Goal: Task Accomplishment & Management: Complete application form

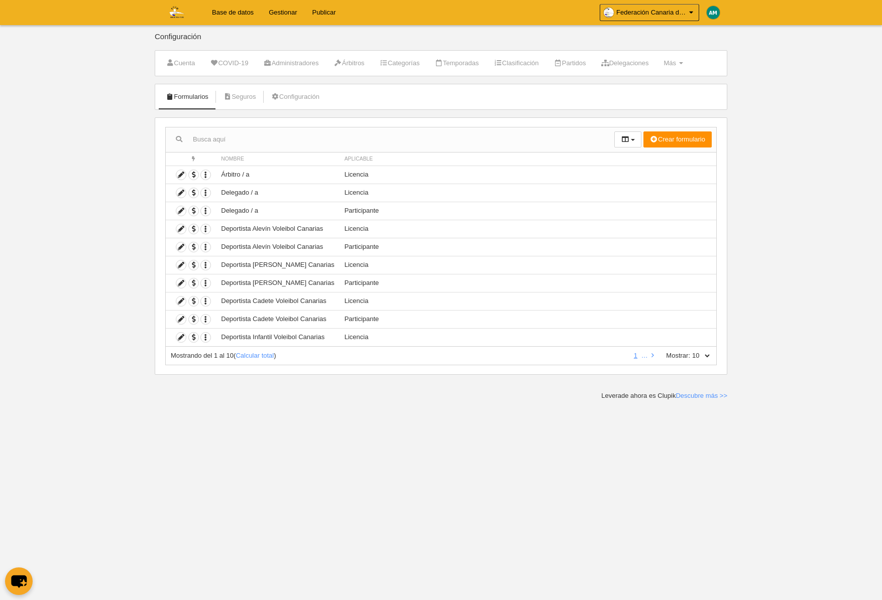
click at [707, 355] on select "10 25 50 100 500" at bounding box center [700, 355] width 21 height 9
select select "500"
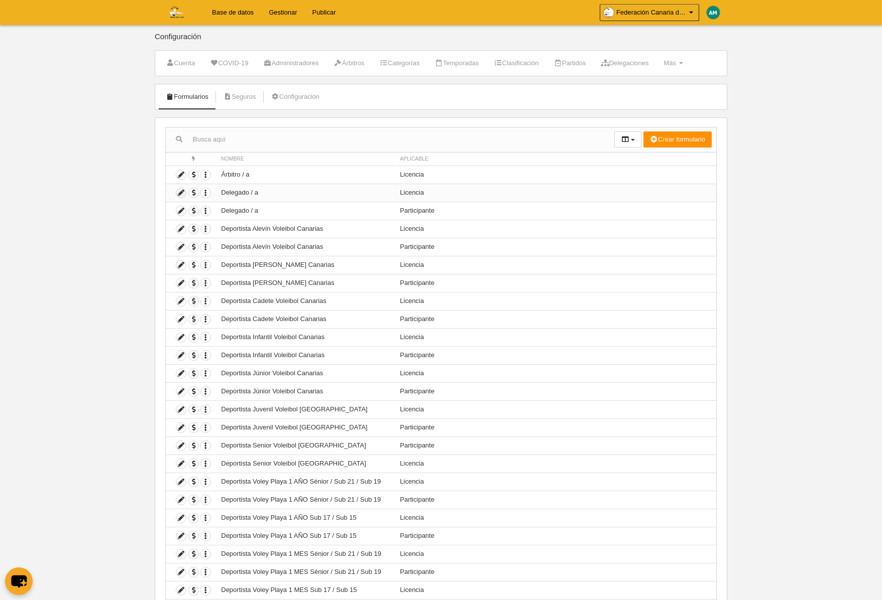
click at [180, 193] on icon at bounding box center [181, 193] width 10 height 10
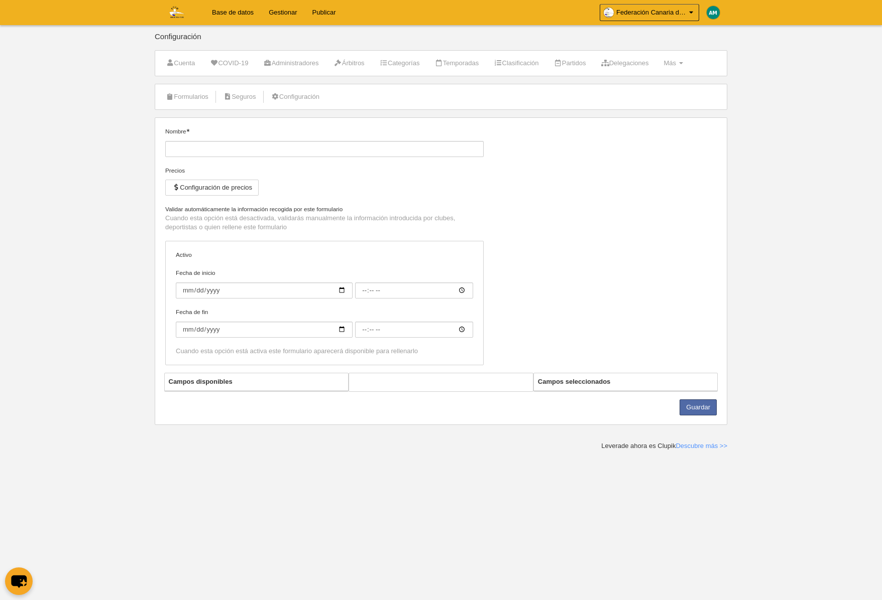
type input "Delegado / a"
checkbox input "true"
select select "selected"
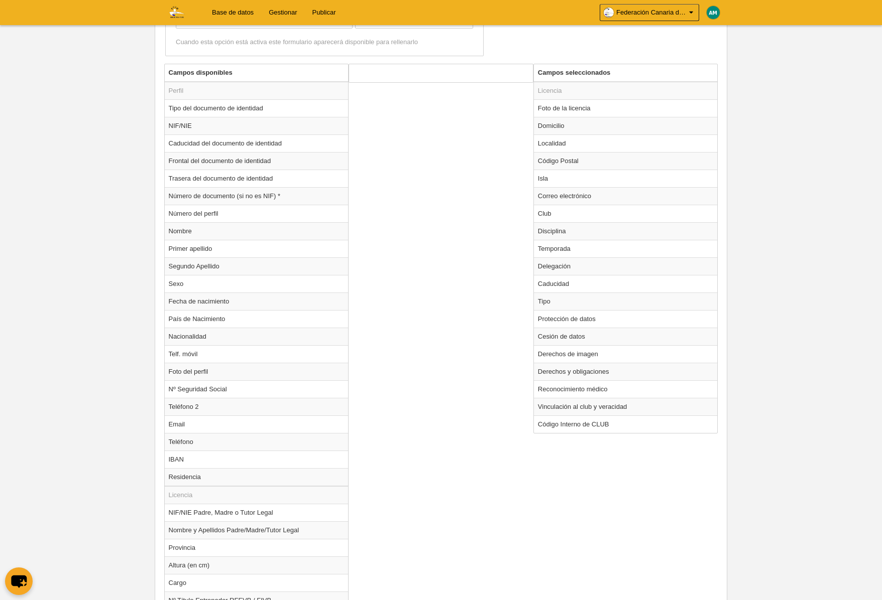
scroll to position [339, 0]
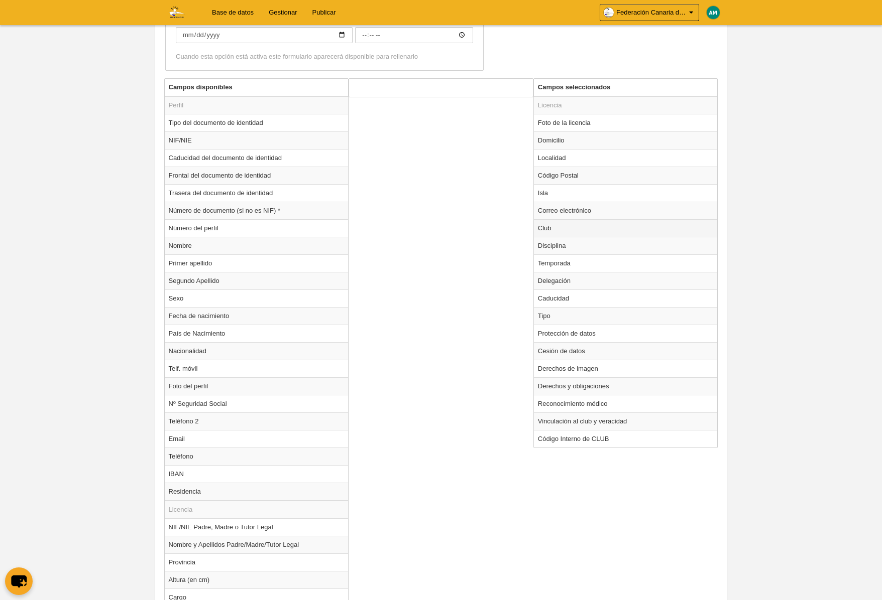
click at [556, 225] on td "Club" at bounding box center [626, 228] width 184 height 18
radio input "true"
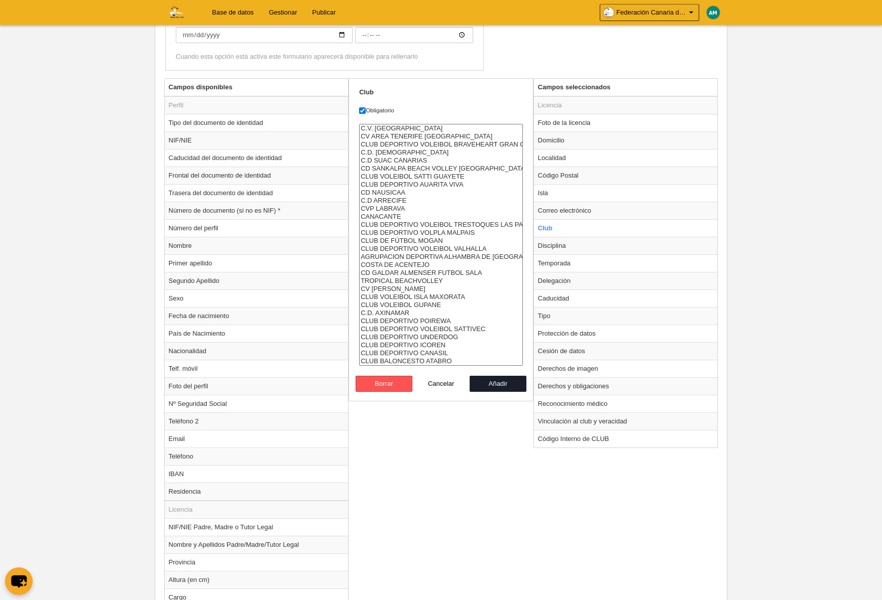
scroll to position [0, 0]
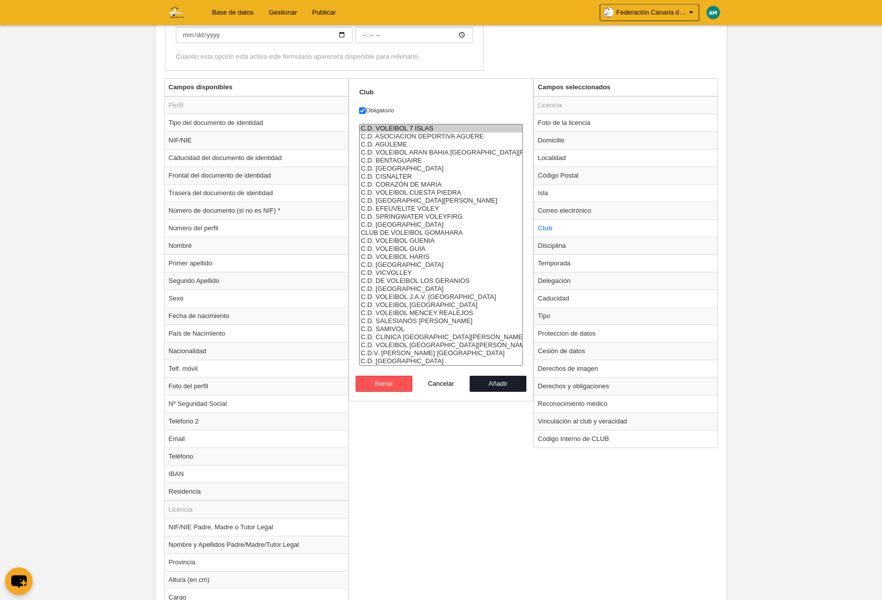
click at [447, 125] on option "C.D. VOLEIBOL 7 ISLAS" at bounding box center [440, 129] width 163 height 8
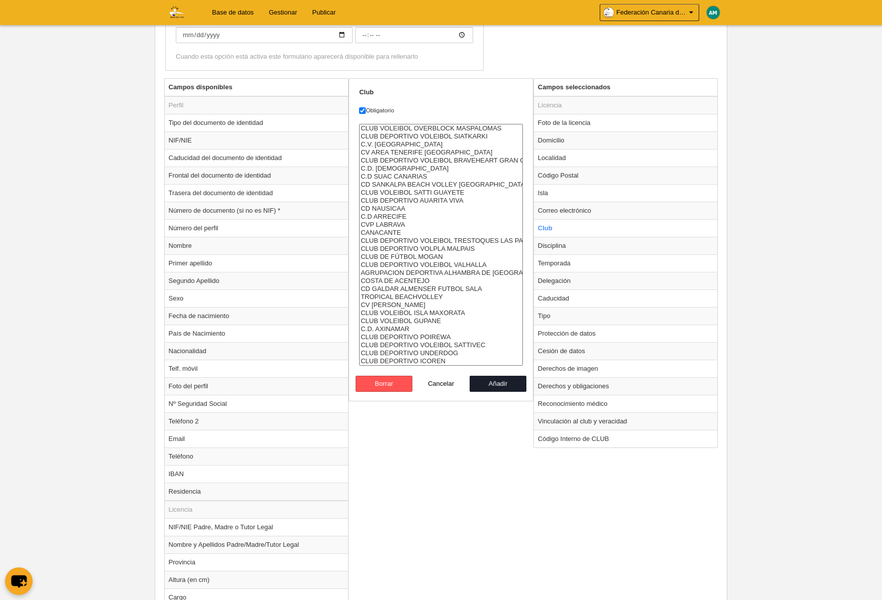
select select "4496857"
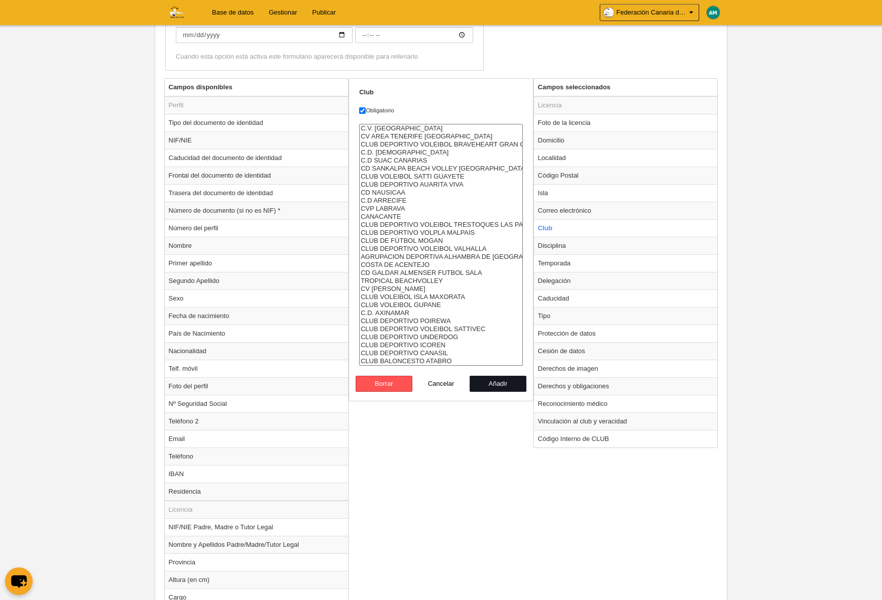
click at [503, 382] on button "Añadir" at bounding box center [497, 384] width 57 height 16
radio input "false"
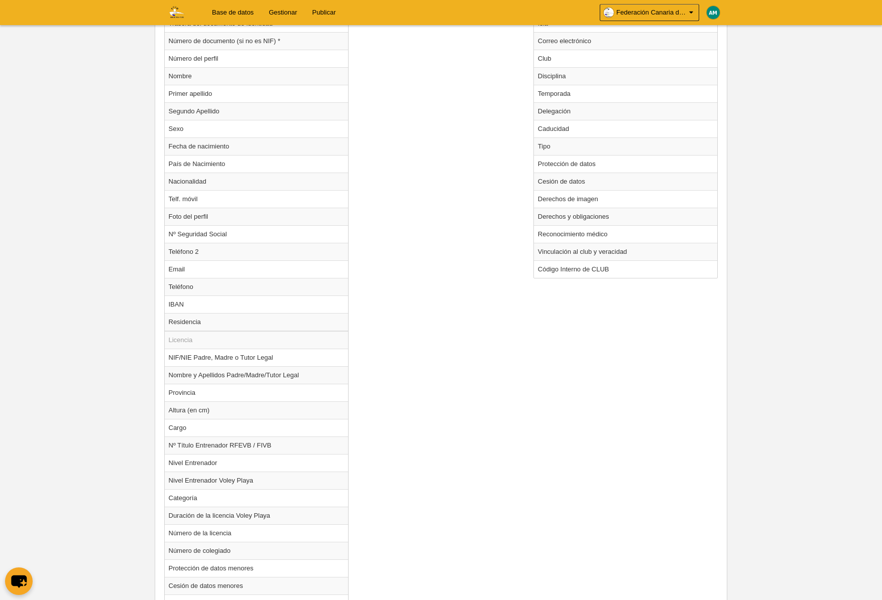
scroll to position [702, 0]
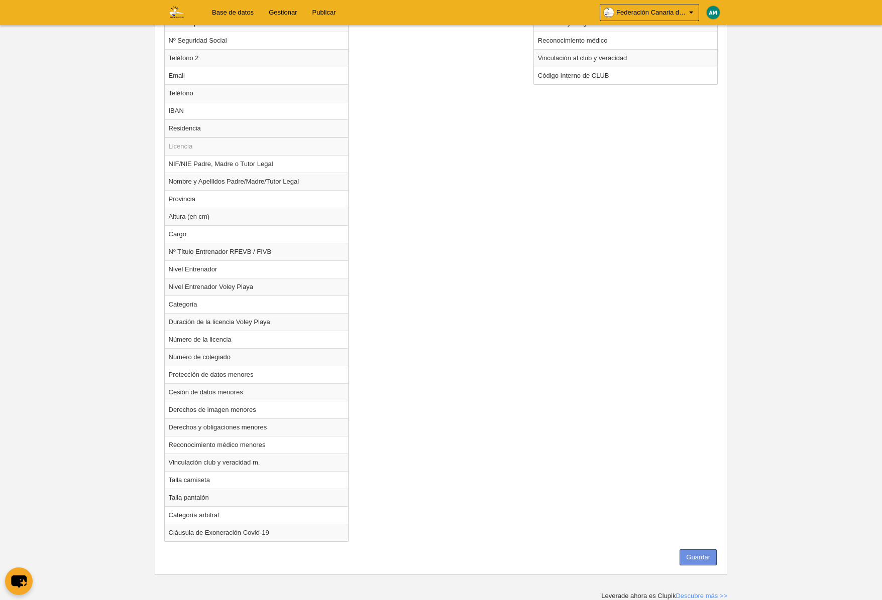
click at [706, 560] on button "Guardar" at bounding box center [697, 558] width 37 height 16
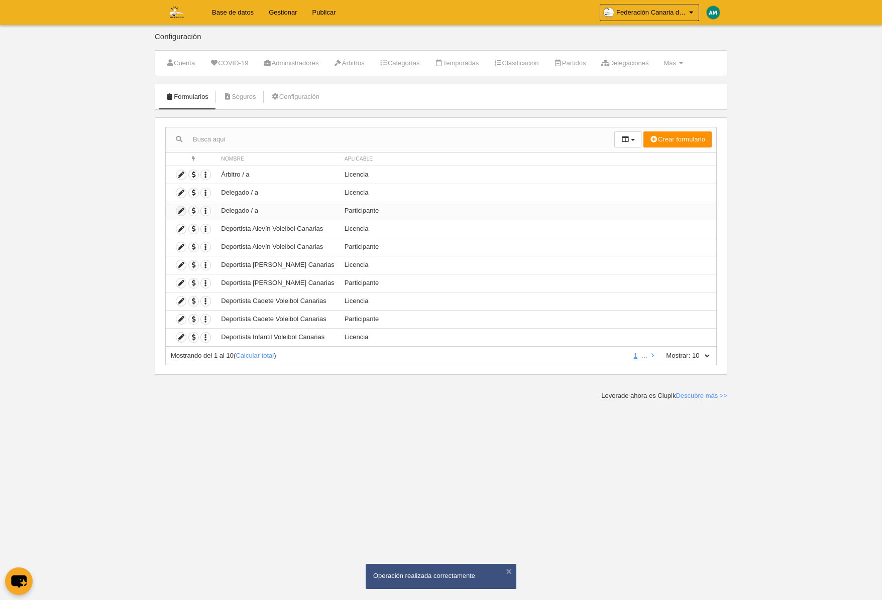
click at [180, 212] on icon at bounding box center [181, 211] width 10 height 10
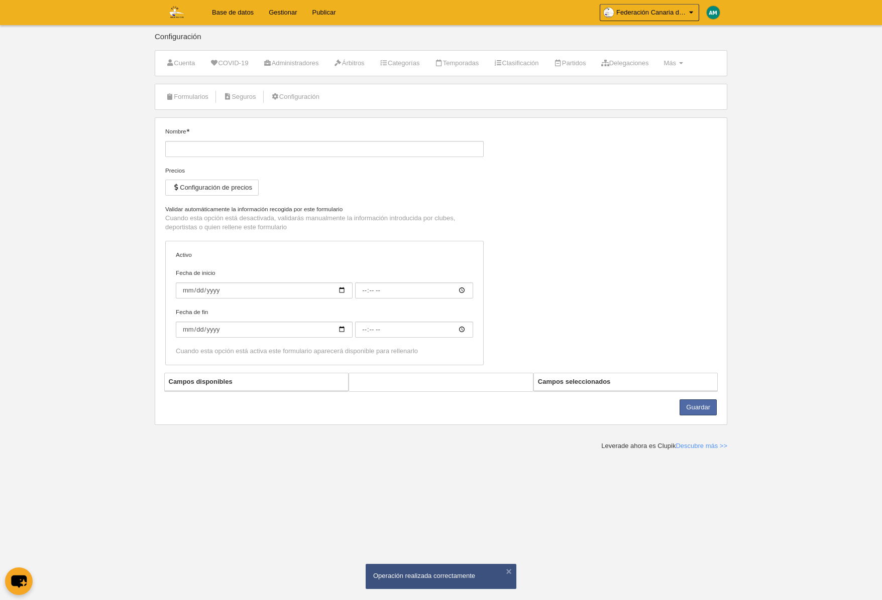
type input "Delegado / a"
checkbox input "true"
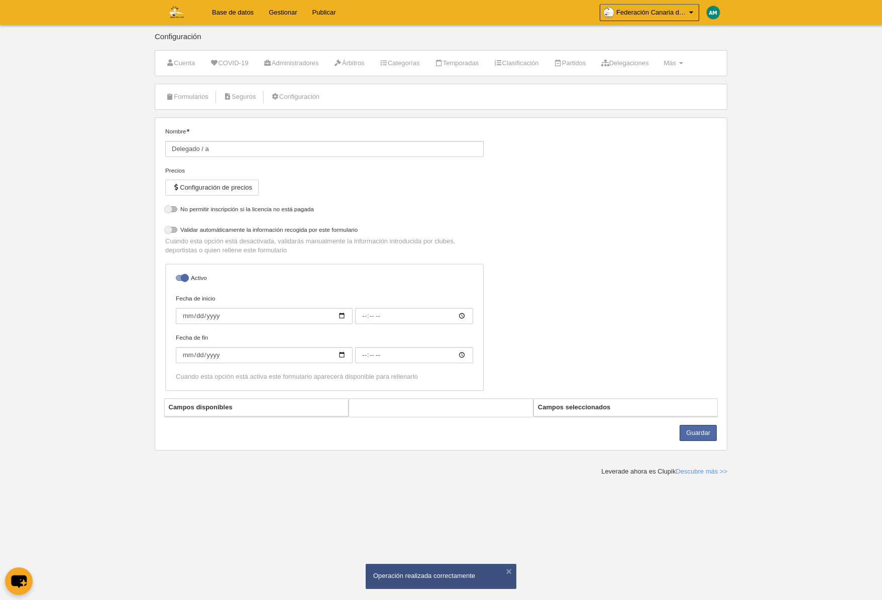
select select "selected"
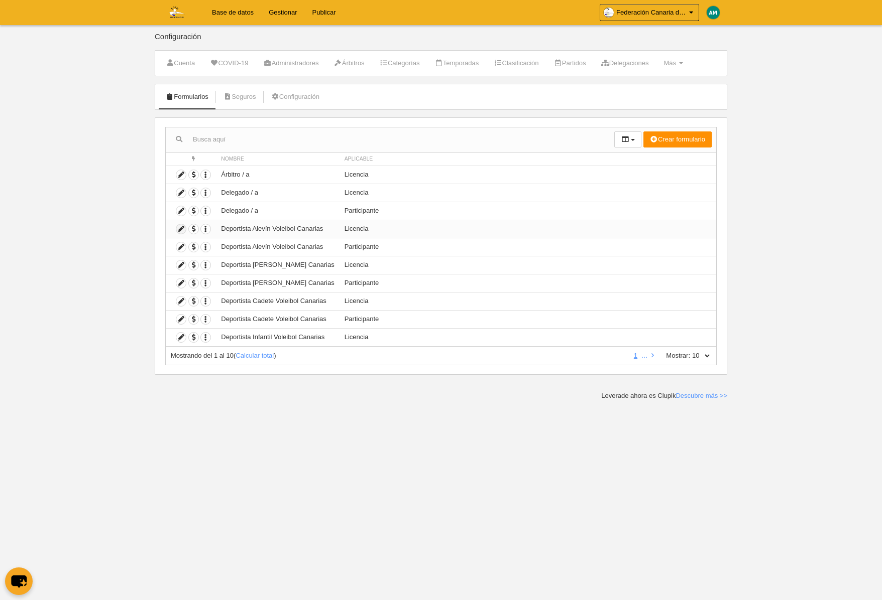
click at [178, 231] on icon at bounding box center [181, 229] width 10 height 10
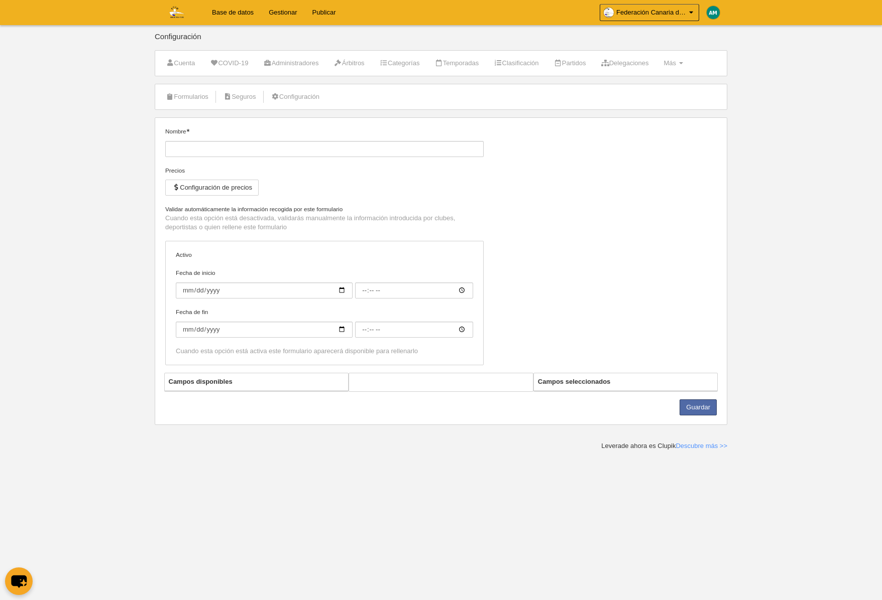
type input "Deportista Alevín Voleibol Canarias"
checkbox input "true"
select select "selected"
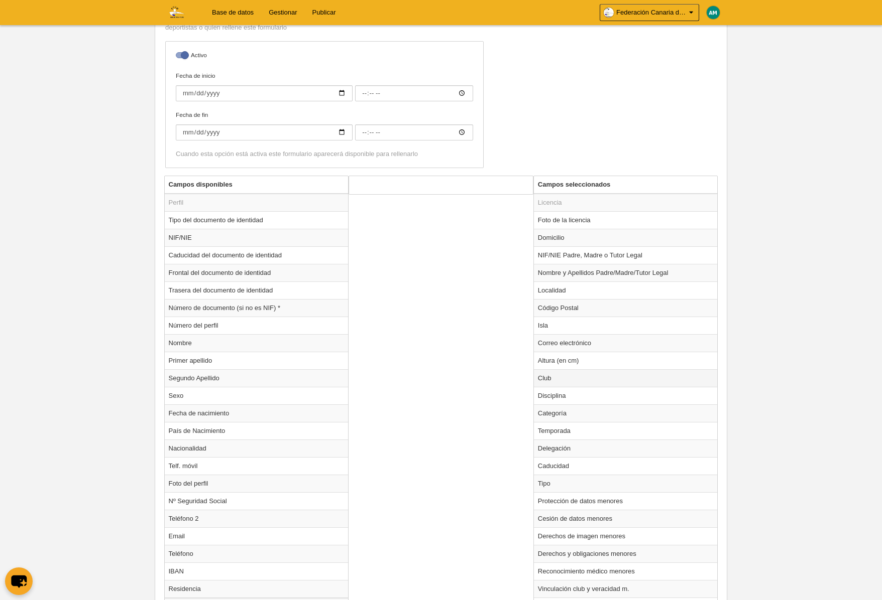
click at [557, 380] on td "Club" at bounding box center [626, 379] width 184 height 18
radio input "true"
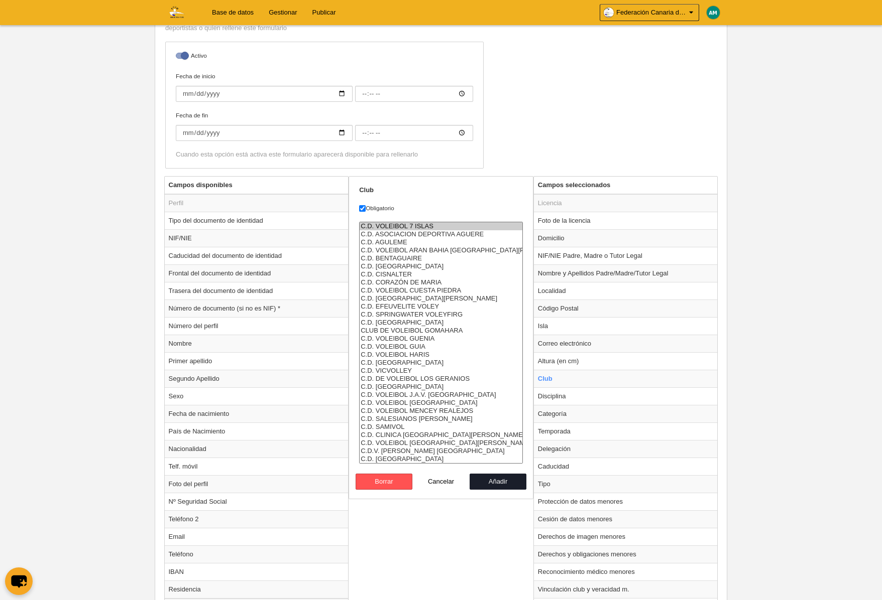
click at [448, 226] on option "C.D. VOLEIBOL 7 ISLAS" at bounding box center [440, 226] width 163 height 8
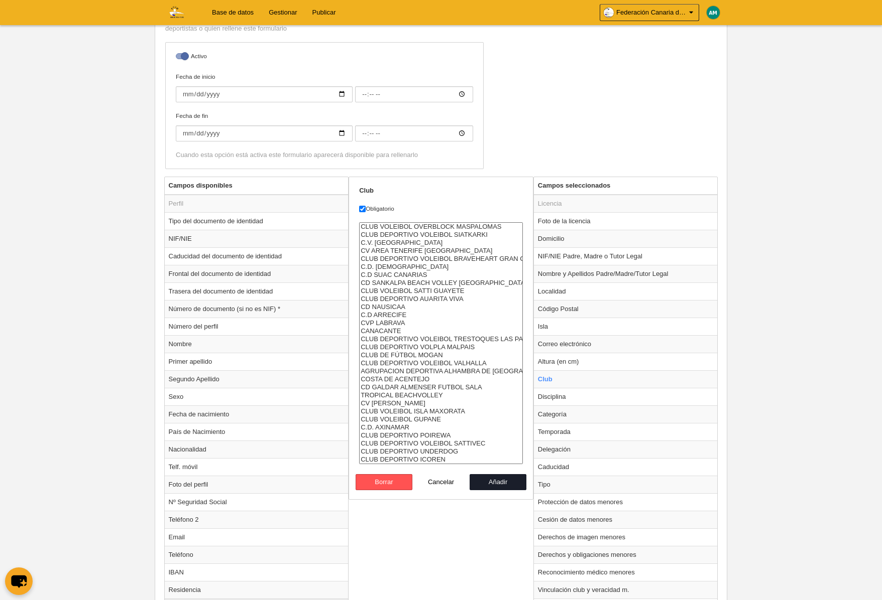
select select "4496857"
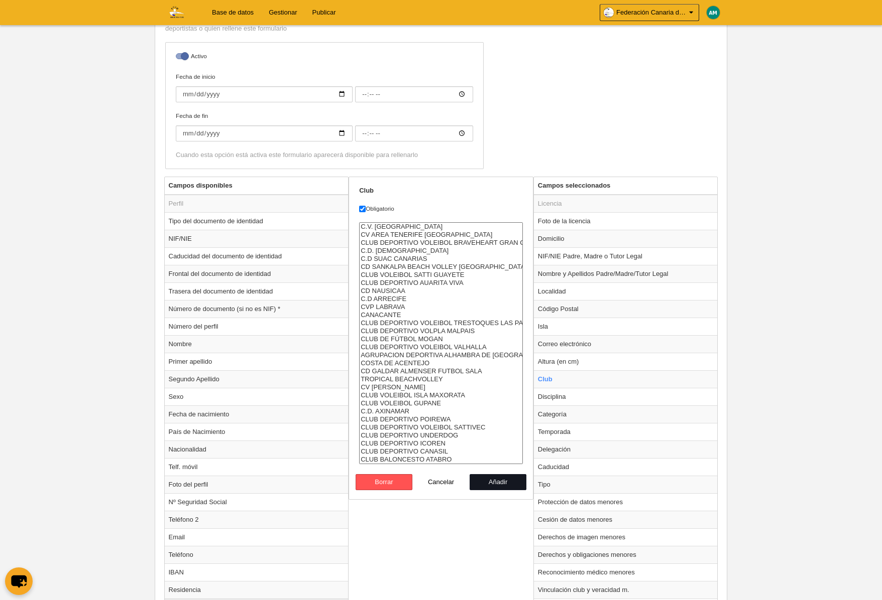
click at [499, 481] on button "Añadir" at bounding box center [497, 482] width 57 height 16
radio input "false"
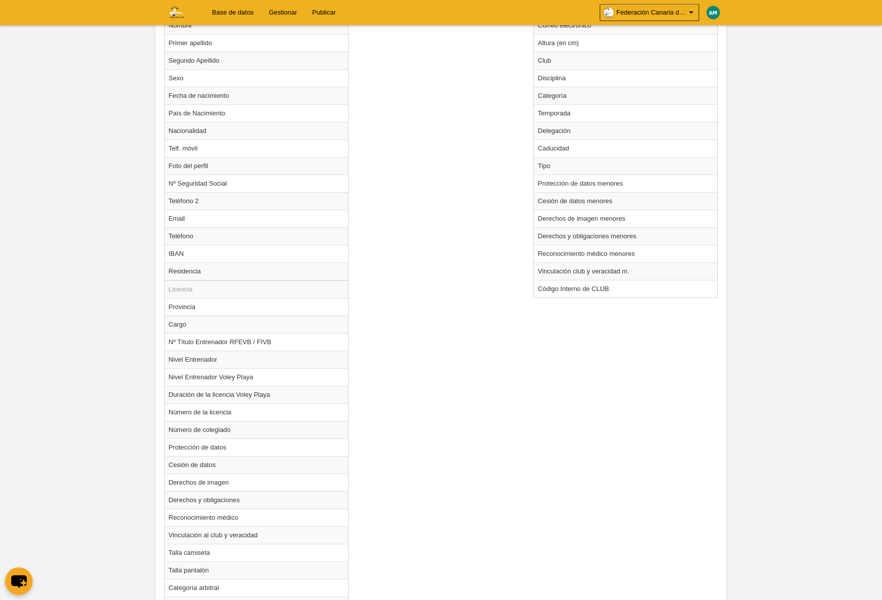
scroll to position [632, 0]
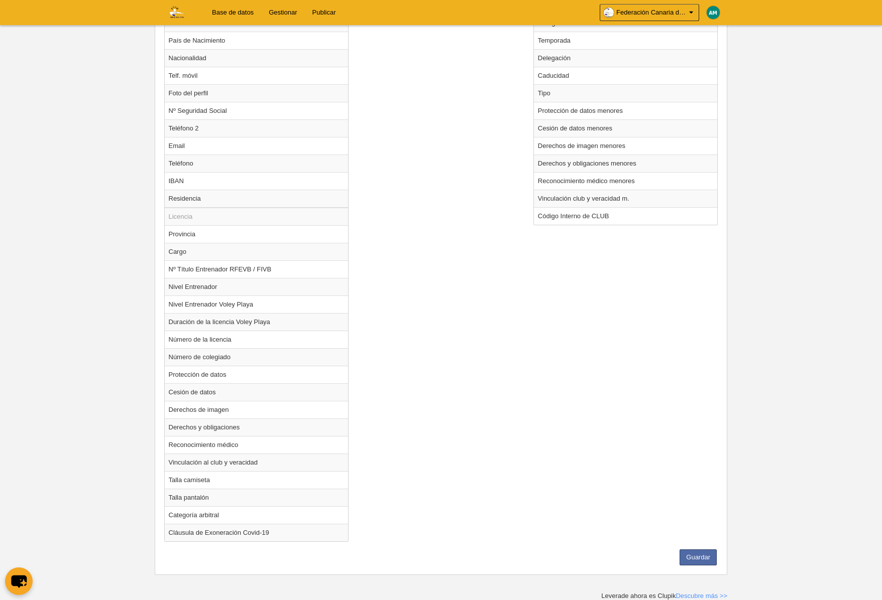
click at [719, 560] on div "Guardar" at bounding box center [441, 558] width 559 height 16
click at [707, 559] on button "Guardar" at bounding box center [697, 558] width 37 height 16
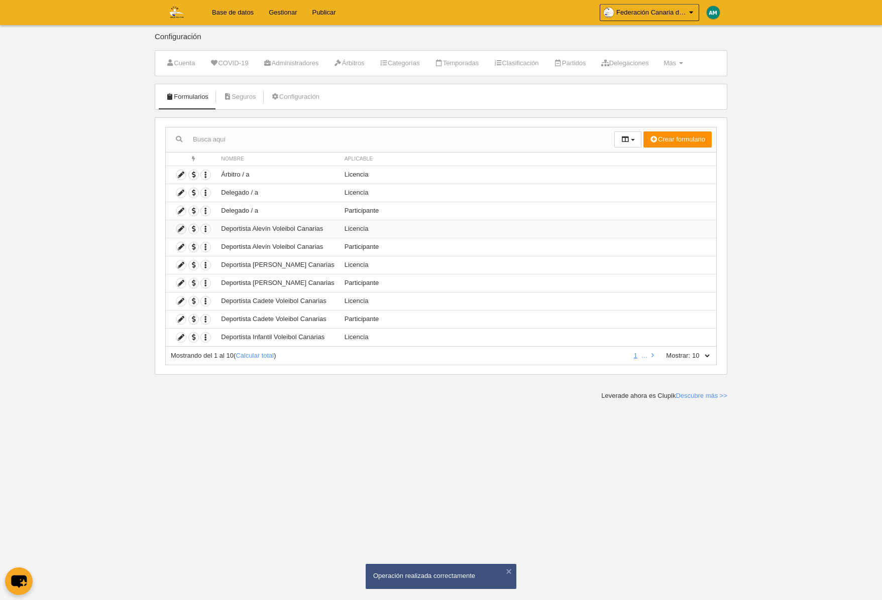
click at [179, 227] on icon at bounding box center [181, 229] width 10 height 10
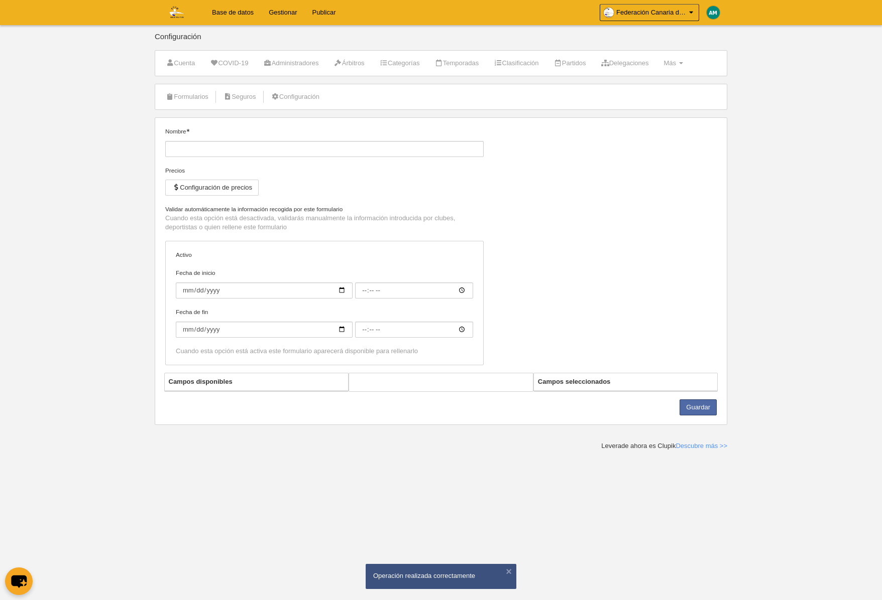
type input "Deportista Alevín Voleibol Canarias"
checkbox input "true"
select select "selected"
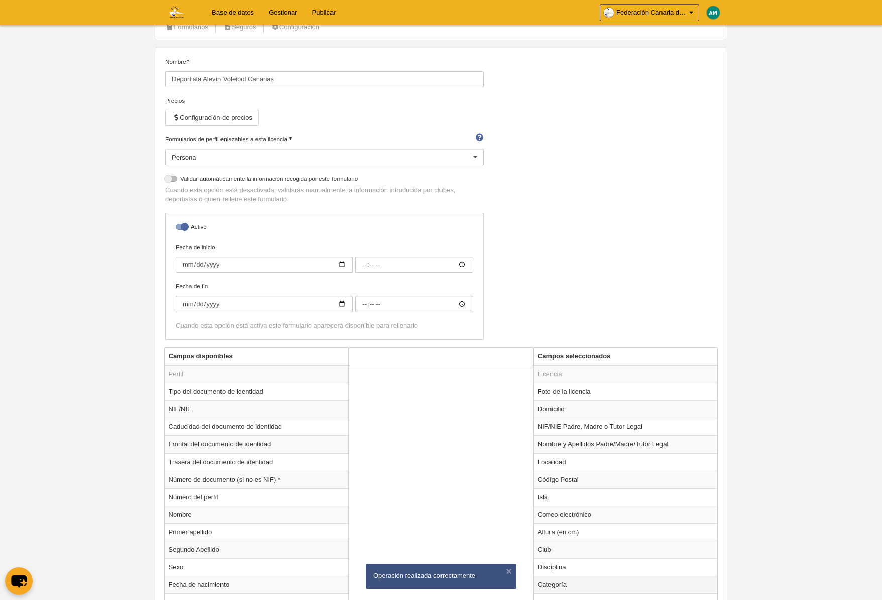
scroll to position [83, 0]
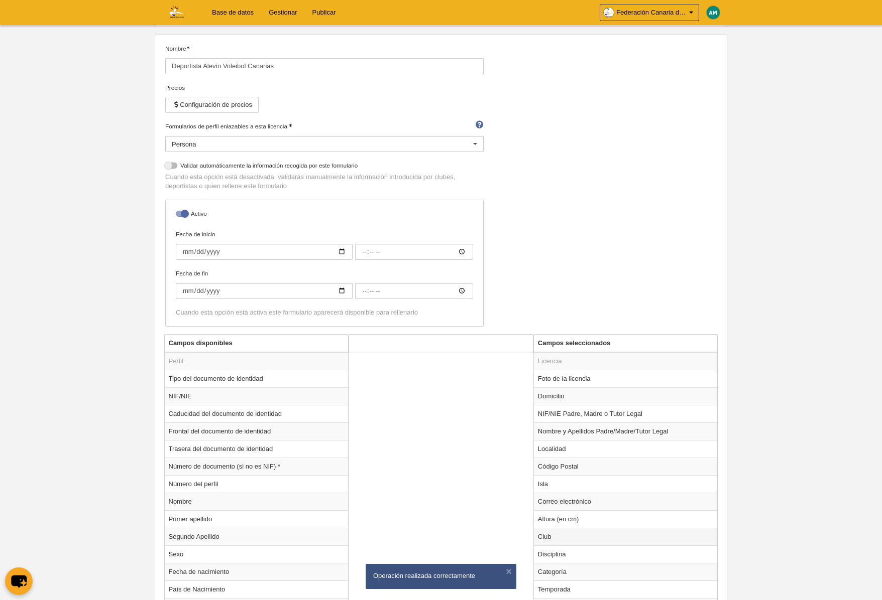
click at [556, 539] on td "Club" at bounding box center [626, 537] width 184 height 18
radio input "true"
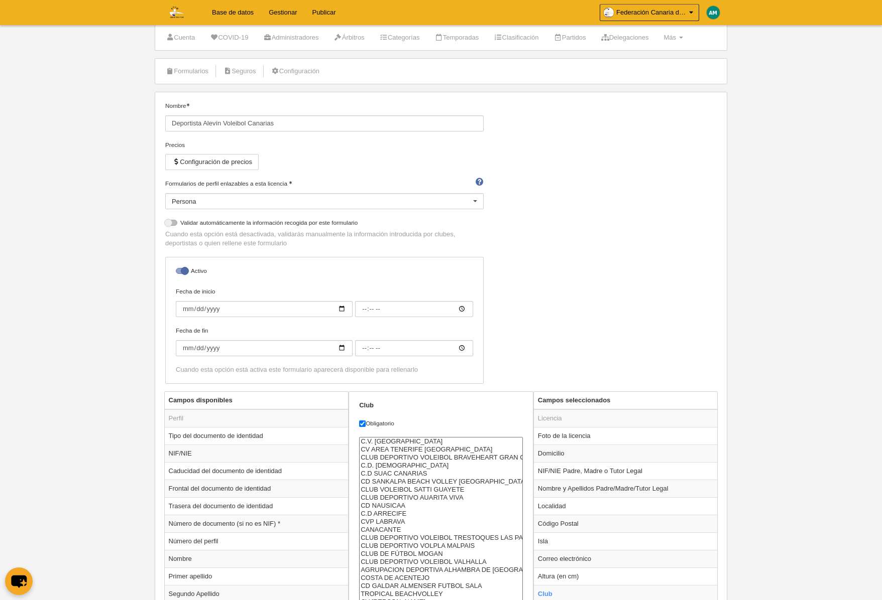
scroll to position [0, 0]
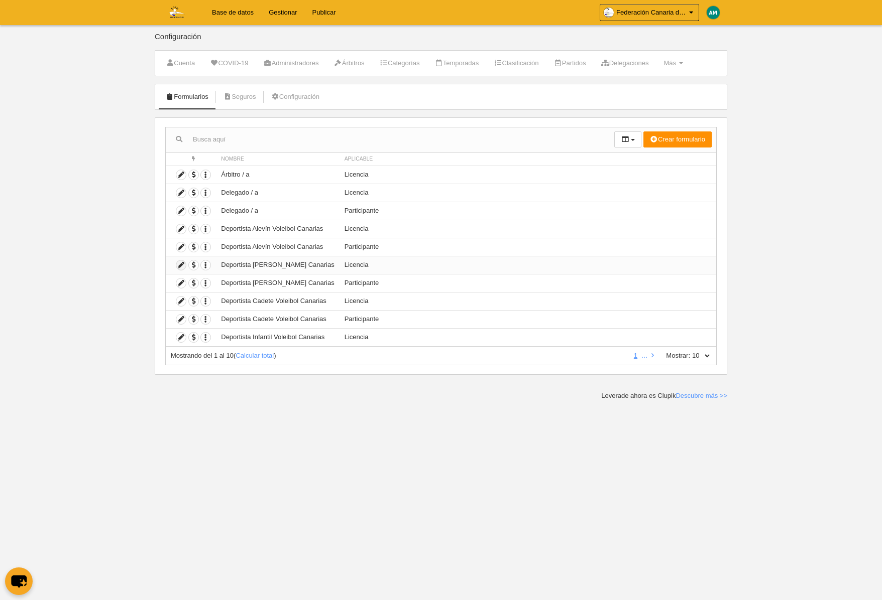
click at [181, 267] on icon at bounding box center [181, 266] width 10 height 10
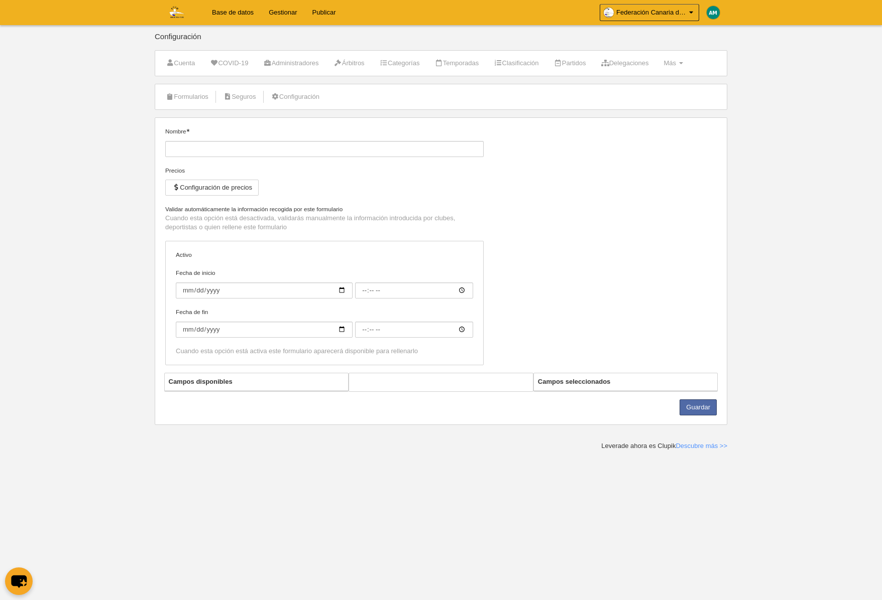
type input "Deportista [PERSON_NAME] Canarias"
checkbox input "true"
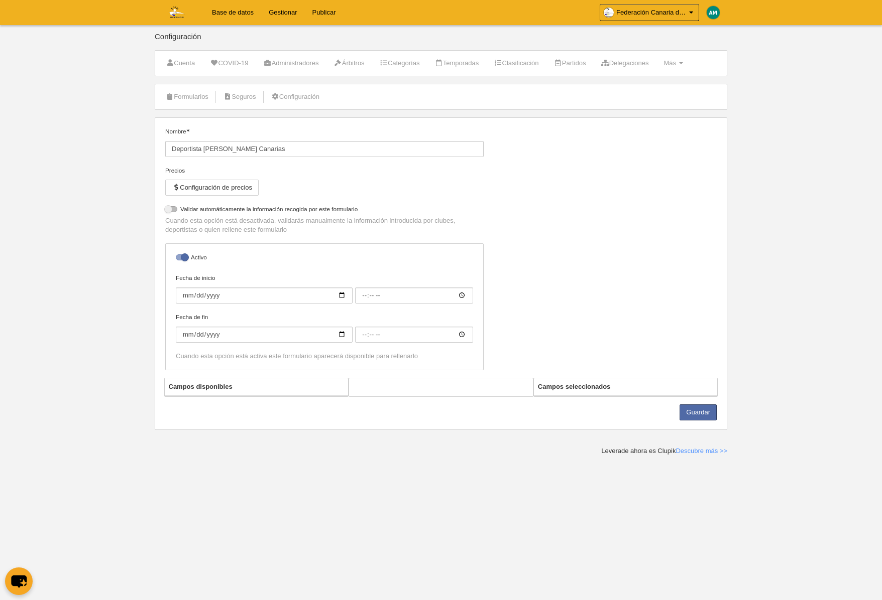
select select "selected"
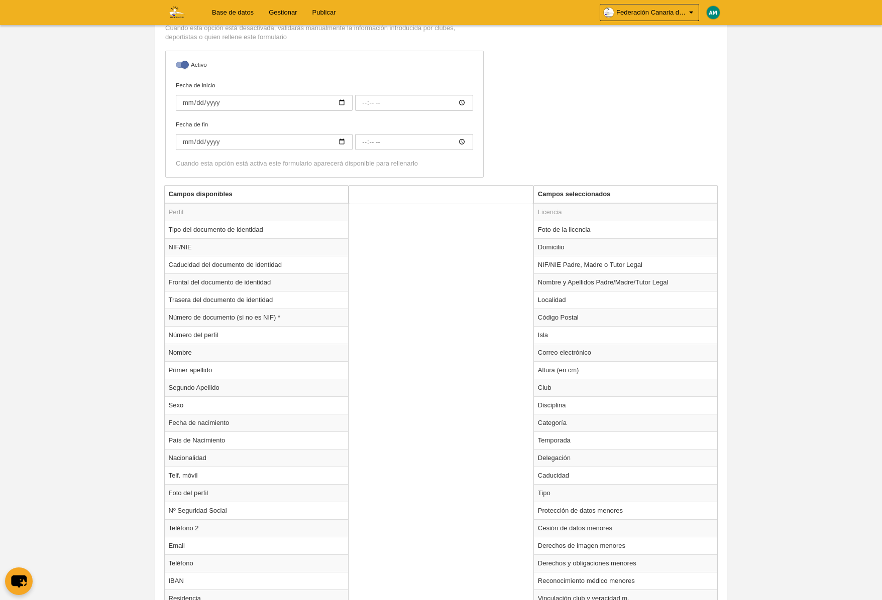
scroll to position [269, 0]
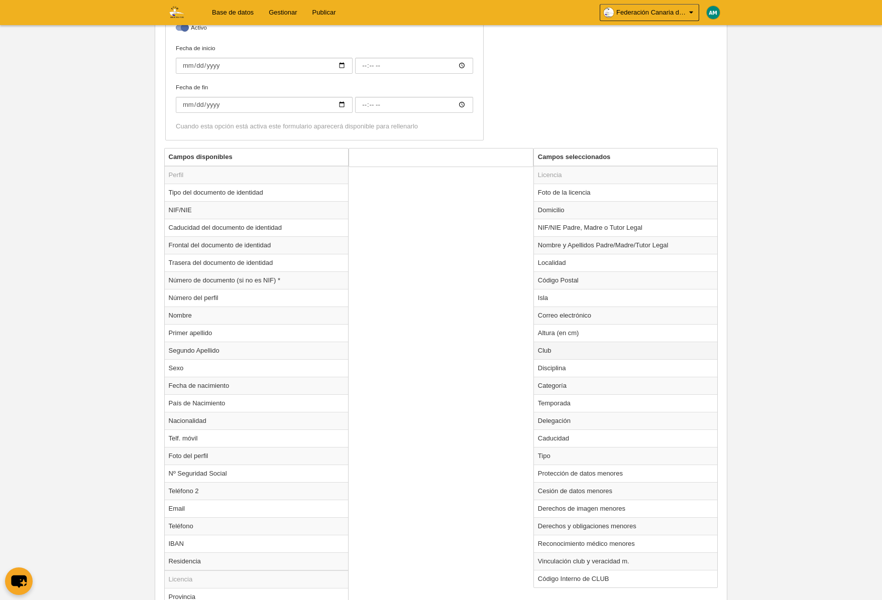
click at [555, 354] on td "Club" at bounding box center [626, 351] width 184 height 18
radio input "true"
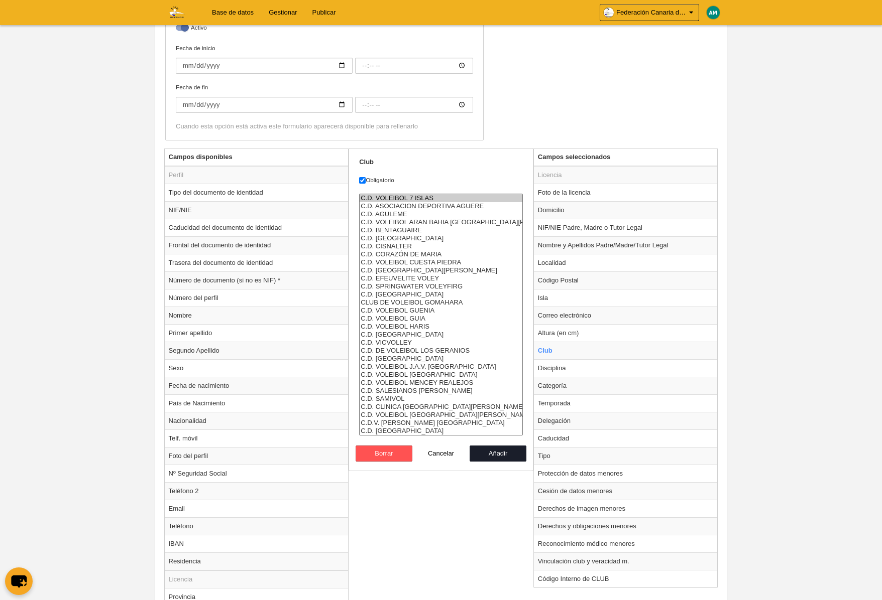
click at [423, 198] on option "C.D. VOLEIBOL 7 ISLAS" at bounding box center [440, 198] width 163 height 8
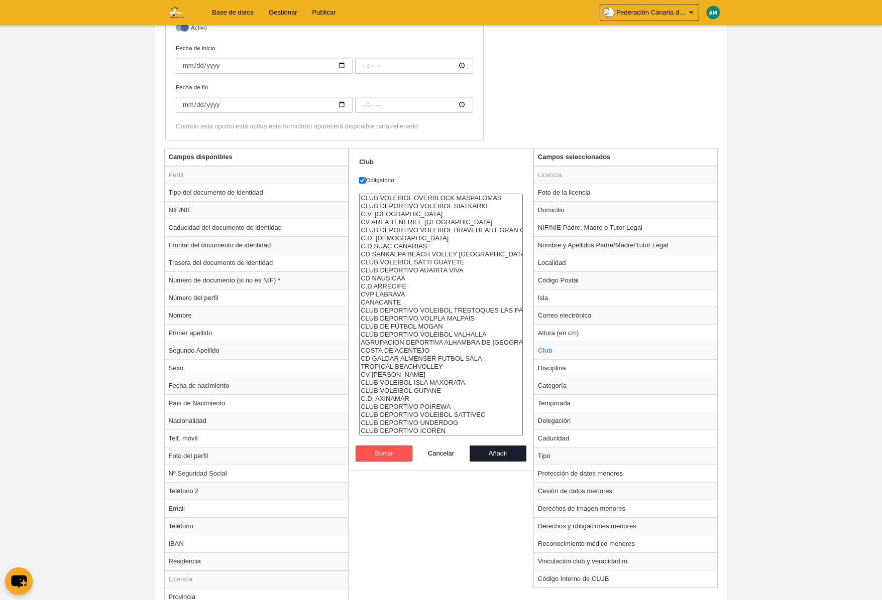
select select "4496857"
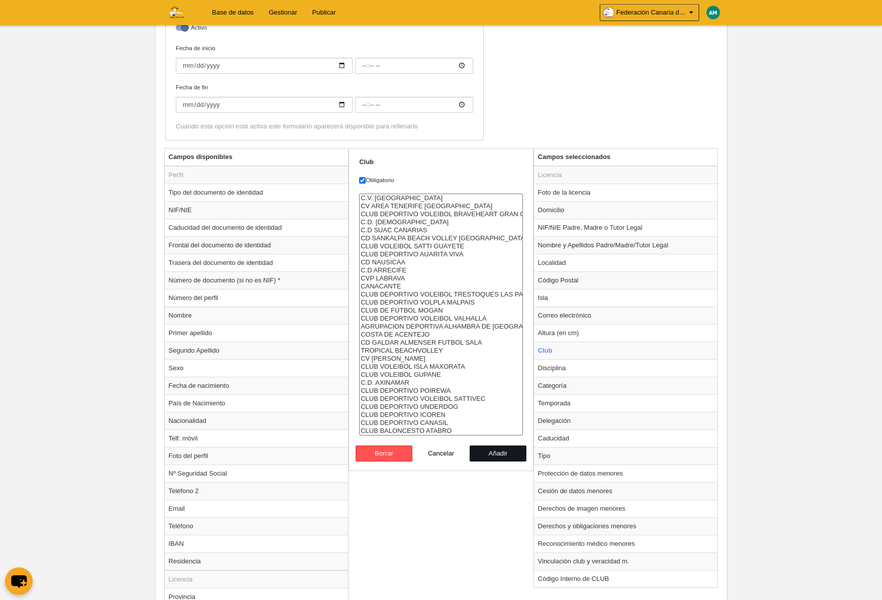
click at [487, 456] on button "Añadir" at bounding box center [497, 454] width 57 height 16
radio input "false"
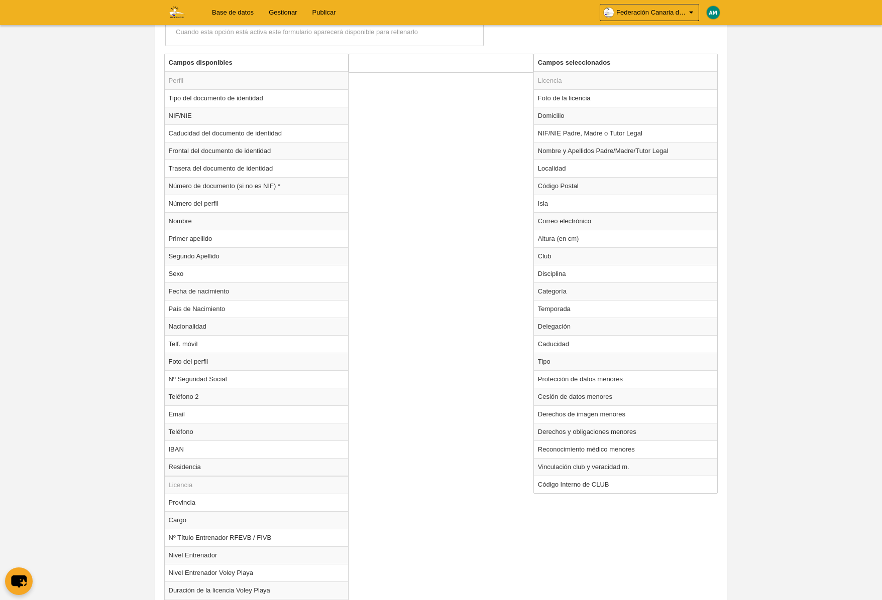
scroll to position [632, 0]
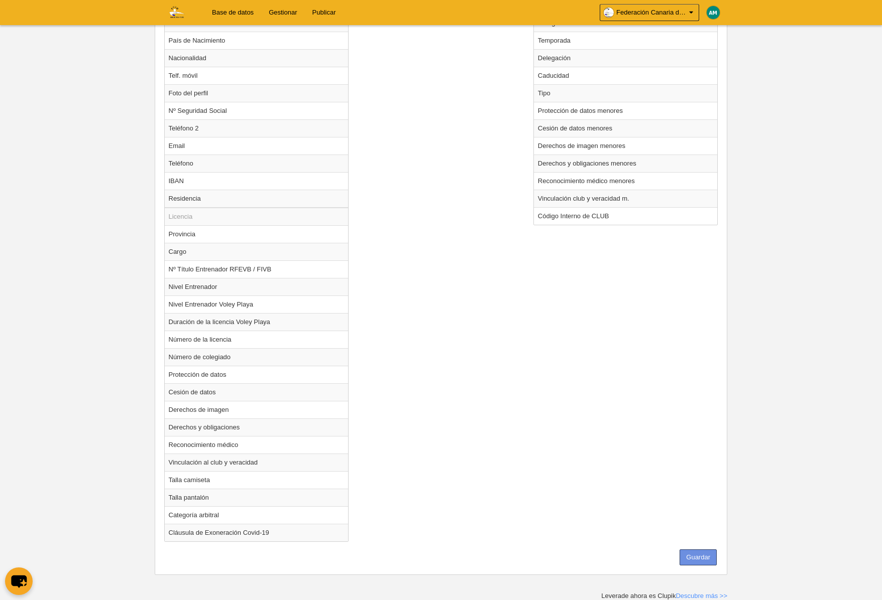
click at [686, 558] on button "Guardar" at bounding box center [697, 558] width 37 height 16
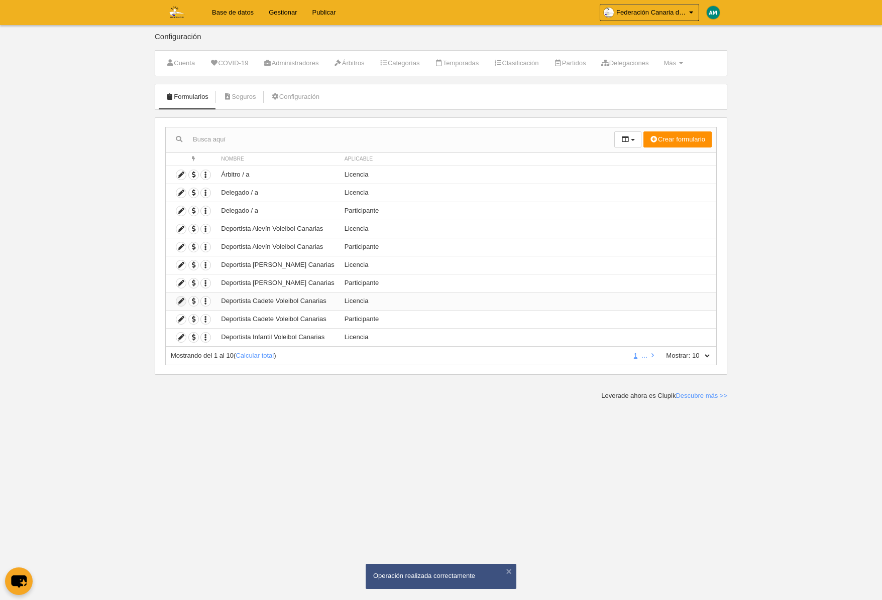
click at [182, 303] on icon at bounding box center [181, 302] width 10 height 10
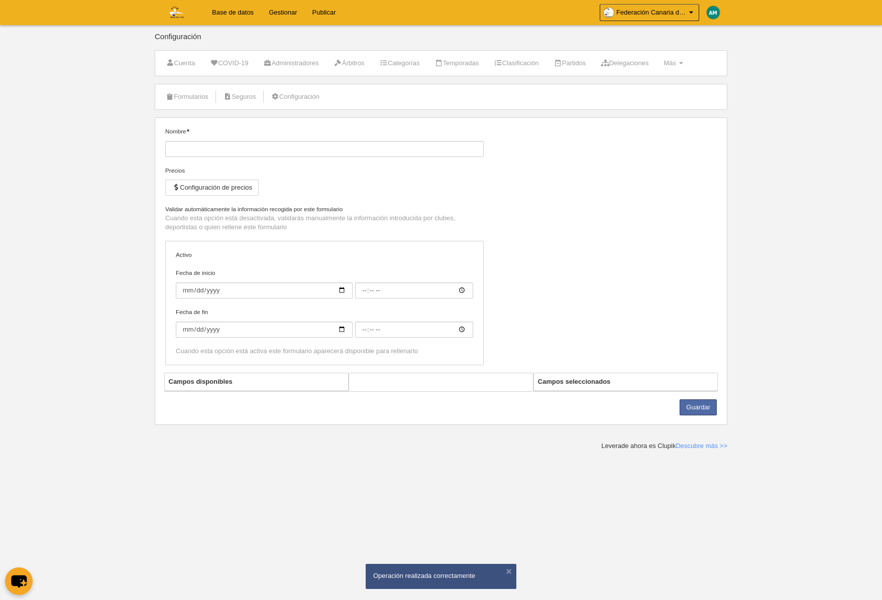
type input "Deportista Cadete Voleibol Canarias"
checkbox input "true"
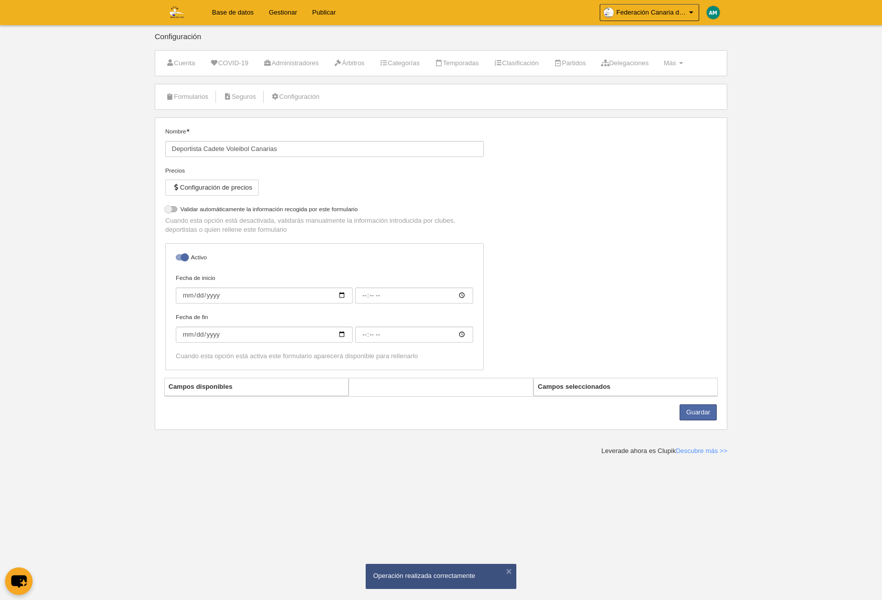
select select "selected"
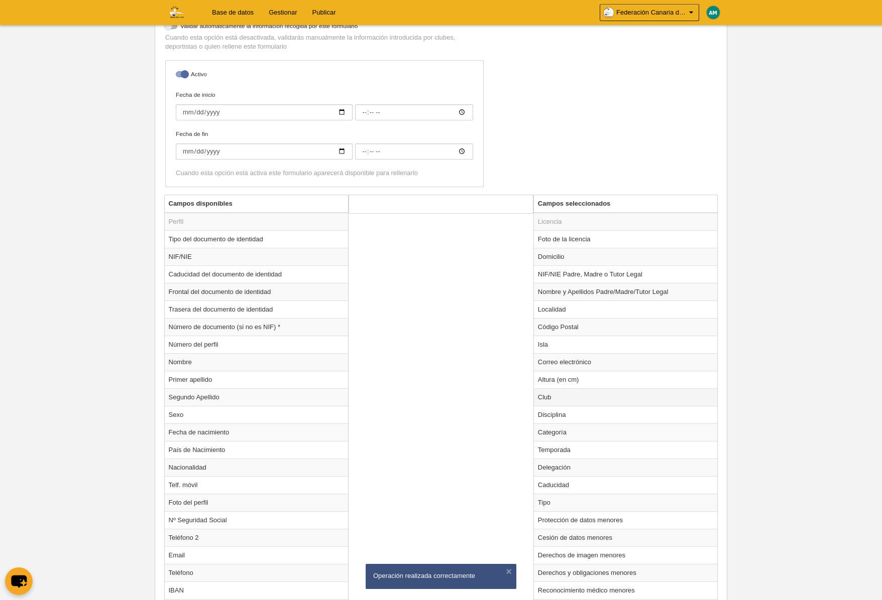
scroll to position [225, 0]
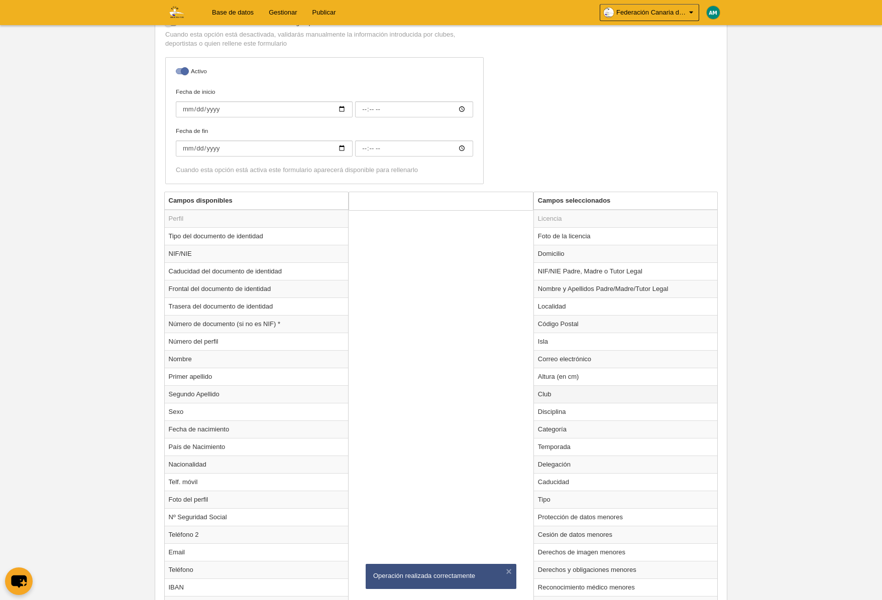
click at [573, 394] on td "Club" at bounding box center [626, 395] width 184 height 18
radio input "true"
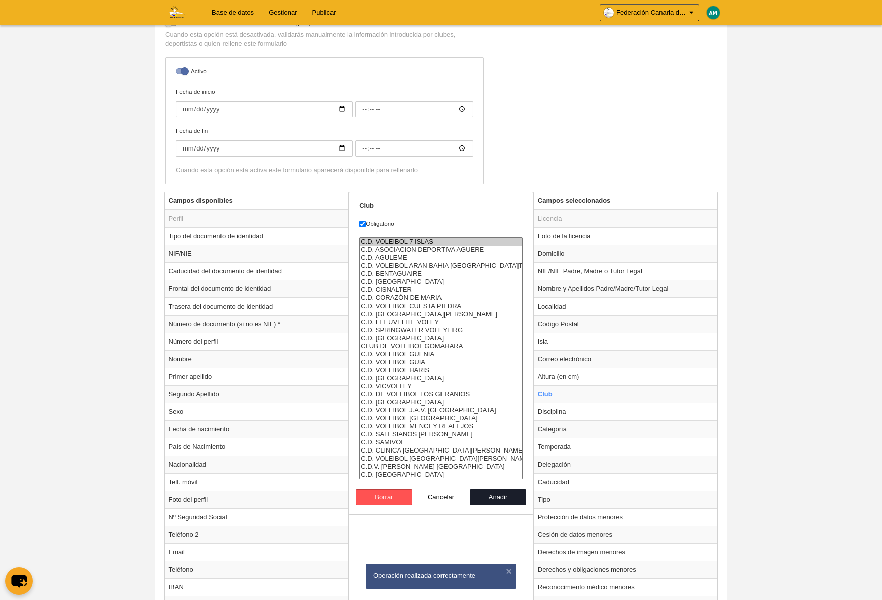
click at [410, 241] on option "C.D. VOLEIBOL 7 ISLAS" at bounding box center [440, 242] width 163 height 8
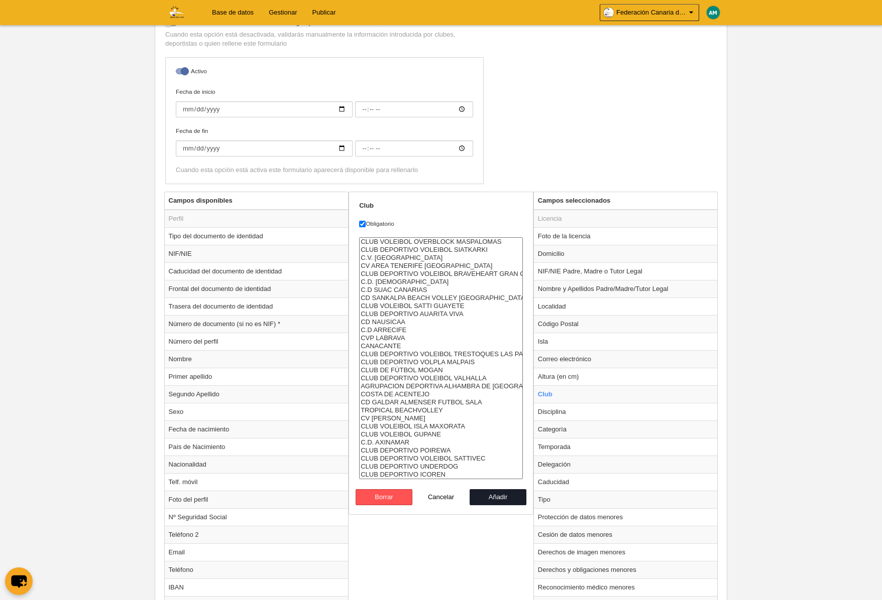
select select "4496857"
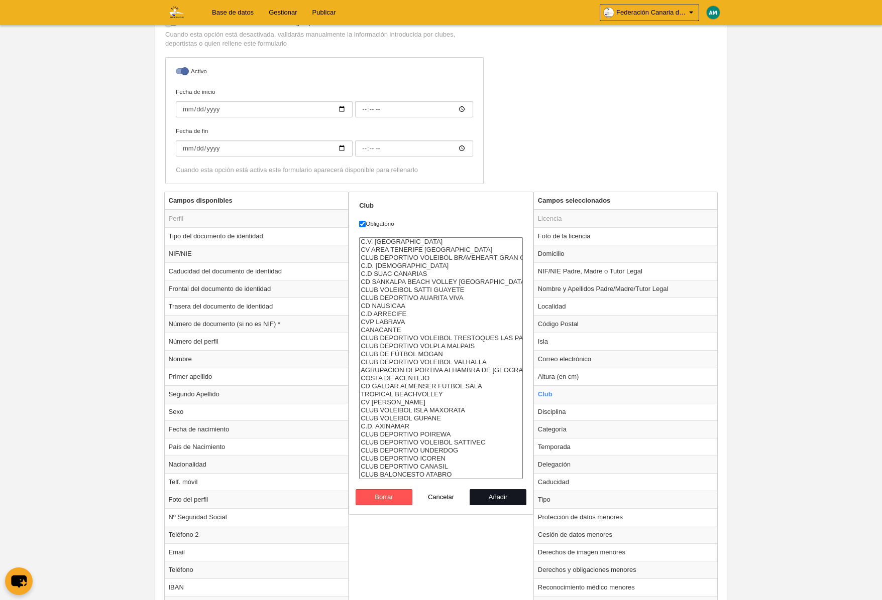
click at [493, 499] on button "Añadir" at bounding box center [497, 497] width 57 height 16
radio input "false"
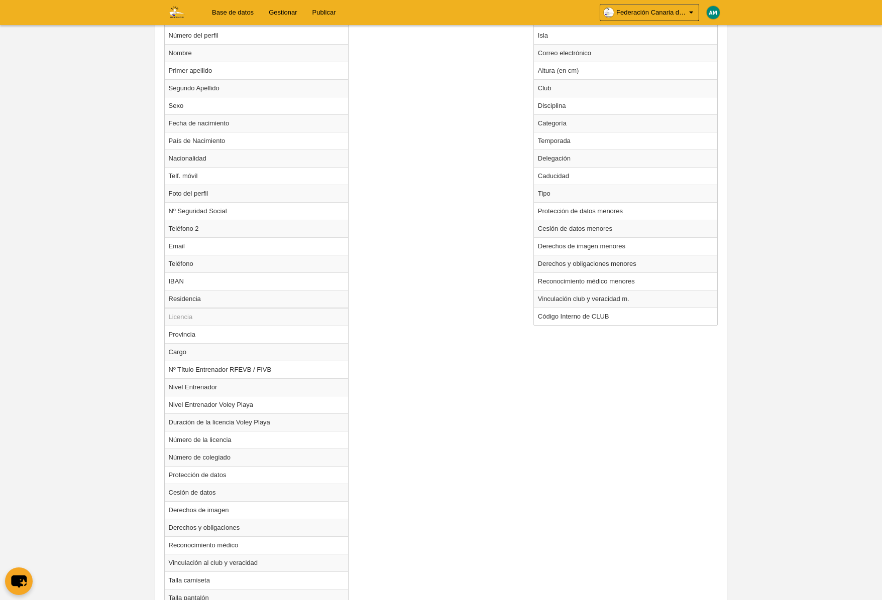
scroll to position [632, 0]
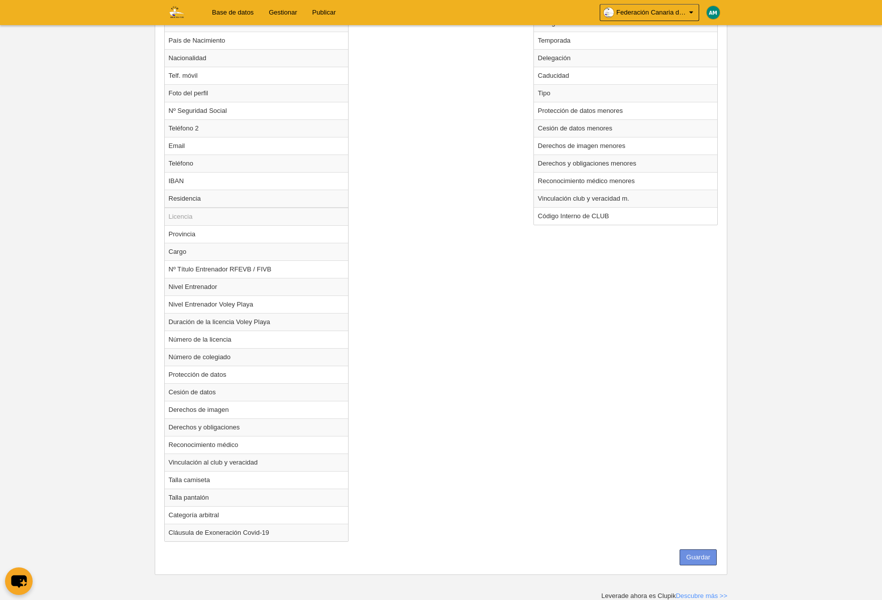
click at [697, 560] on button "Guardar" at bounding box center [697, 558] width 37 height 16
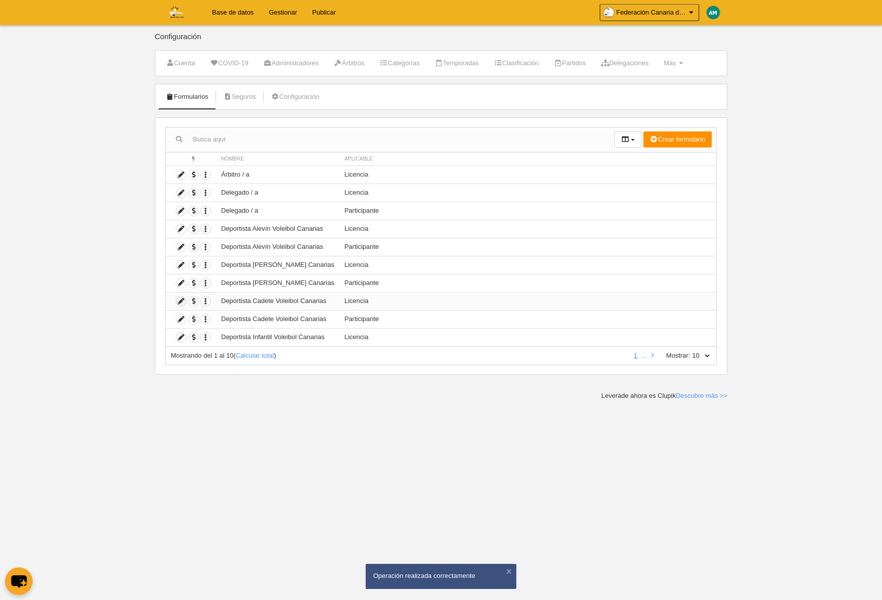
click at [177, 300] on icon at bounding box center [181, 302] width 10 height 10
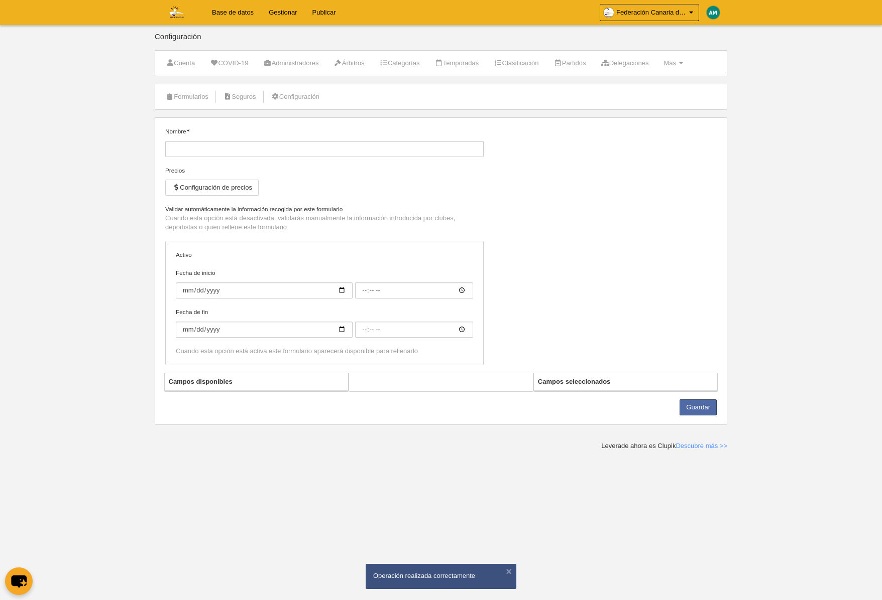
type input "Deportista Cadete Voleibol Canarias"
checkbox input "true"
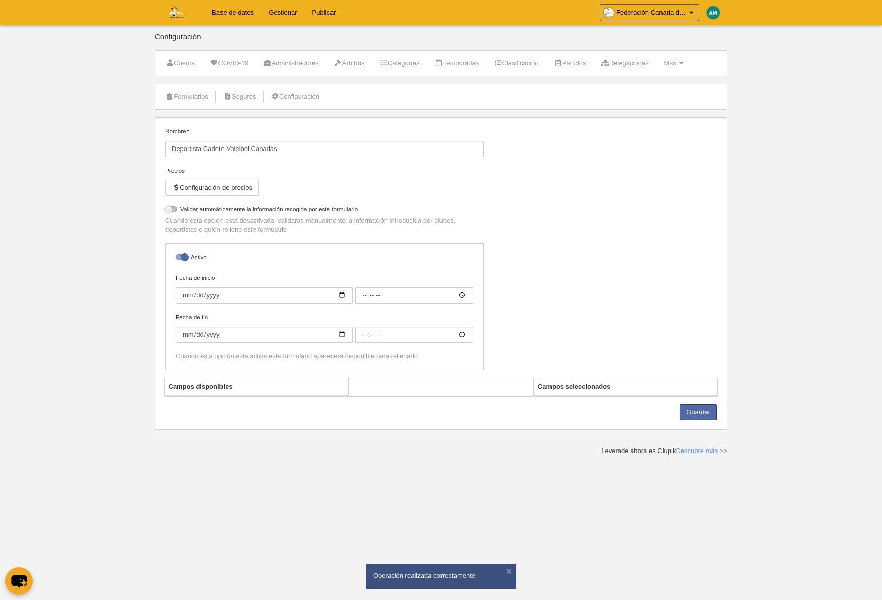
select select "selected"
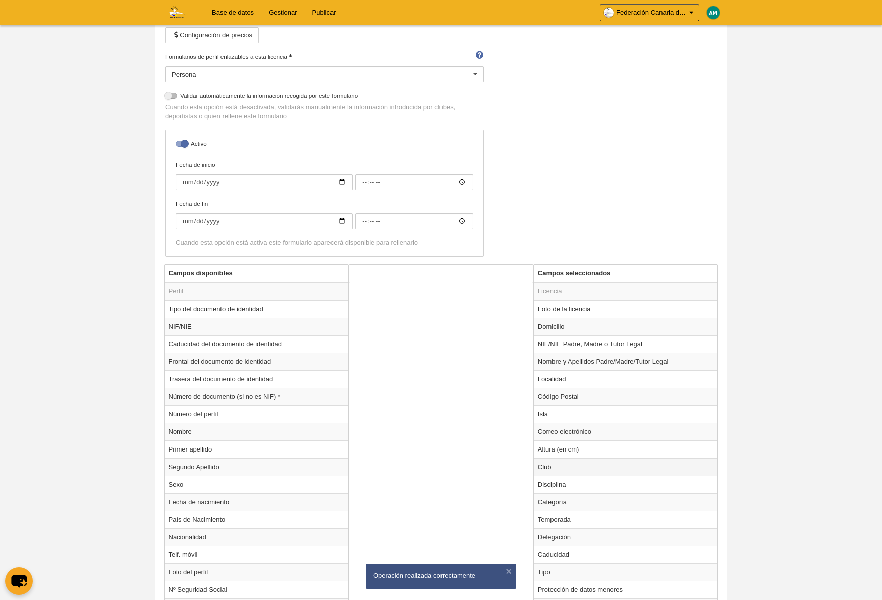
scroll to position [189, 0]
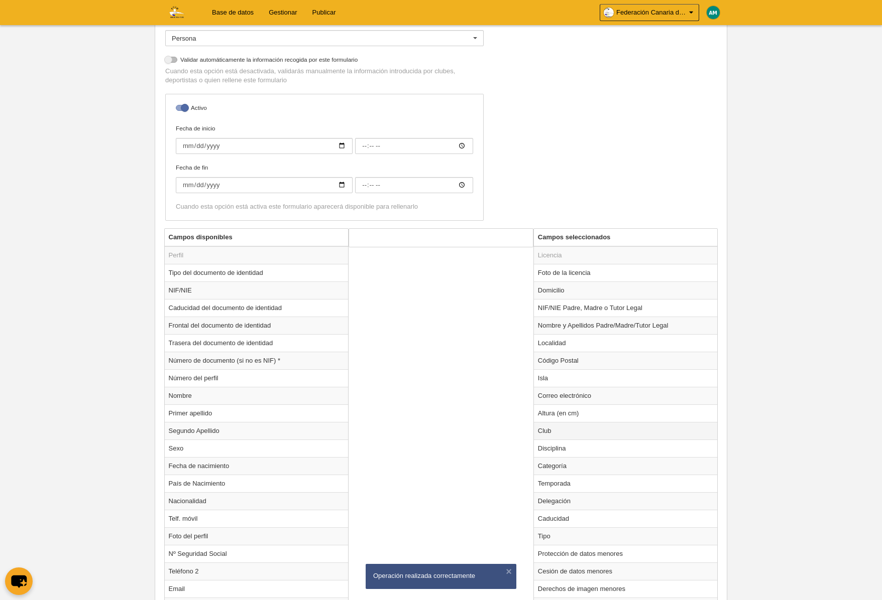
click at [562, 428] on td "Club" at bounding box center [626, 431] width 184 height 18
radio input "true"
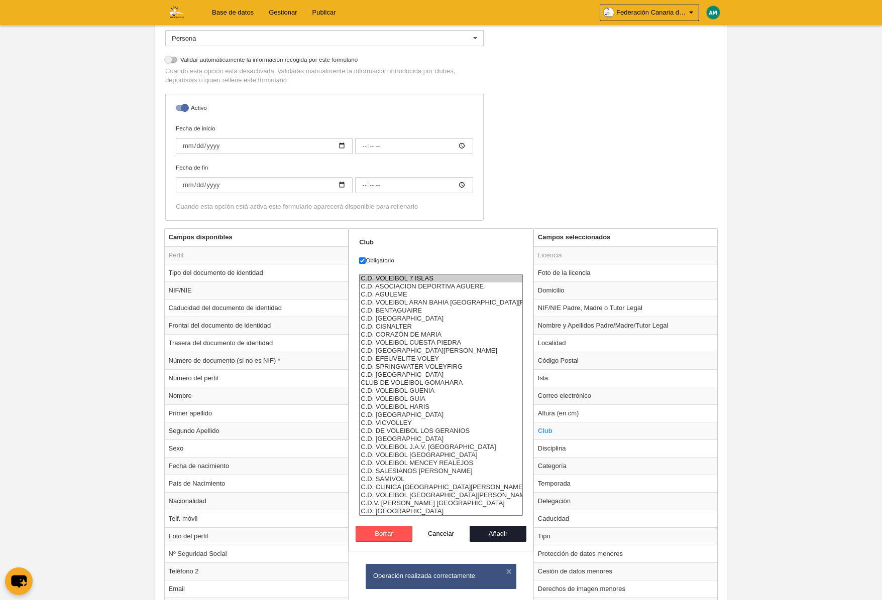
click at [430, 273] on form "Club Obligatorio C.D. VOLEIBOL 7 ISLAS C.D. ASOCIACION DEPORTIVA AGUERE C.D. AG…" at bounding box center [441, 390] width 164 height 304
click at [429, 280] on option "C.D. VOLEIBOL 7 ISLAS" at bounding box center [440, 279] width 163 height 8
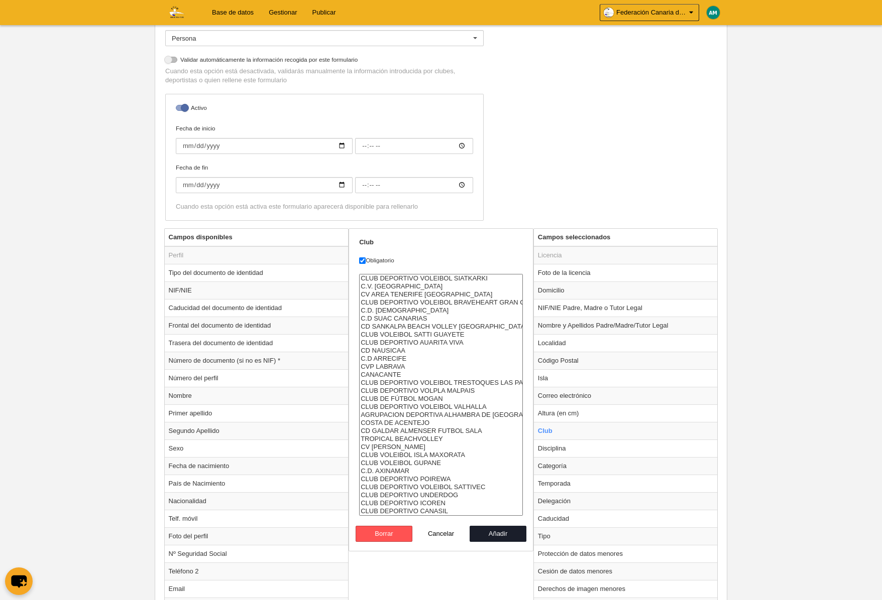
select select "4496857"
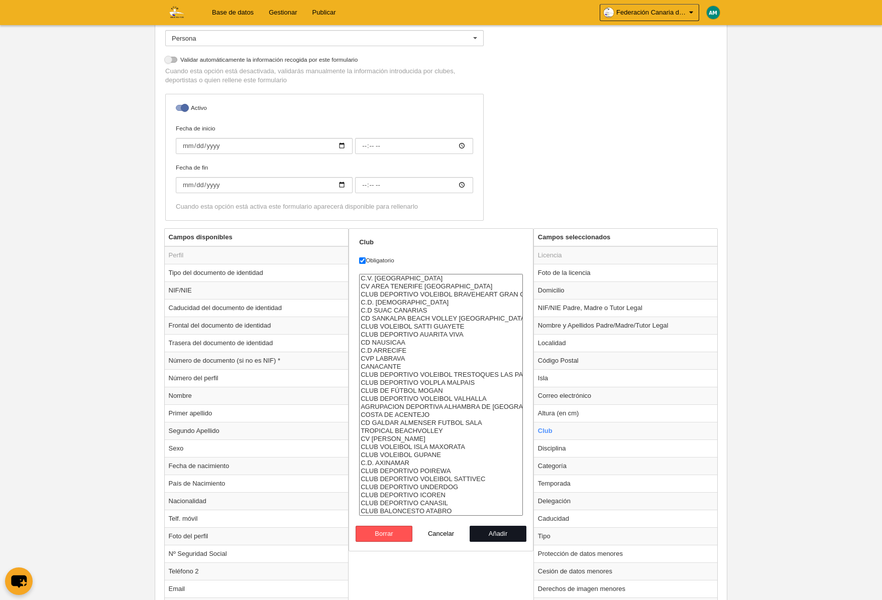
click at [490, 537] on button "Añadir" at bounding box center [497, 534] width 57 height 16
radio input "false"
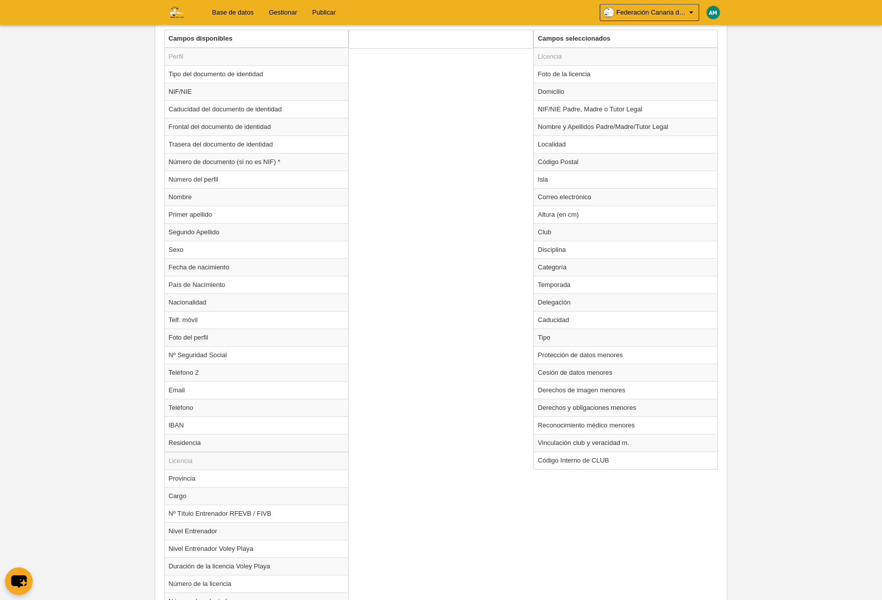
scroll to position [632, 0]
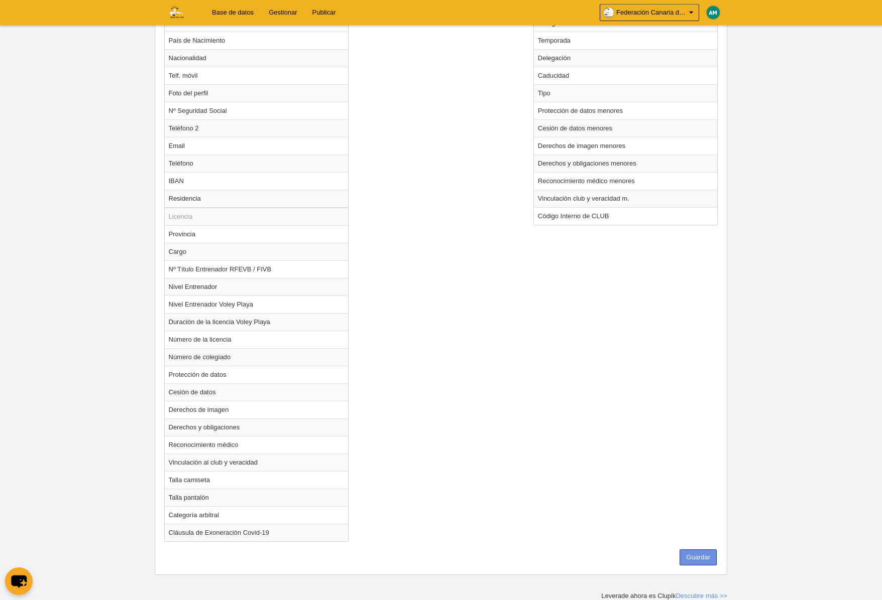
click at [703, 556] on button "Guardar" at bounding box center [697, 558] width 37 height 16
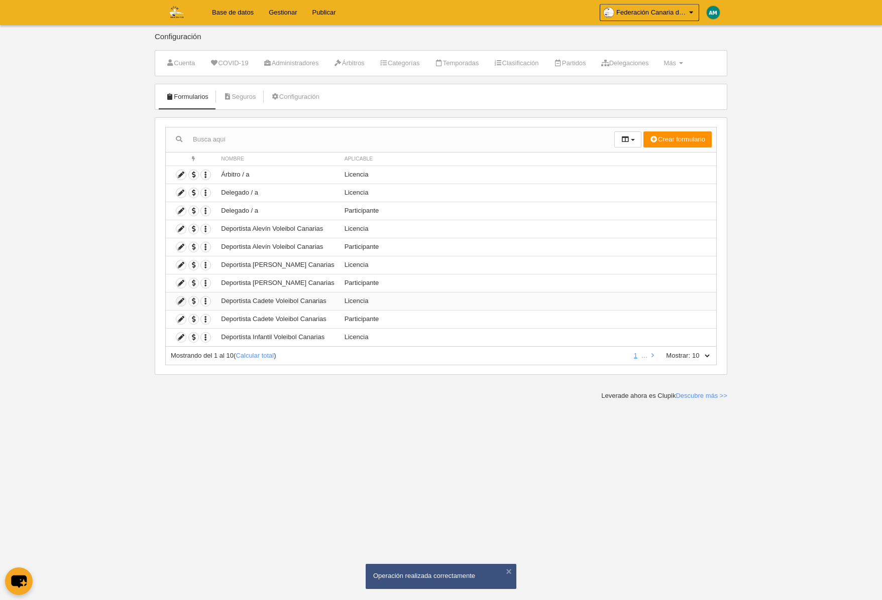
click at [182, 302] on icon at bounding box center [181, 302] width 10 height 10
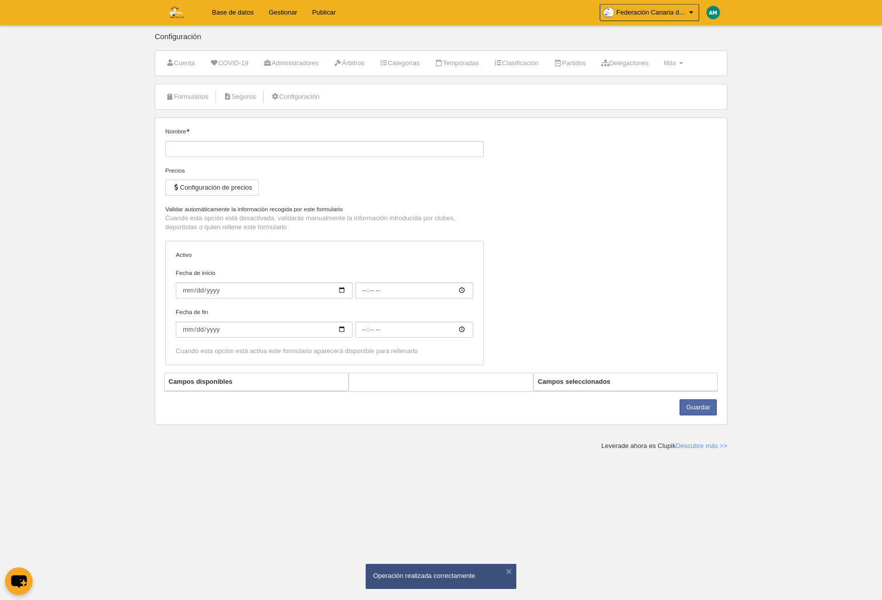
type input "Deportista Cadete Voleibol Canarias"
checkbox input "true"
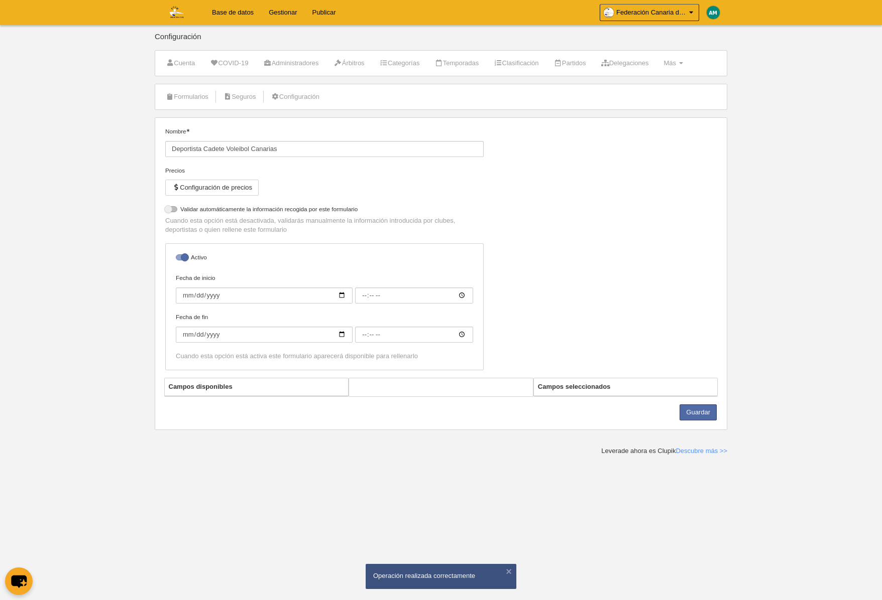
select select "selected"
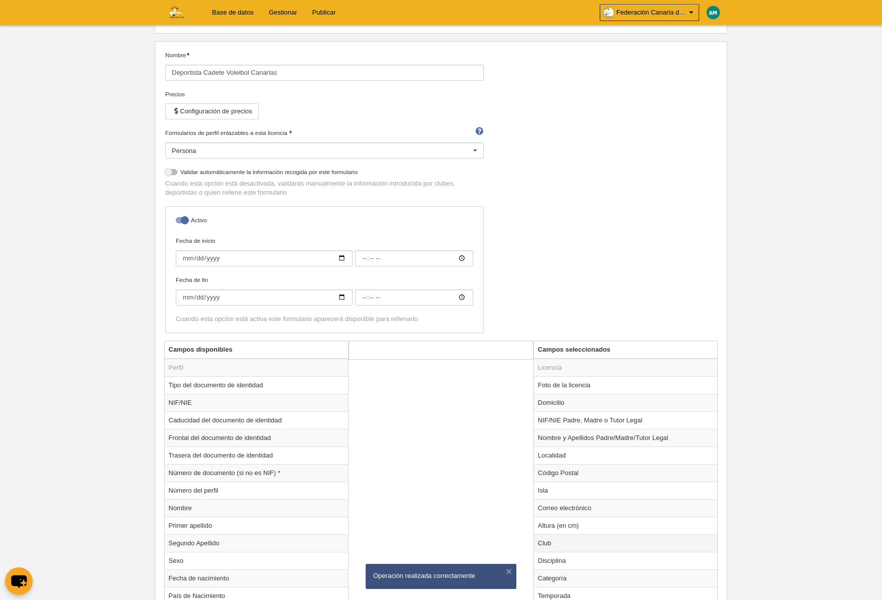
scroll to position [86, 0]
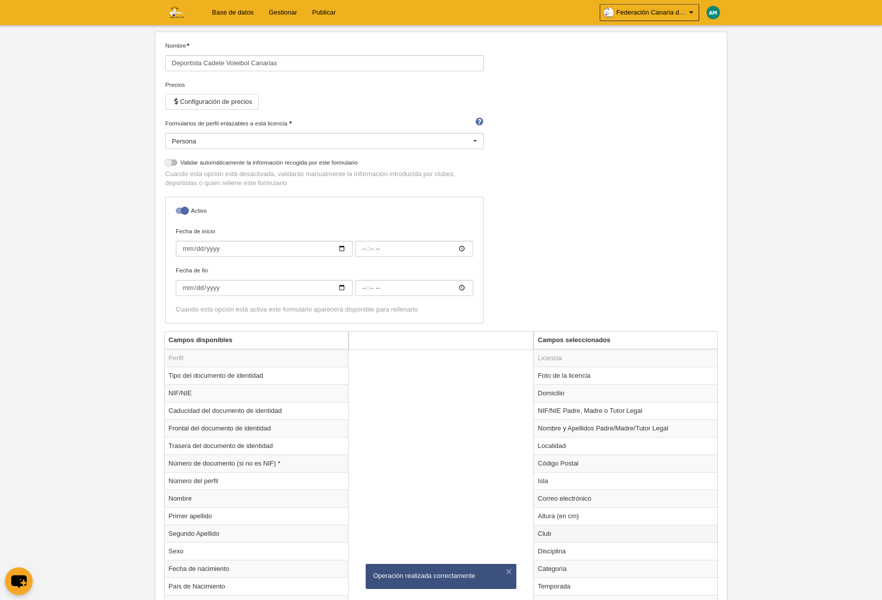
click at [575, 531] on td "Club" at bounding box center [626, 534] width 184 height 18
radio input "true"
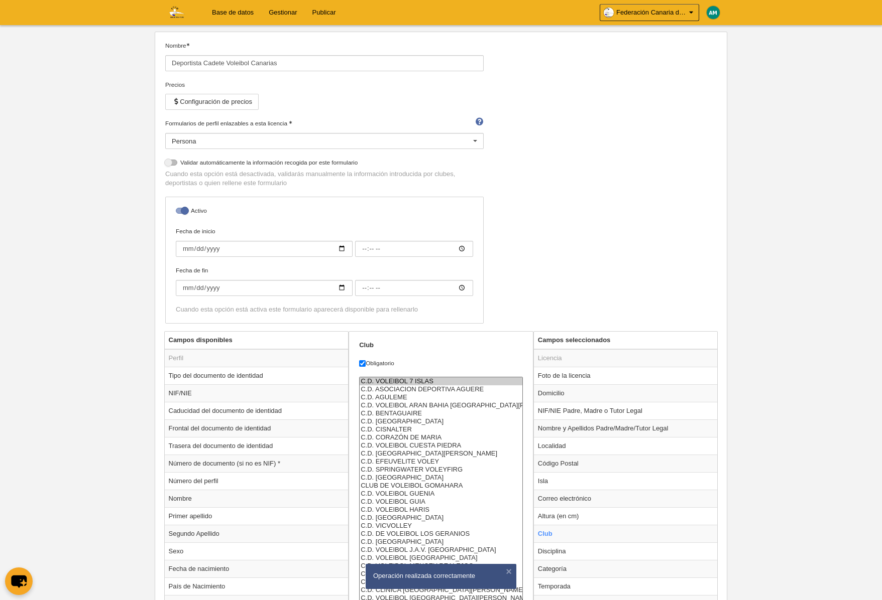
scroll to position [562, 0]
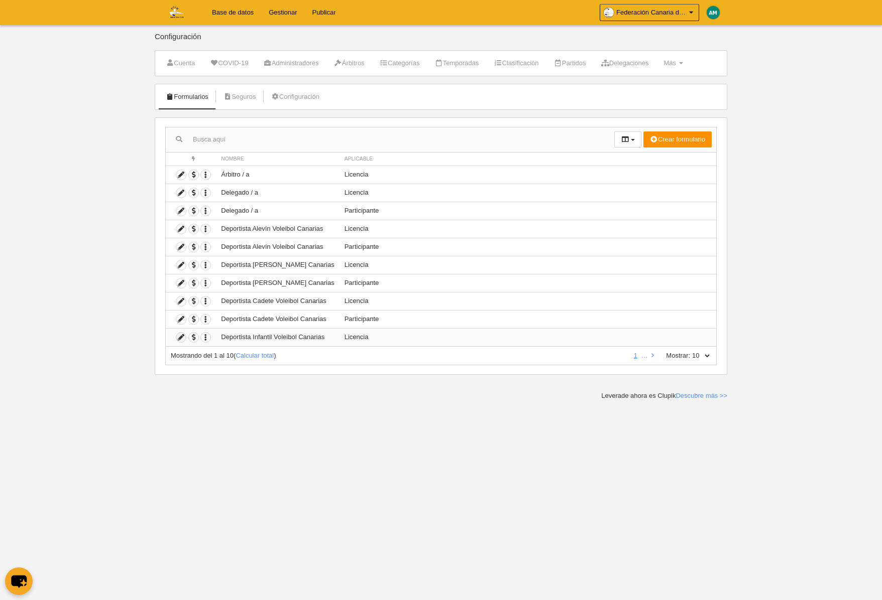
click at [180, 335] on icon at bounding box center [181, 338] width 10 height 10
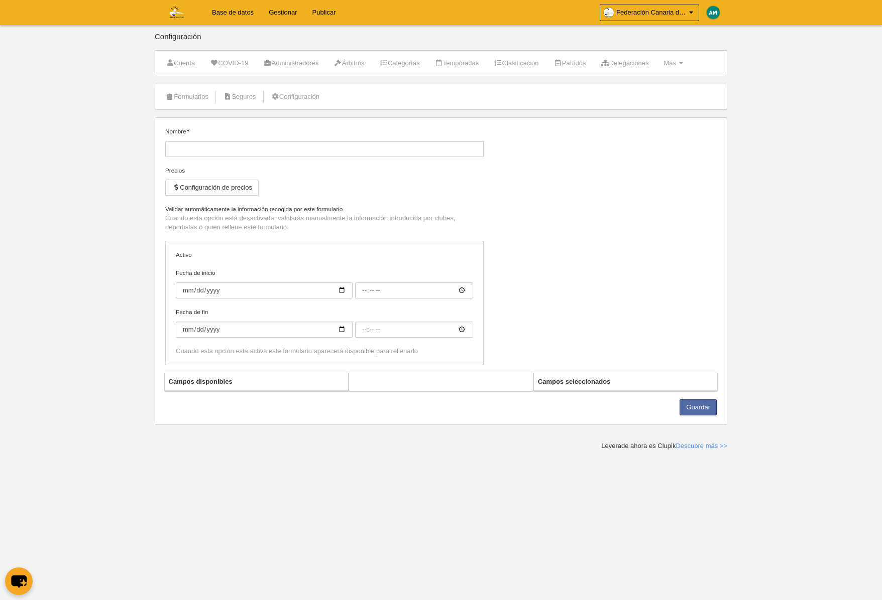
type input "Deportista Infantil Voleibol Canarias"
checkbox input "true"
select select "selected"
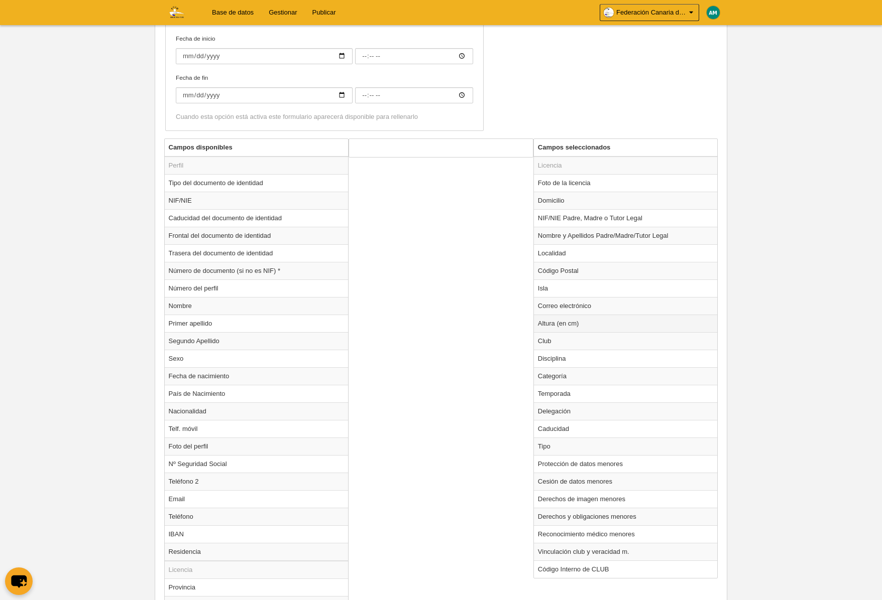
scroll to position [268, 0]
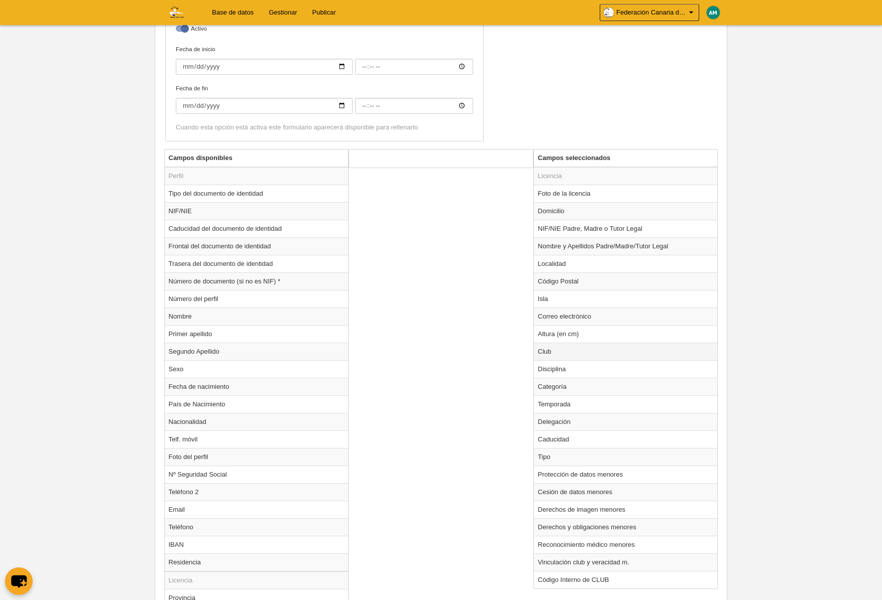
click at [548, 350] on td "Club" at bounding box center [626, 352] width 184 height 18
radio input "true"
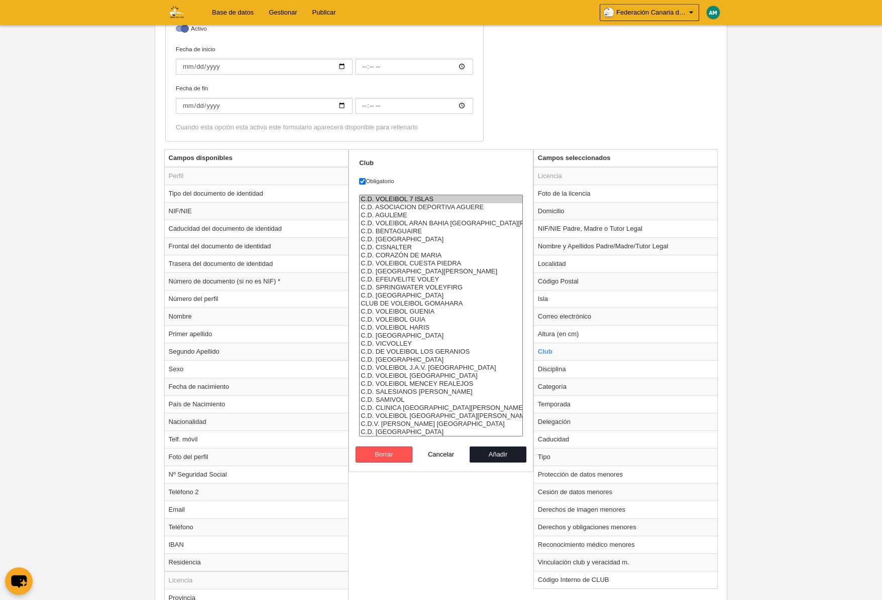
click at [423, 197] on option "C.D. VOLEIBOL 7 ISLAS" at bounding box center [440, 199] width 163 height 8
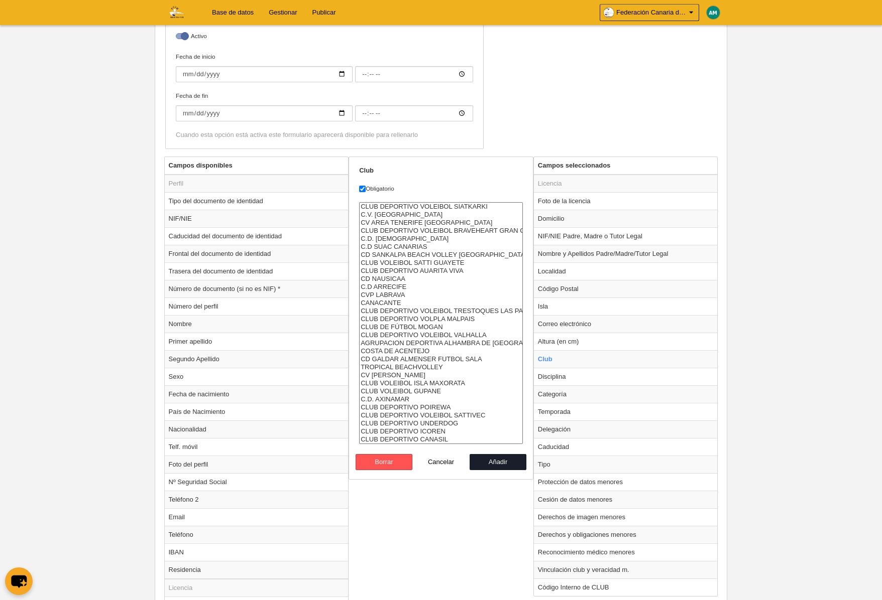
select select "4496857"
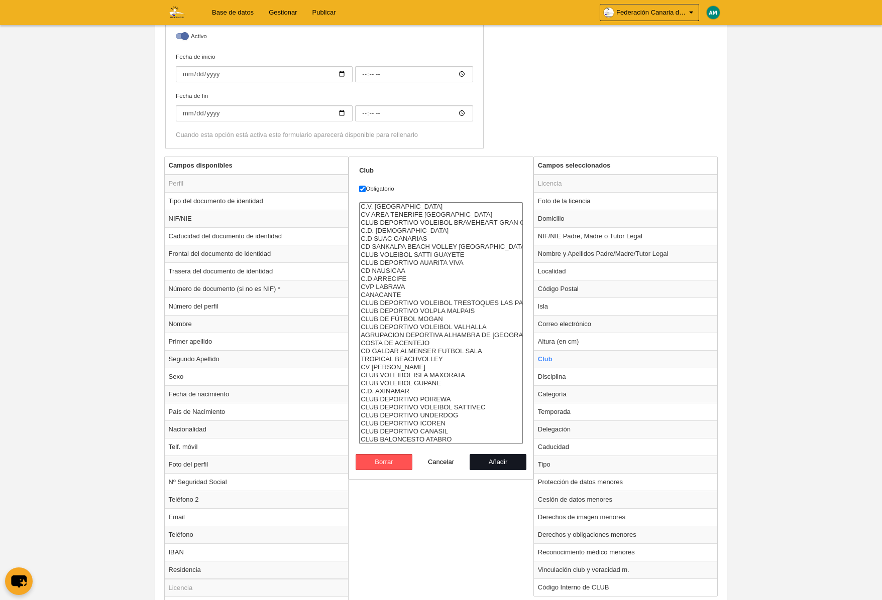
click at [499, 467] on button "Añadir" at bounding box center [497, 462] width 57 height 16
radio input "false"
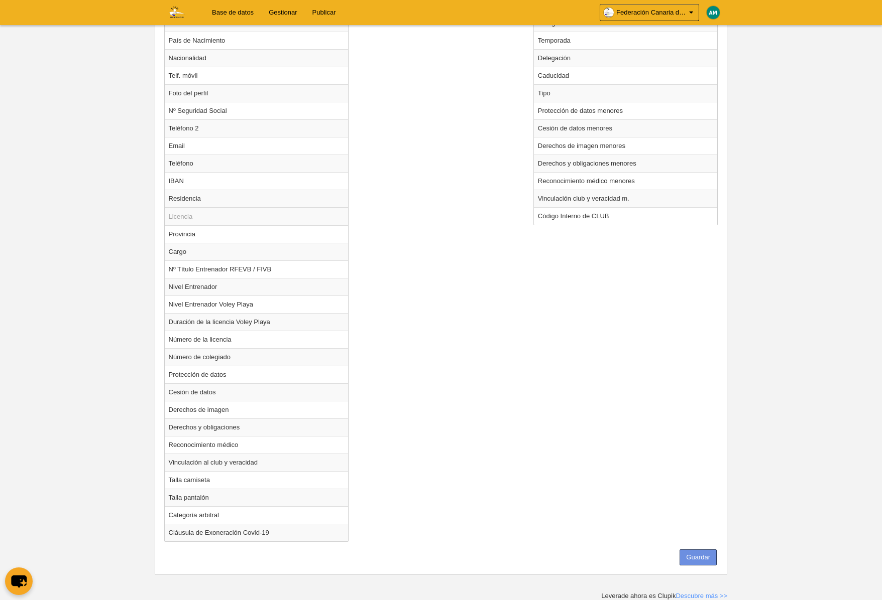
click at [693, 553] on button "Guardar" at bounding box center [697, 558] width 37 height 16
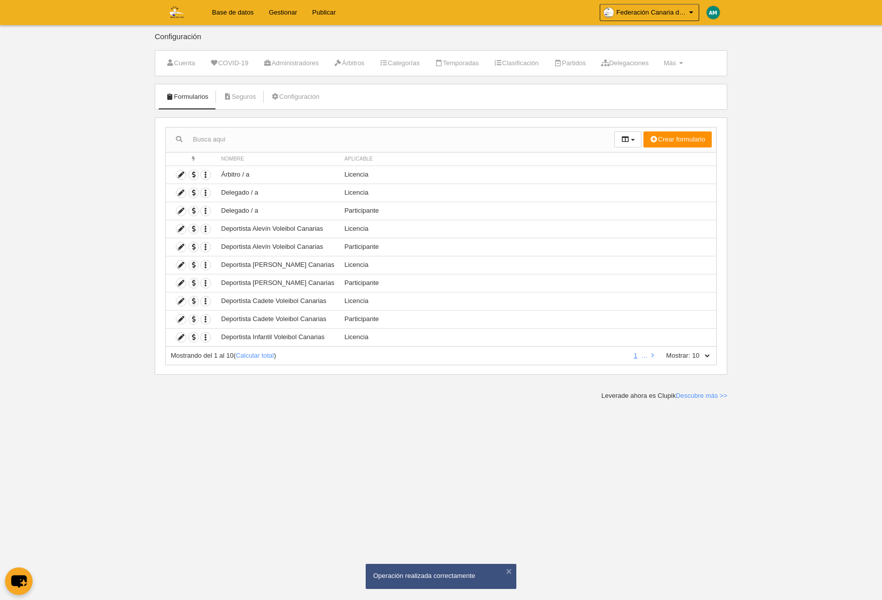
click at [710, 355] on select "10 25 50 100 500" at bounding box center [700, 355] width 21 height 9
select select "50"
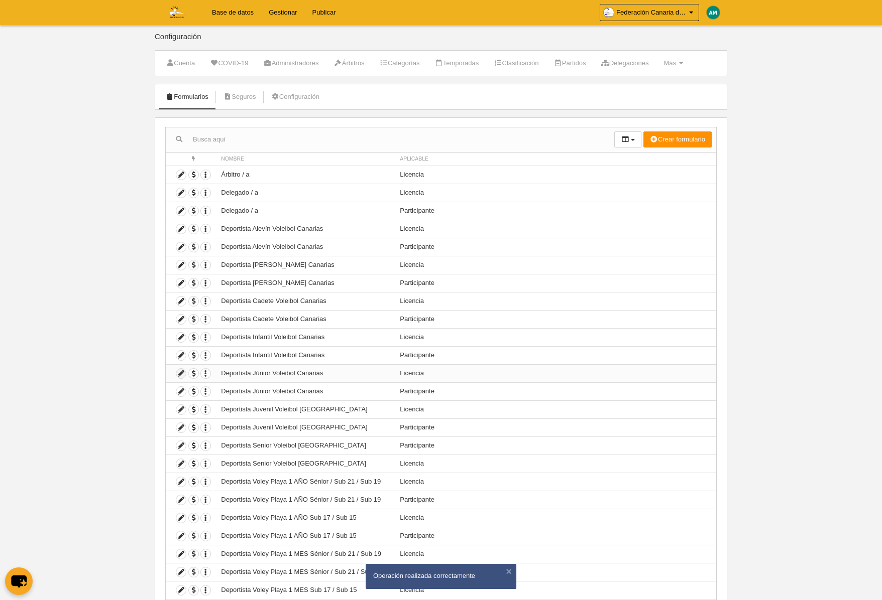
click at [180, 372] on icon at bounding box center [181, 374] width 10 height 10
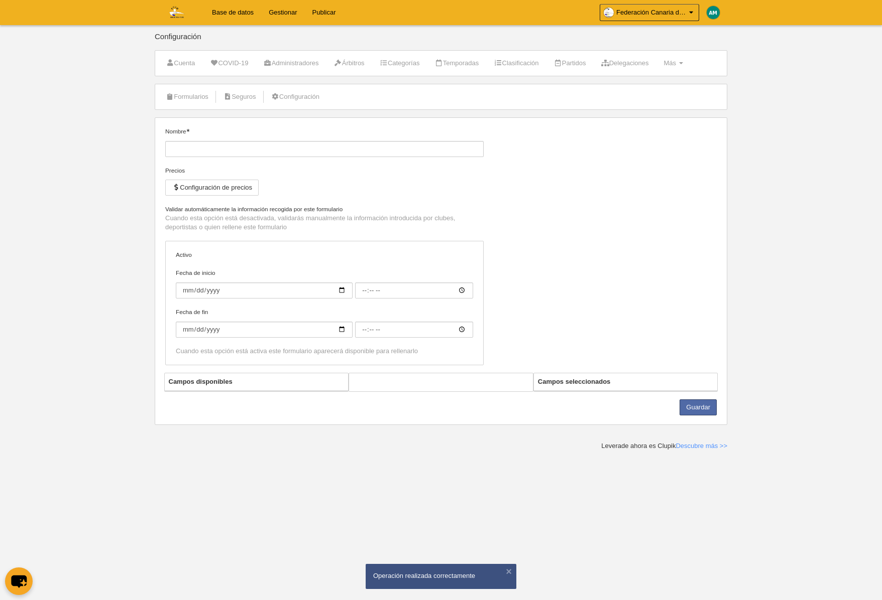
type input "Deportista Júnior Voleibol Canarias"
checkbox input "true"
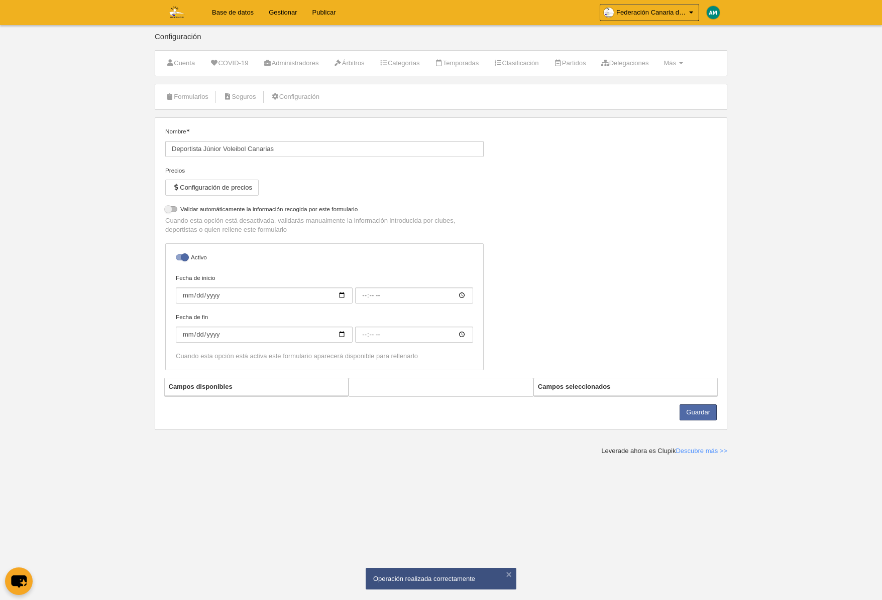
select select "selected"
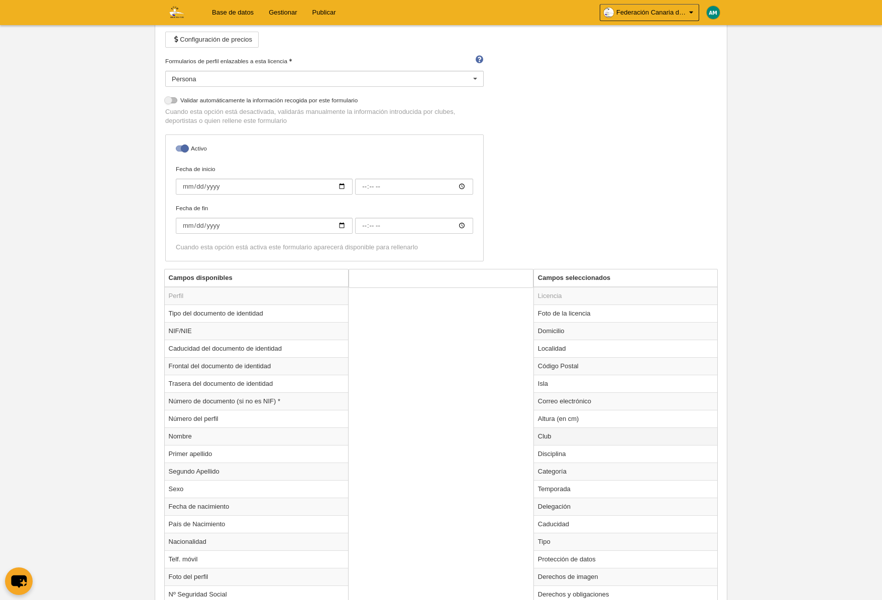
scroll to position [152, 0]
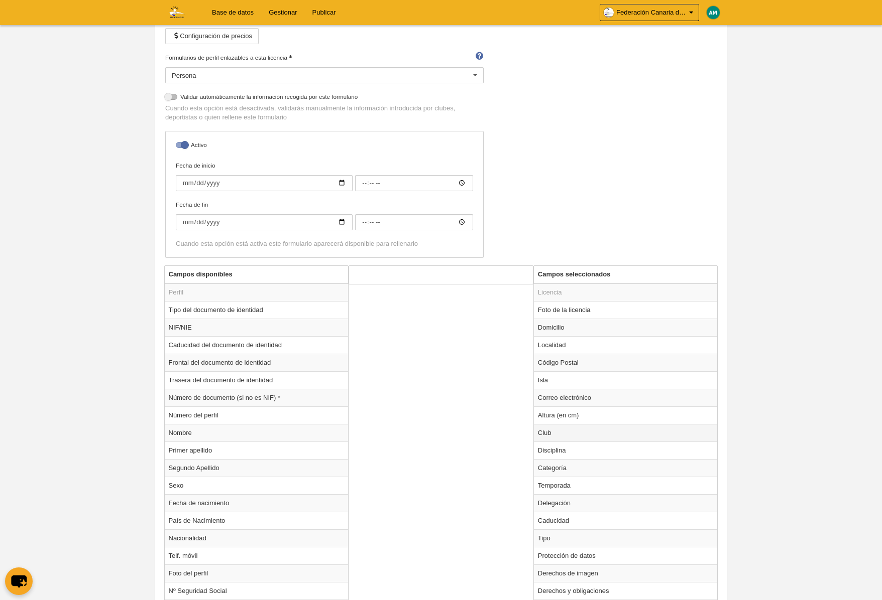
click at [578, 431] on td "Club" at bounding box center [626, 433] width 184 height 18
radio input "true"
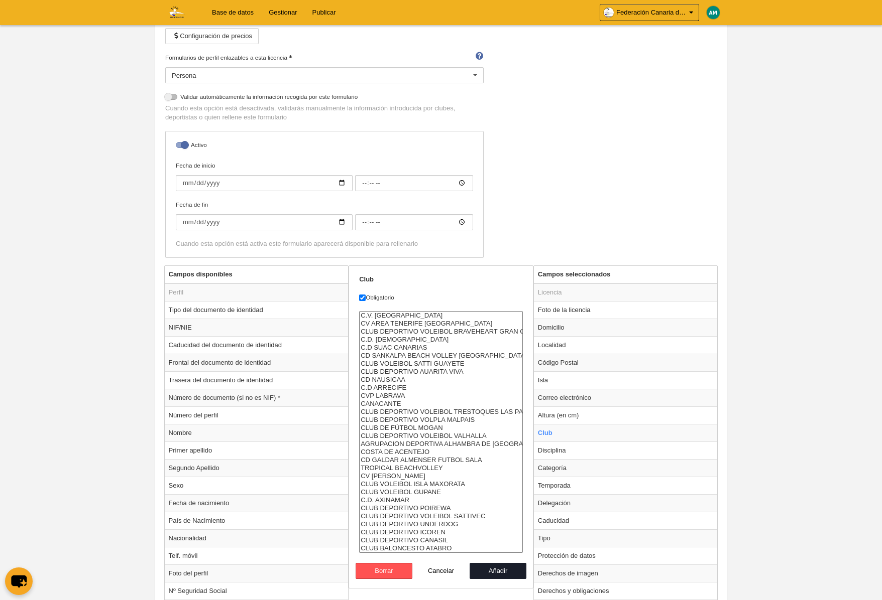
scroll to position [0, 0]
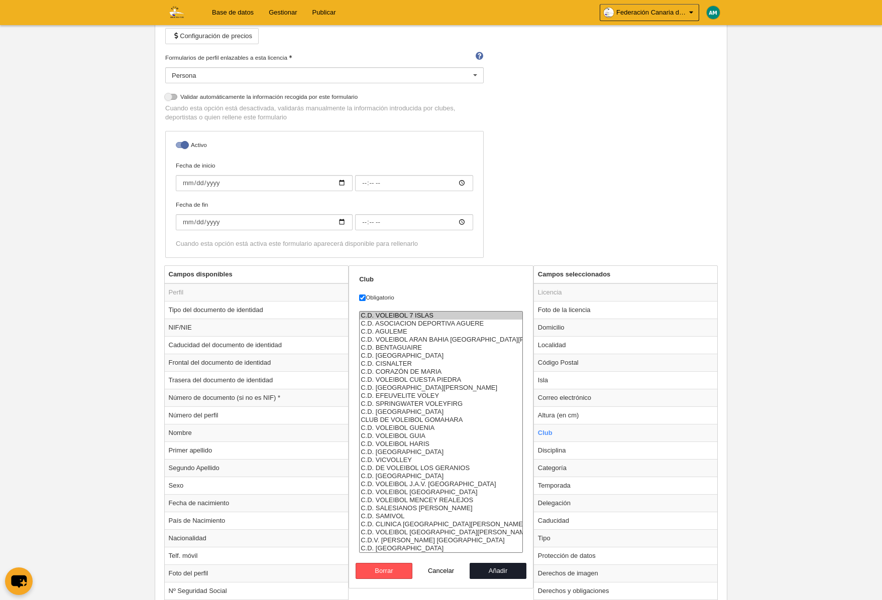
click at [431, 314] on option "C.D. VOLEIBOL 7 ISLAS" at bounding box center [440, 316] width 163 height 8
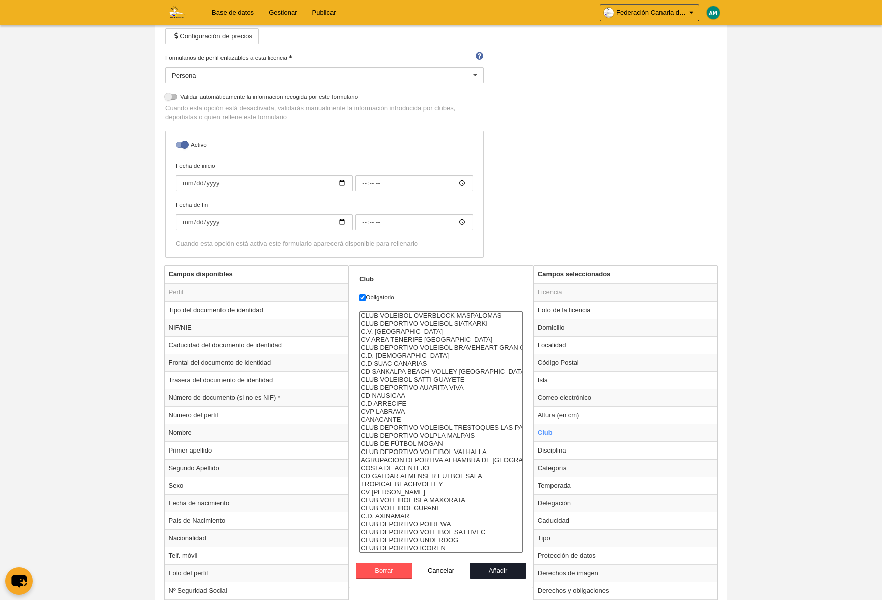
select select "4496857"
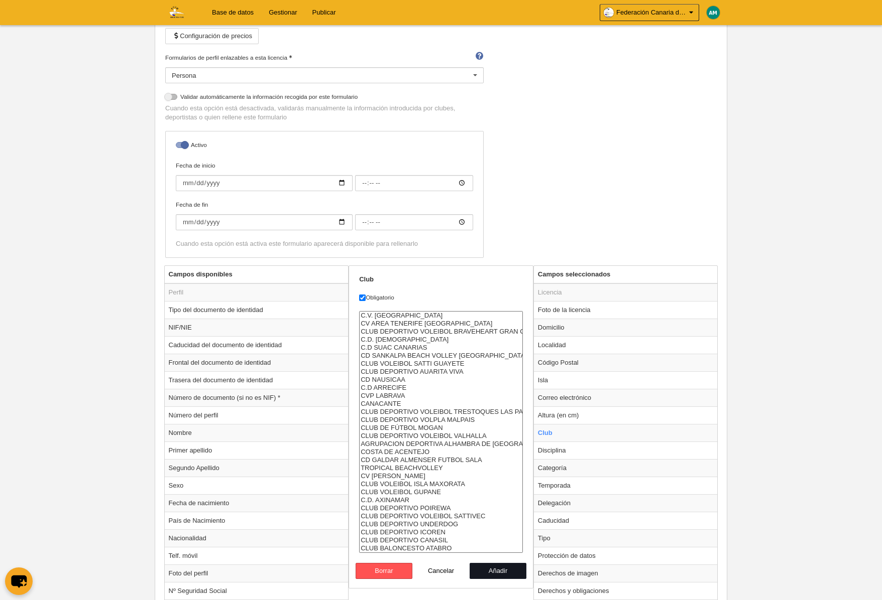
click at [489, 567] on button "Añadir" at bounding box center [497, 571] width 57 height 16
radio input "false"
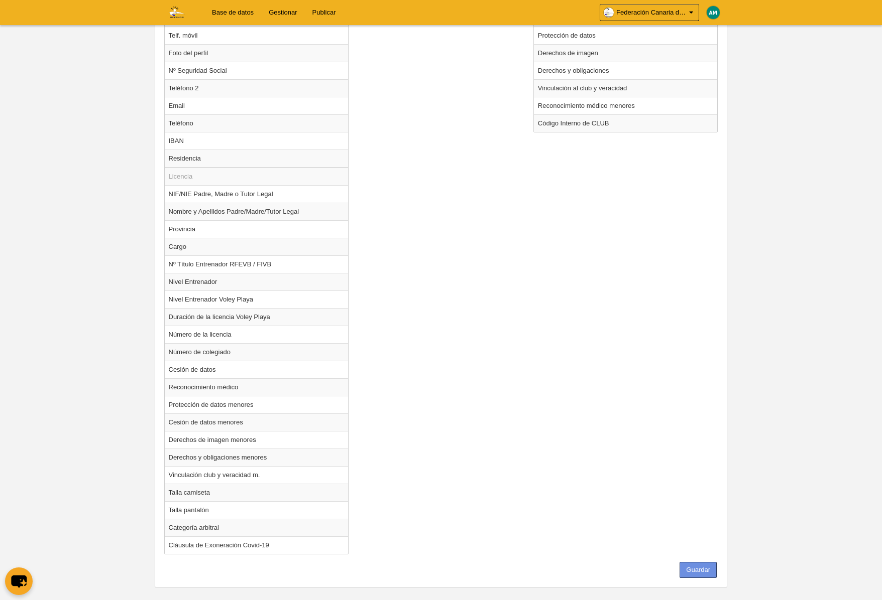
scroll to position [685, 0]
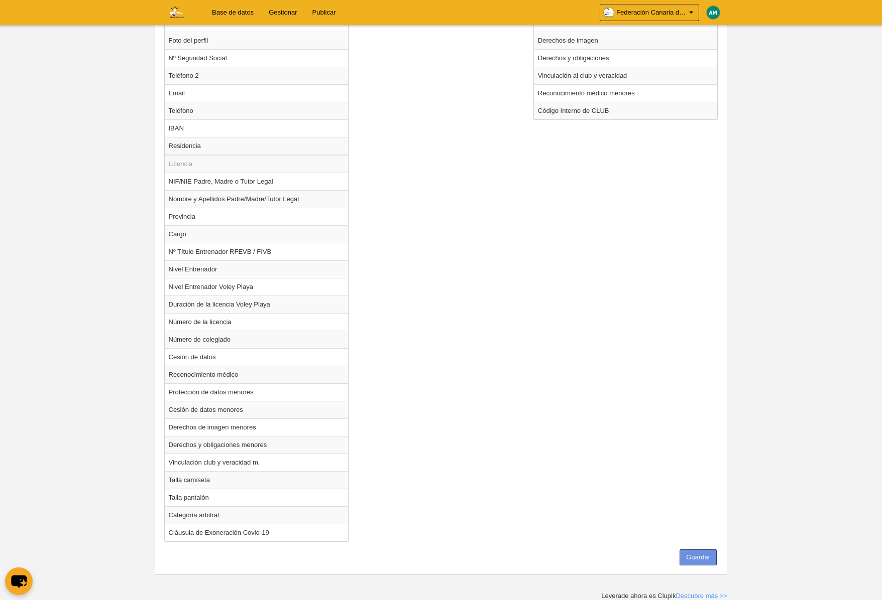
click at [699, 558] on button "Guardar" at bounding box center [697, 558] width 37 height 16
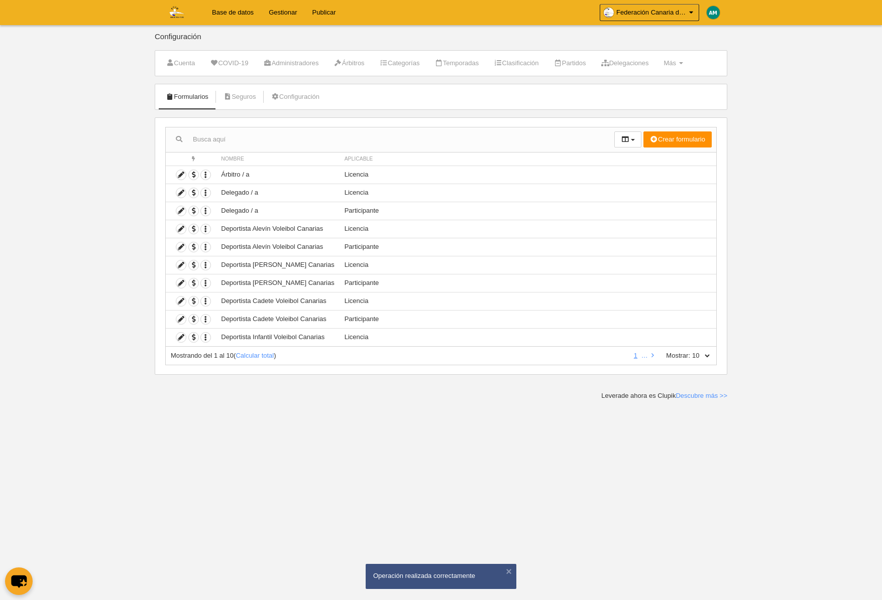
click at [706, 354] on select "10 25 50 100 500" at bounding box center [700, 355] width 21 height 9
select select "50"
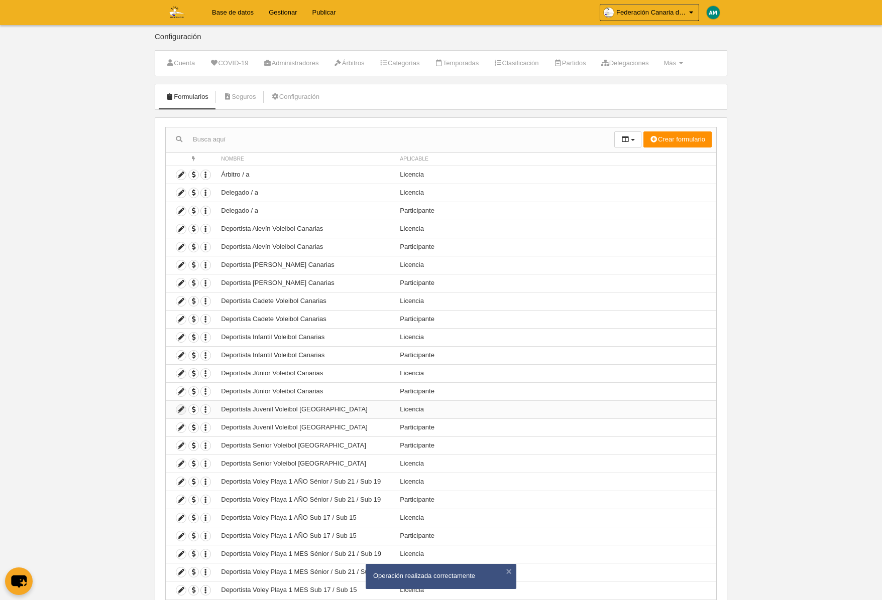
click at [183, 410] on icon at bounding box center [181, 410] width 10 height 10
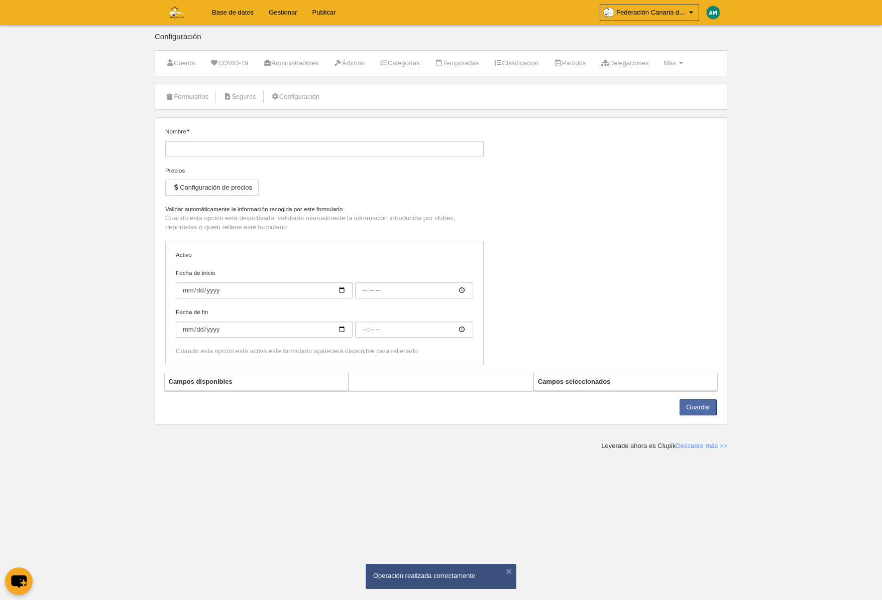
type input "Deportista Juvenil Voleibol [GEOGRAPHIC_DATA]"
checkbox input "true"
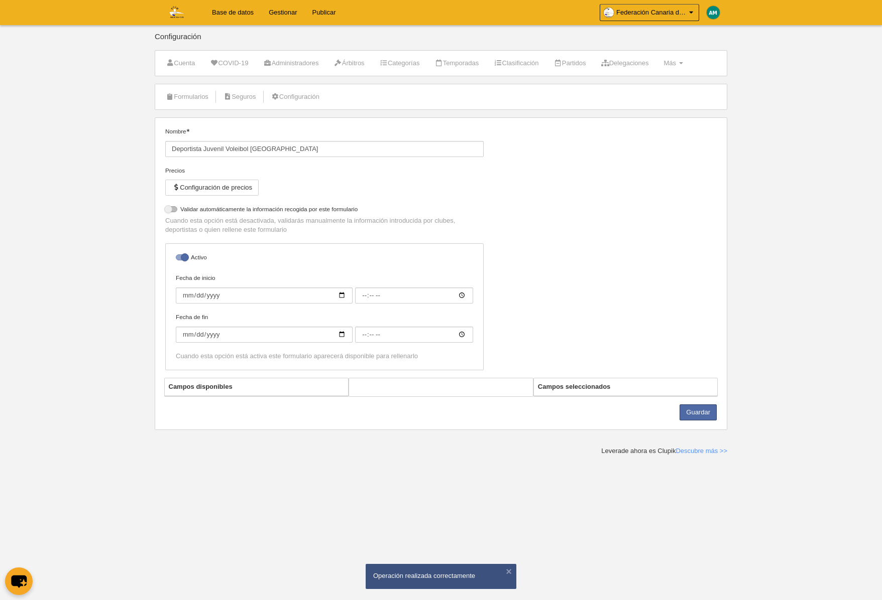
select select "selected"
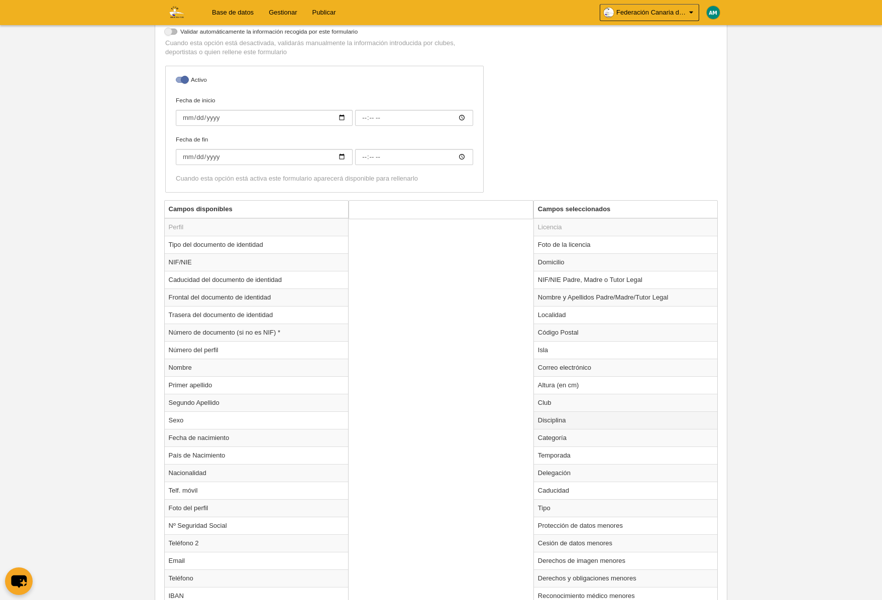
scroll to position [219, 0]
click at [560, 405] on td "Club" at bounding box center [626, 401] width 184 height 18
radio input "true"
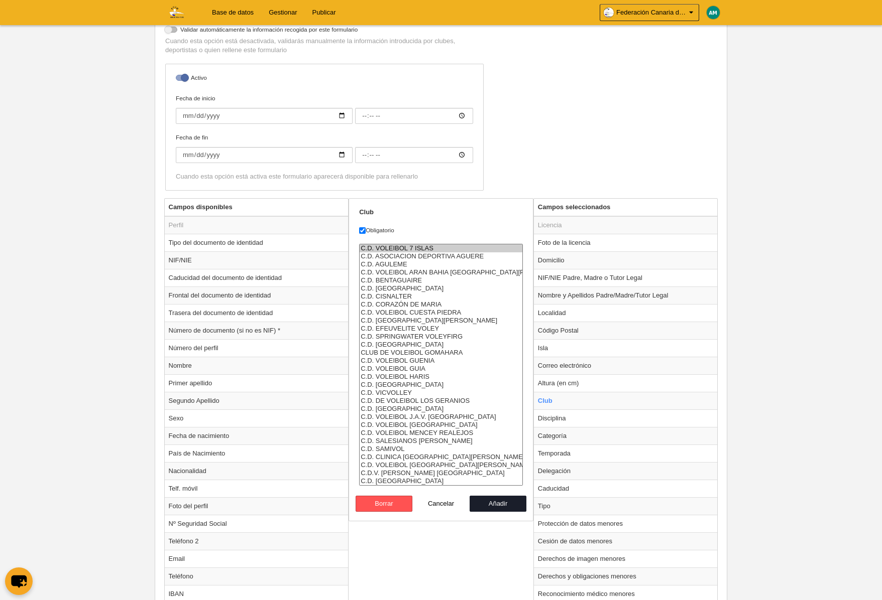
click at [419, 252] on option "C.D. VOLEIBOL 7 ISLAS" at bounding box center [440, 248] width 163 height 8
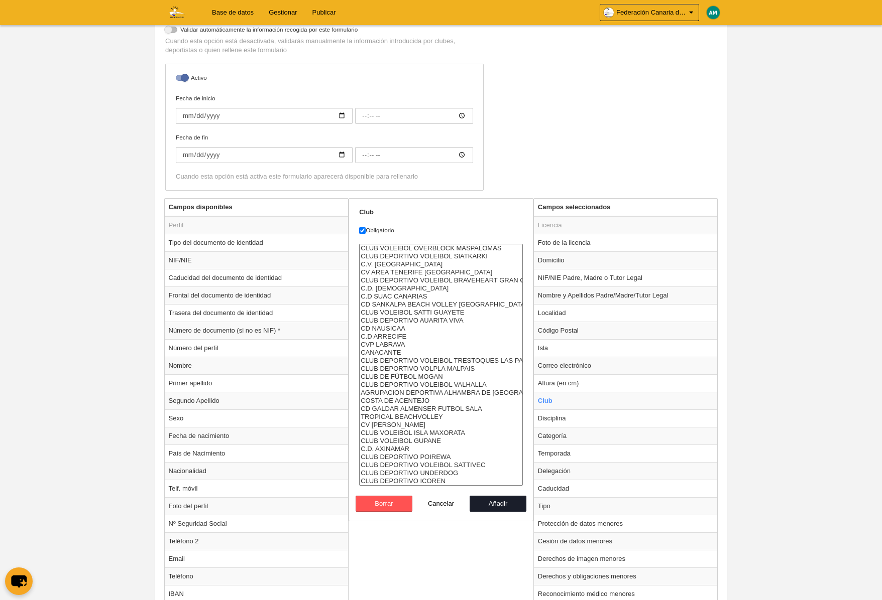
select select "4496857"
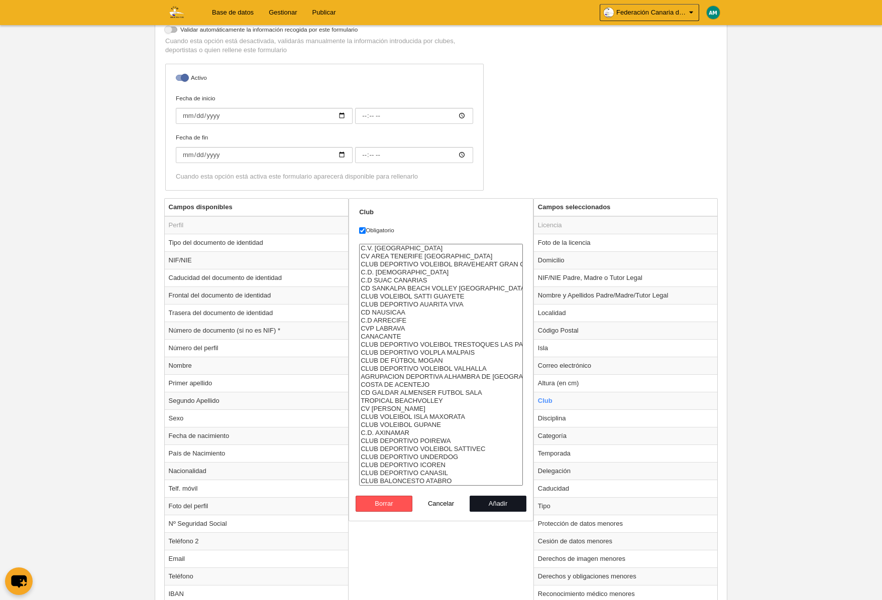
click at [493, 506] on button "Añadir" at bounding box center [497, 504] width 57 height 16
radio input "false"
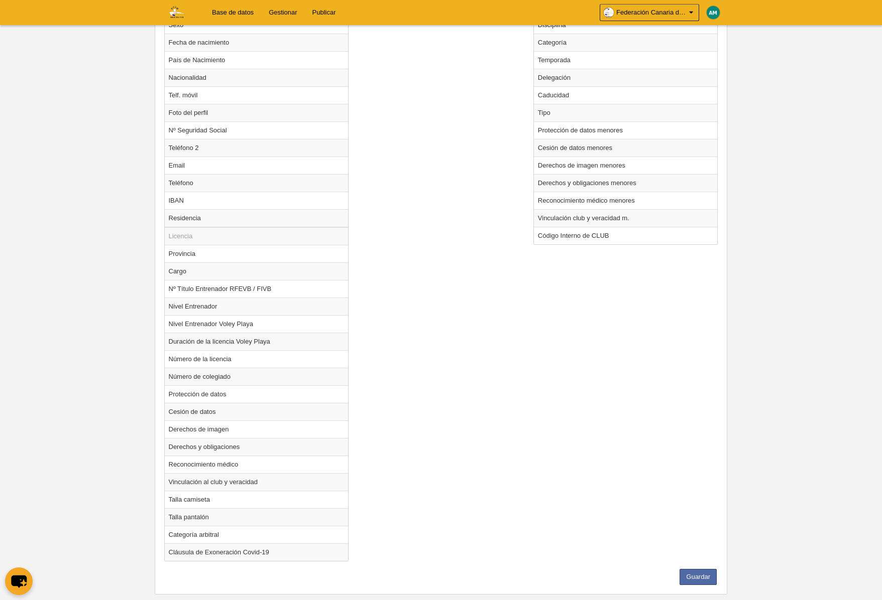
scroll to position [632, 0]
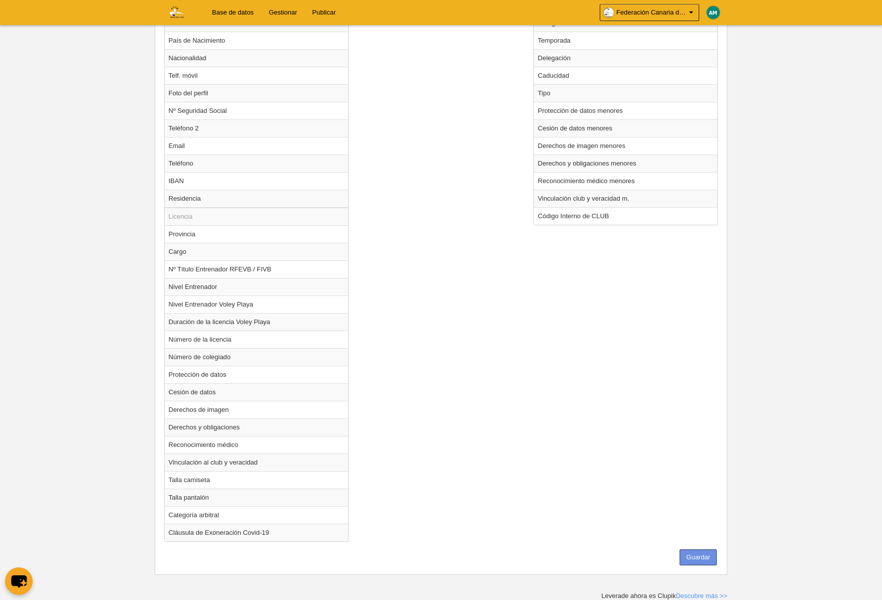
click at [706, 555] on button "Guardar" at bounding box center [697, 558] width 37 height 16
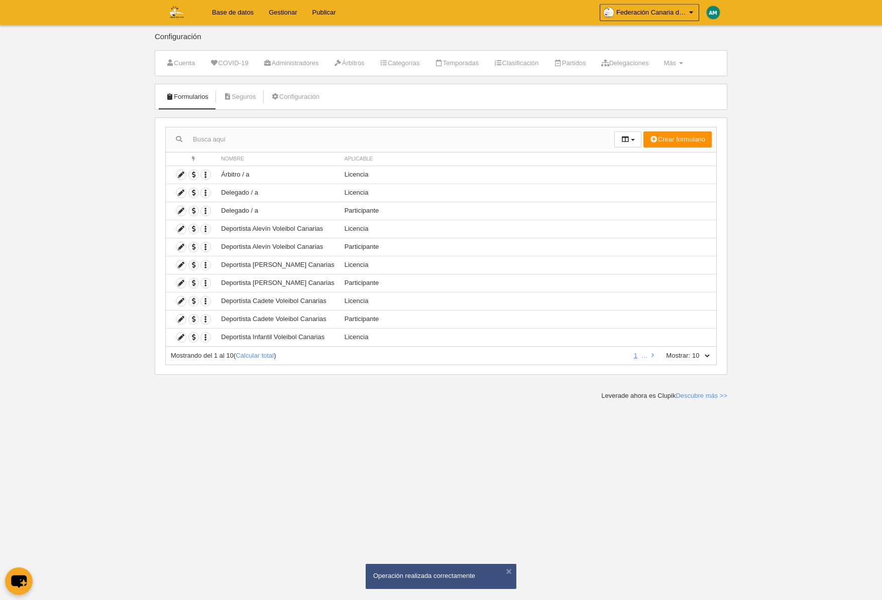
click at [709, 354] on select "10 25 50 100 500" at bounding box center [700, 355] width 21 height 9
select select "25"
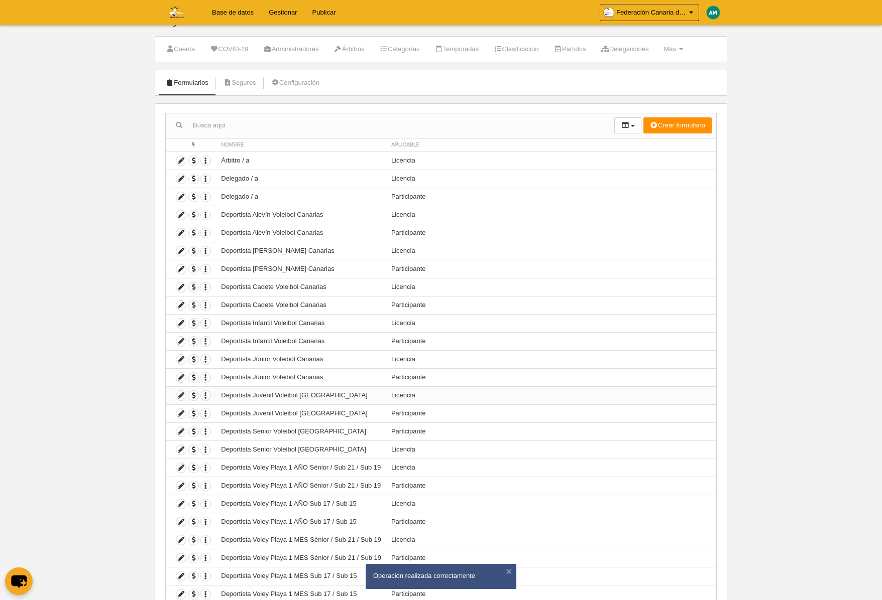
scroll to position [21, 0]
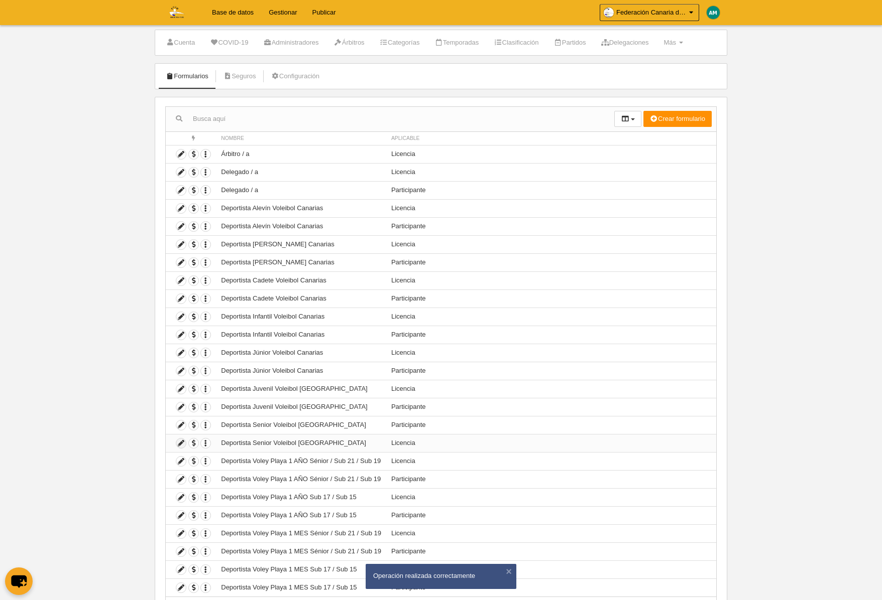
click at [181, 442] on icon at bounding box center [181, 444] width 10 height 10
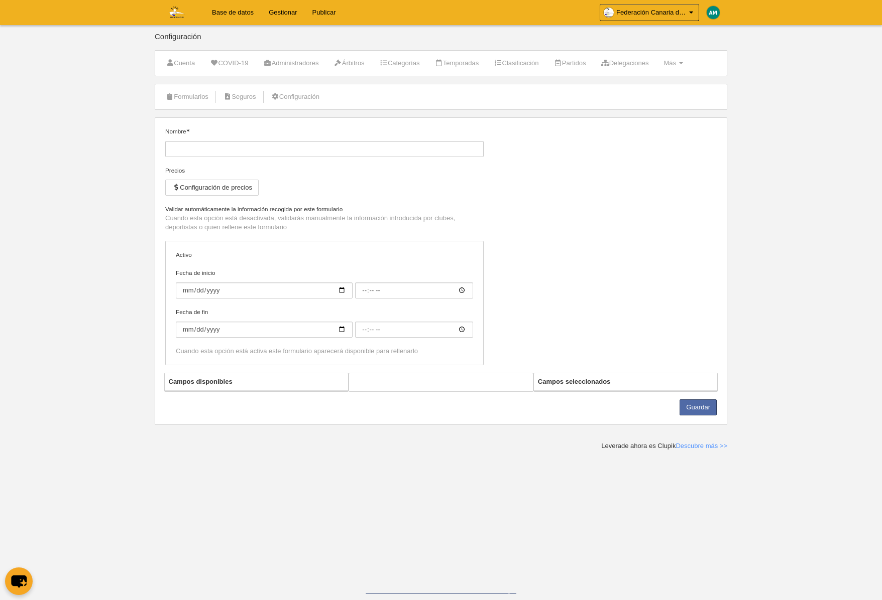
type input "Deportista Senior Voleibol [GEOGRAPHIC_DATA]"
checkbox input "true"
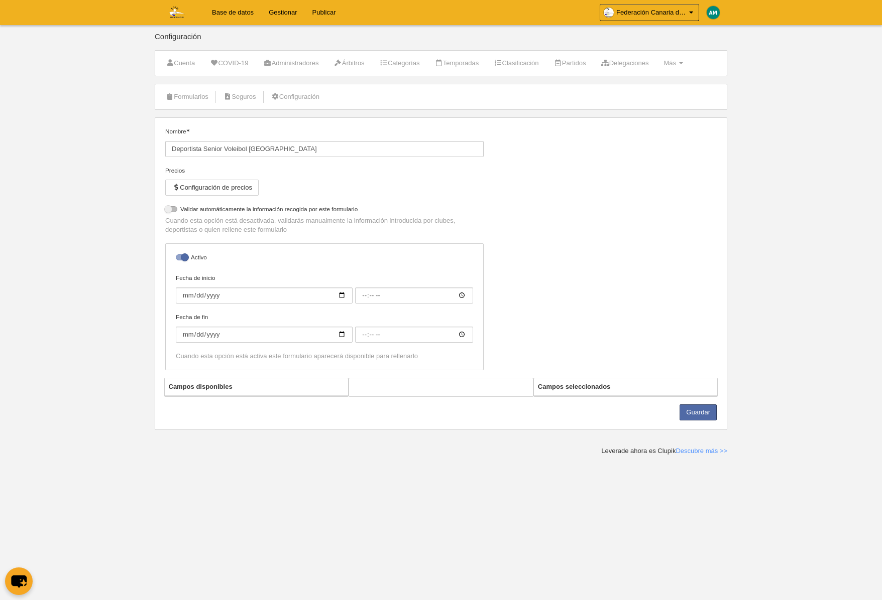
select select "selected"
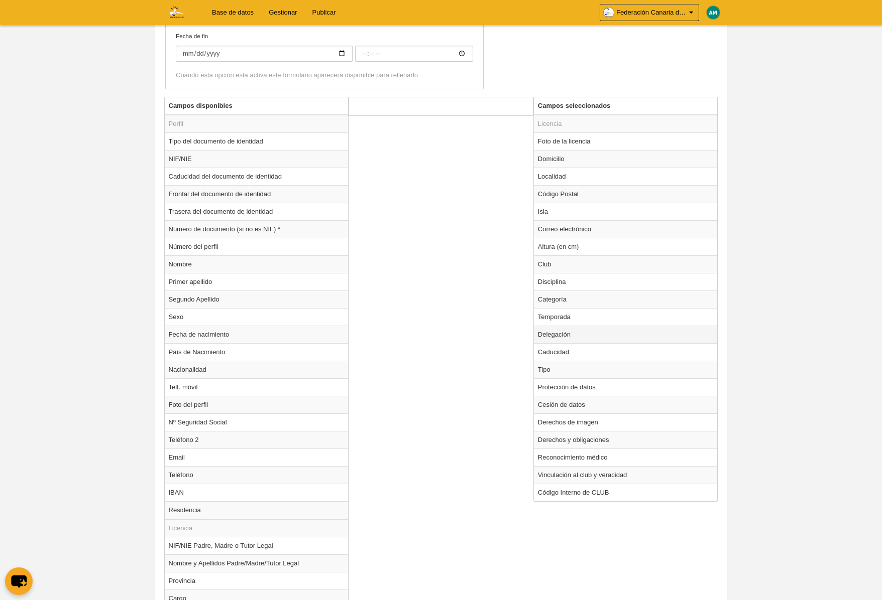
scroll to position [324, 0]
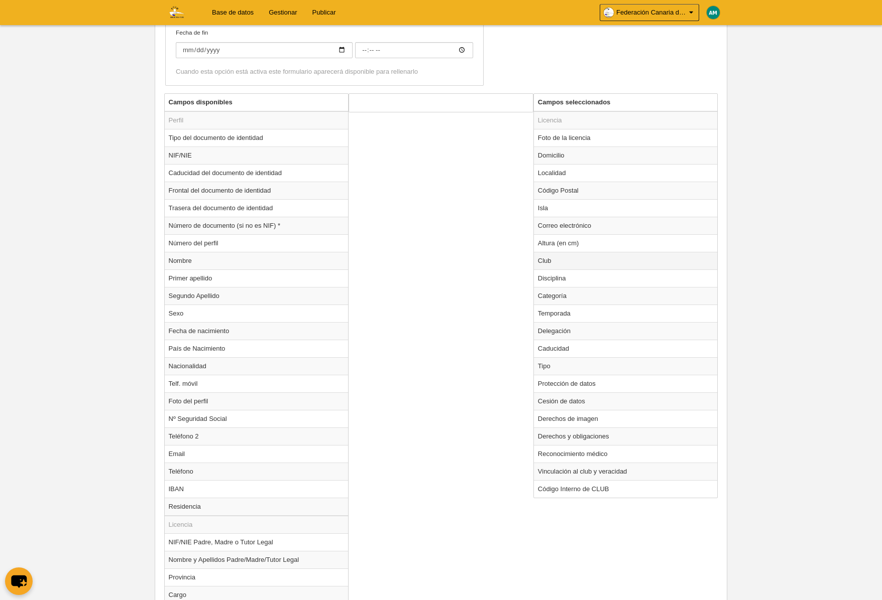
click at [557, 259] on td "Club" at bounding box center [626, 261] width 184 height 18
radio input "true"
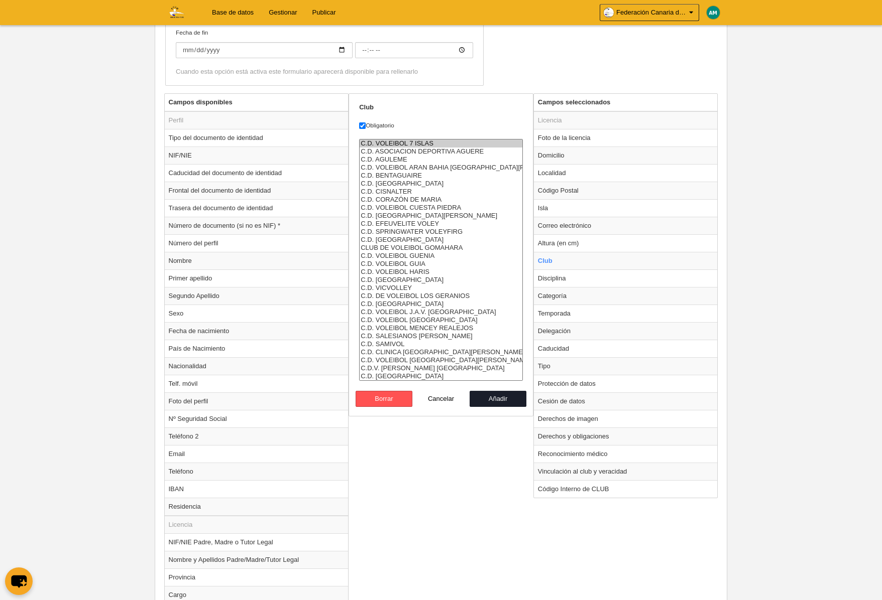
click at [438, 138] on form "Club Obligatorio C.D. VOLEIBOL 7 ISLAS C.D. ASOCIACION DEPORTIVA AGUERE C.D. AG…" at bounding box center [441, 255] width 164 height 304
click at [436, 144] on option "C.D. VOLEIBOL 7 ISLAS" at bounding box center [440, 144] width 163 height 8
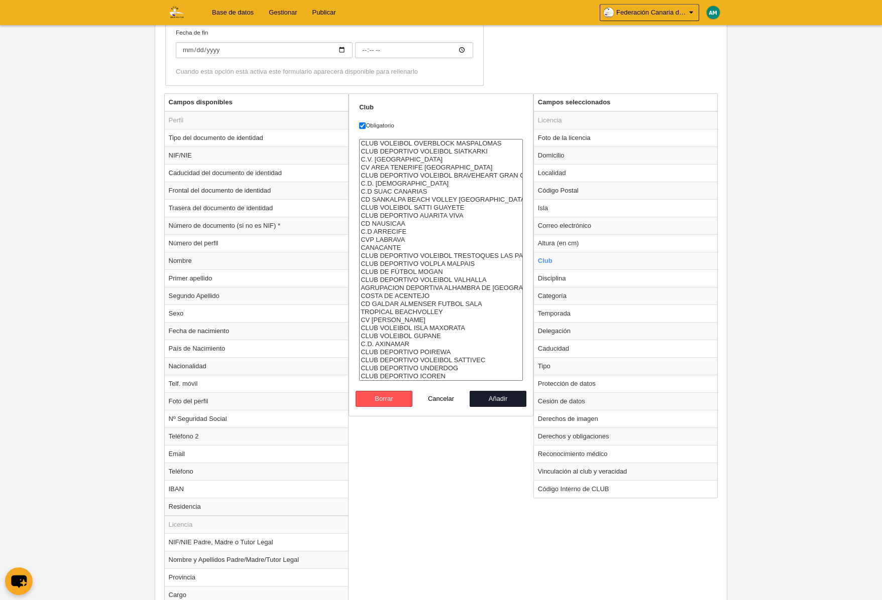
select select "4496857"
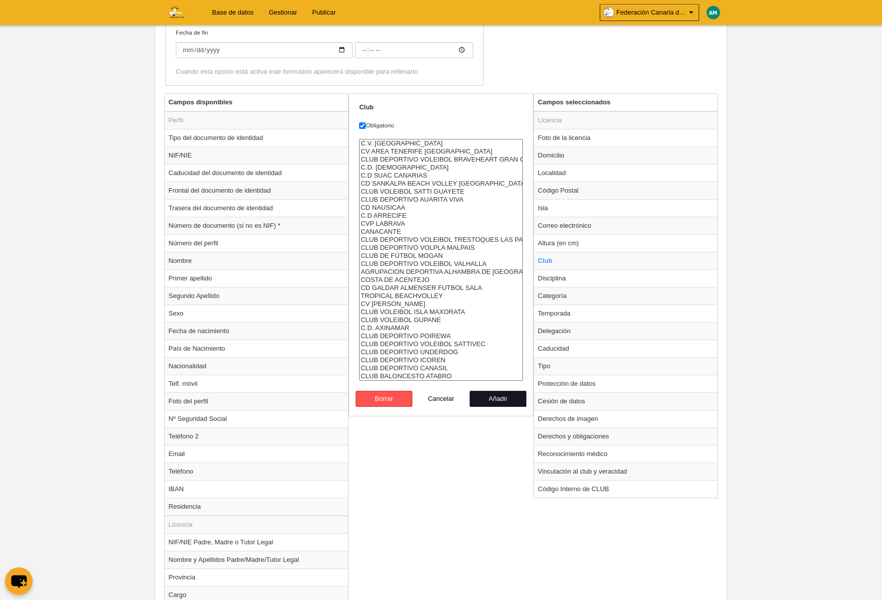
click at [497, 395] on button "Añadir" at bounding box center [497, 399] width 57 height 16
radio input "false"
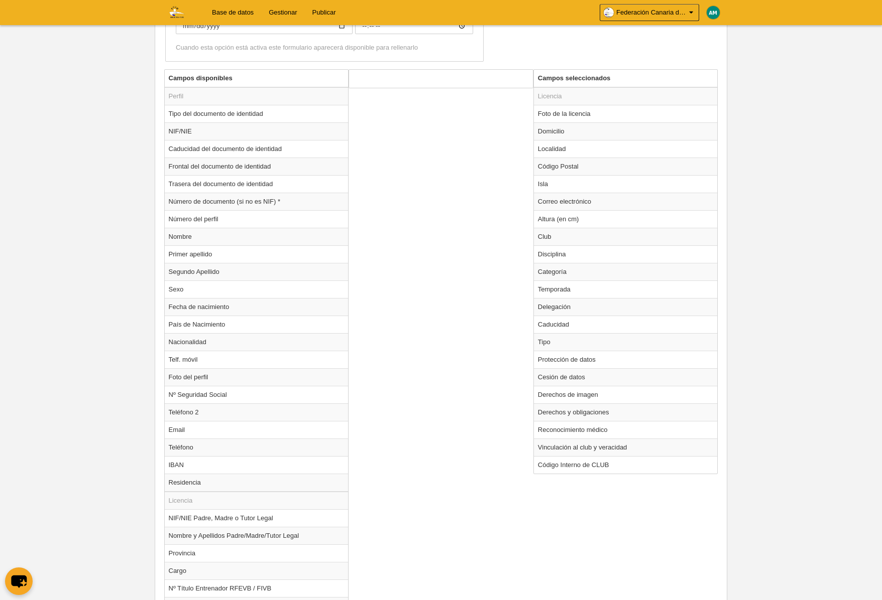
scroll to position [667, 0]
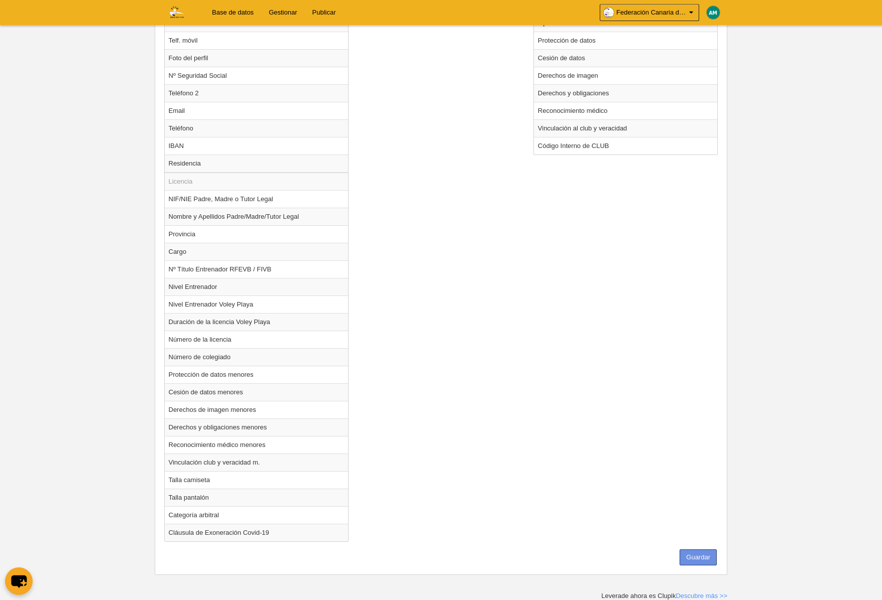
click at [698, 559] on button "Guardar" at bounding box center [697, 558] width 37 height 16
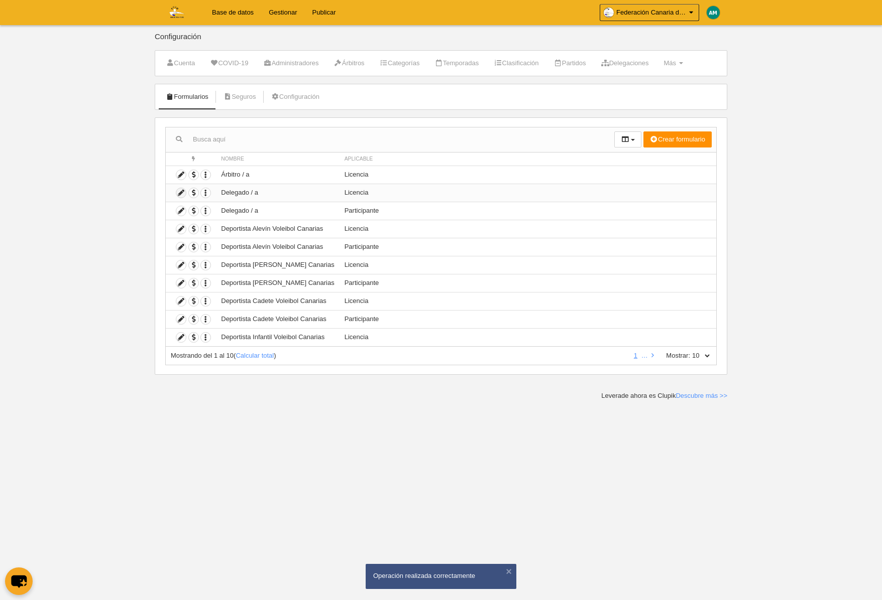
click at [180, 192] on icon at bounding box center [181, 193] width 10 height 10
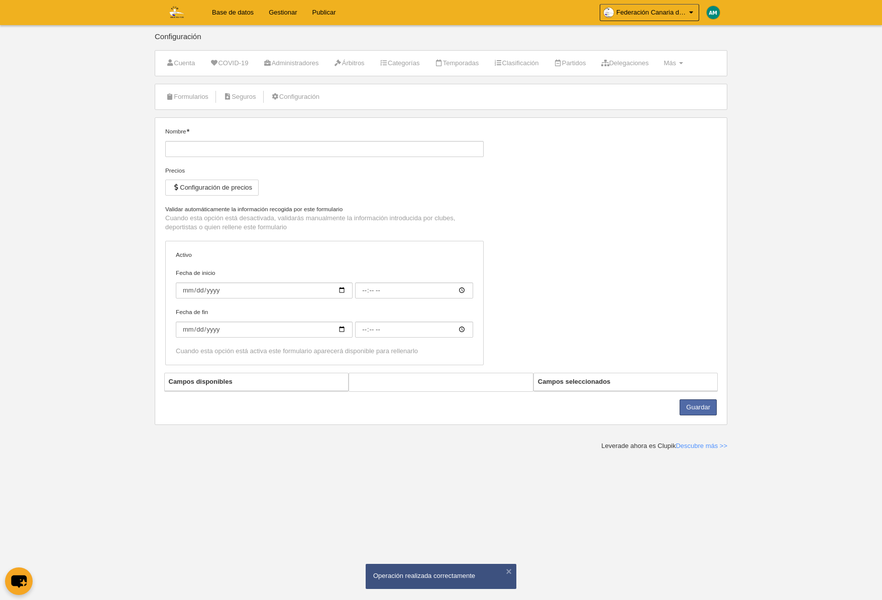
type input "Delegado / a"
checkbox input "true"
select select "selected"
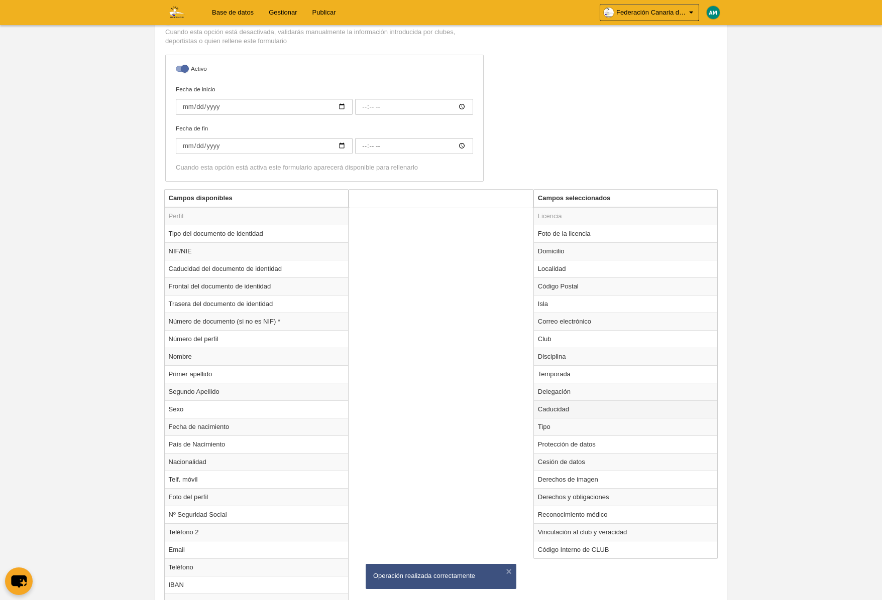
scroll to position [252, 0]
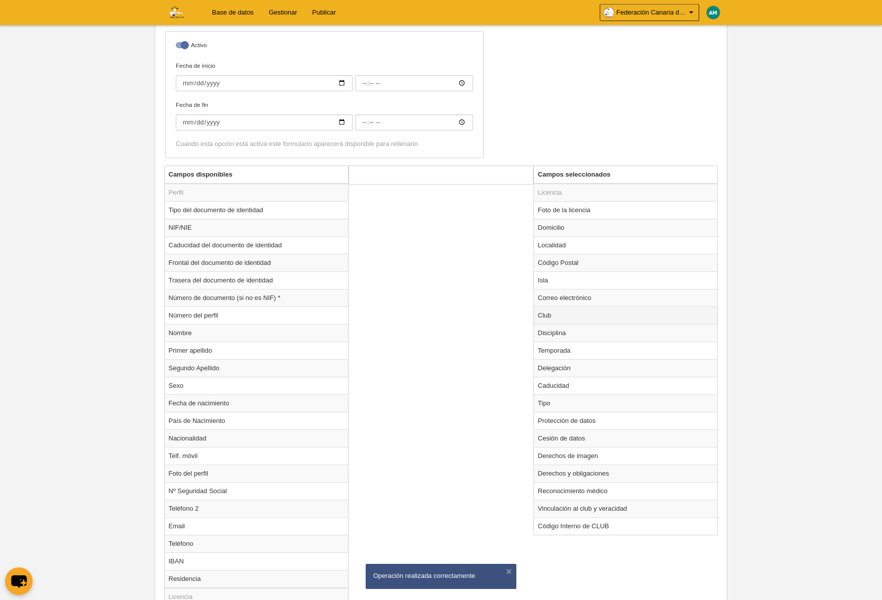
click at [554, 313] on td "Club" at bounding box center [626, 316] width 184 height 18
radio input "true"
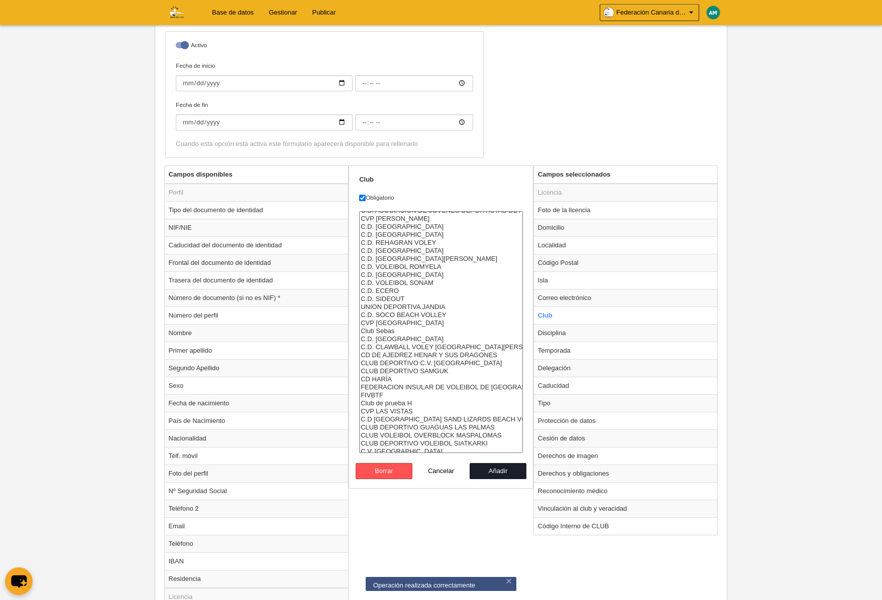
scroll to position [562, 0]
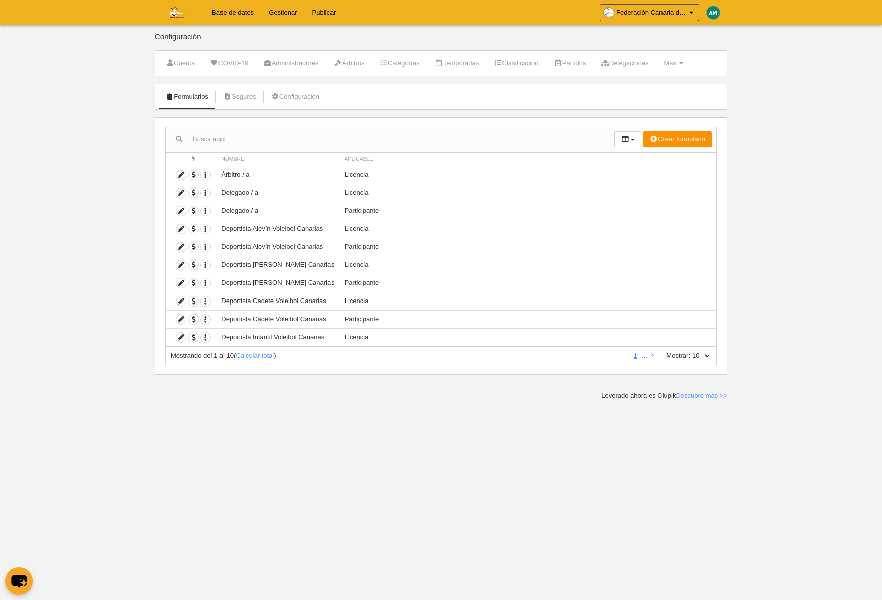
click at [710, 355] on select "10 25 50 100 500" at bounding box center [700, 355] width 21 height 9
select select "500"
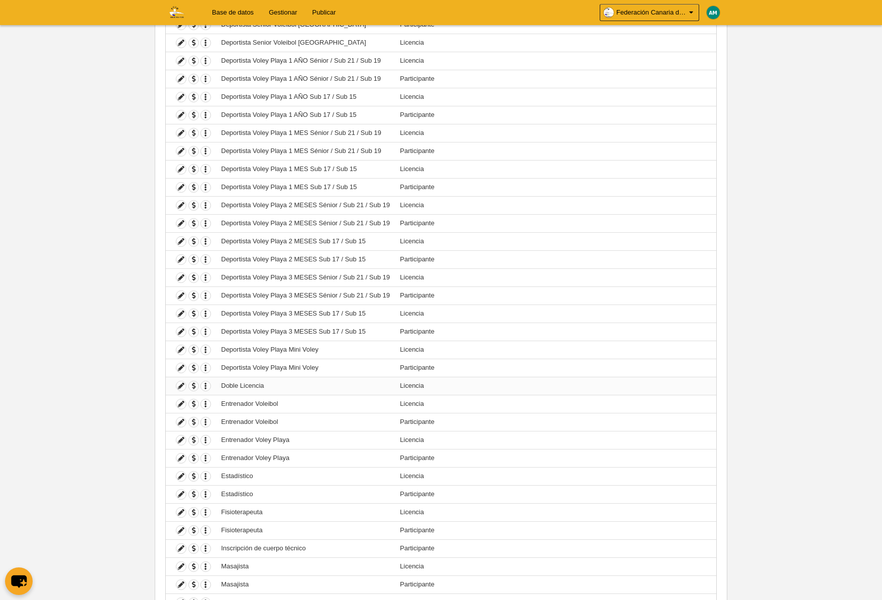
scroll to position [423, 0]
click at [181, 385] on icon at bounding box center [181, 385] width 10 height 10
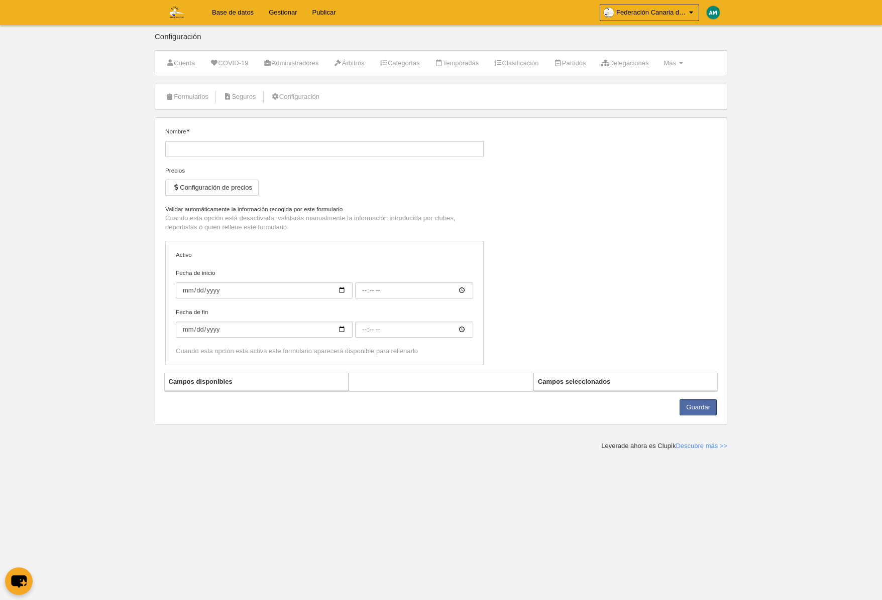
type input "Doble Licencia"
checkbox input "true"
select select "selected"
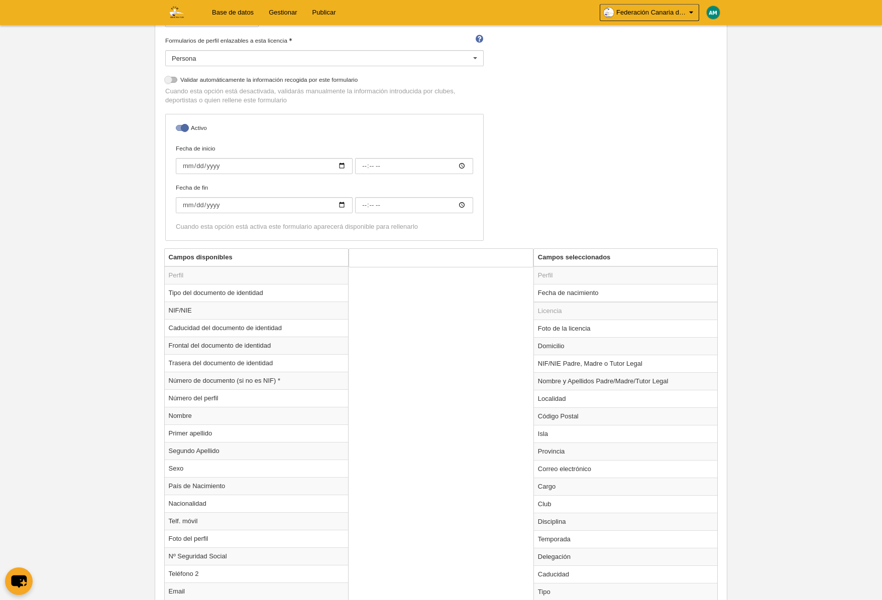
scroll to position [264, 0]
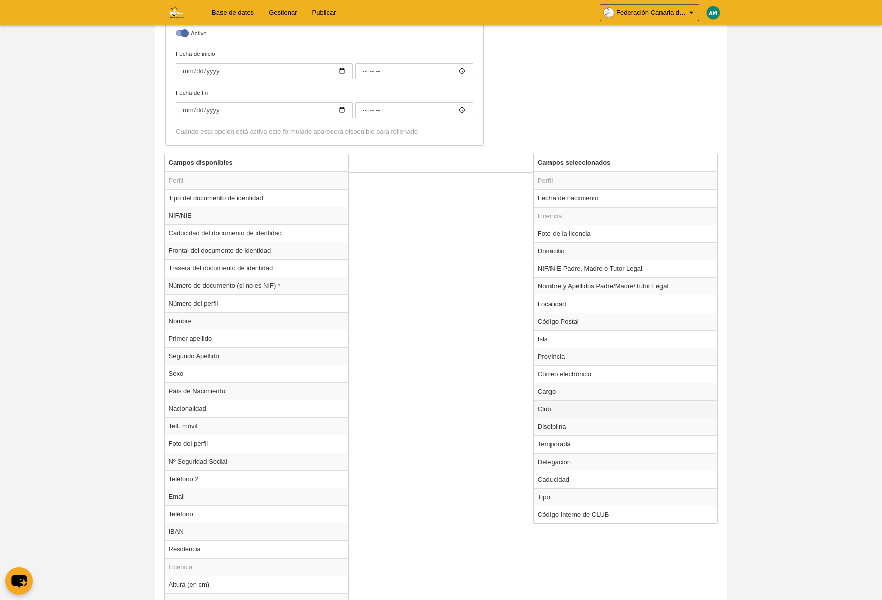
click at [556, 408] on td "Club" at bounding box center [626, 410] width 184 height 18
radio input "true"
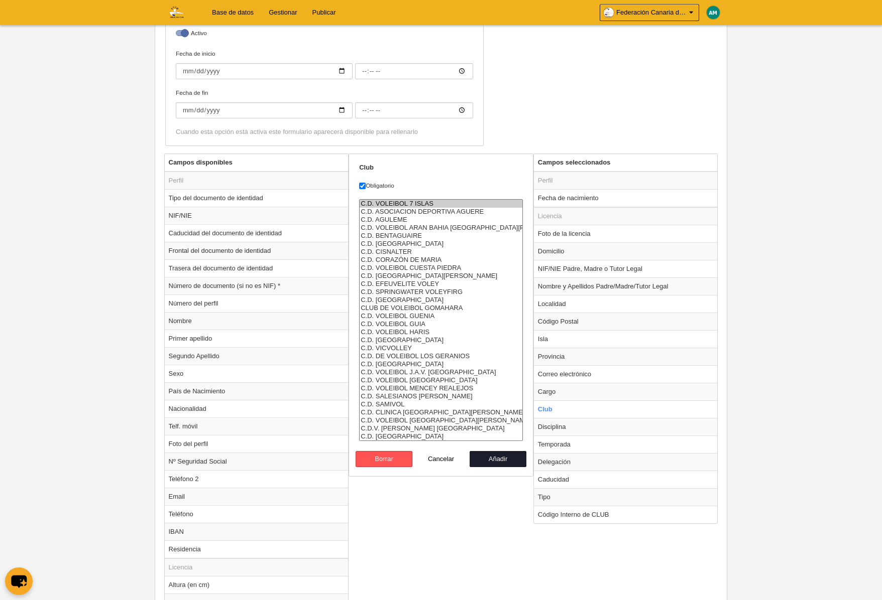
click at [422, 200] on option "C.D. VOLEIBOL 7 ISLAS" at bounding box center [440, 204] width 163 height 8
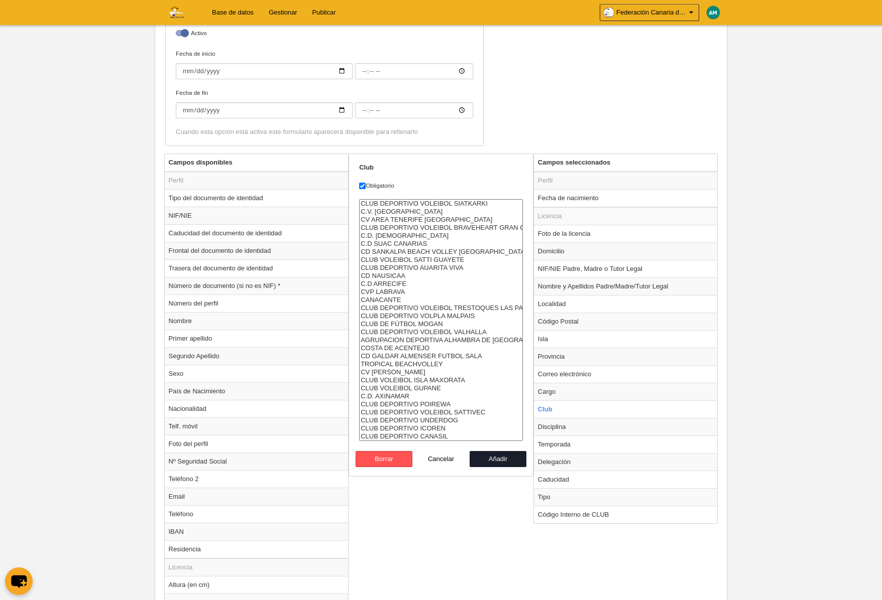
select select "4496857"
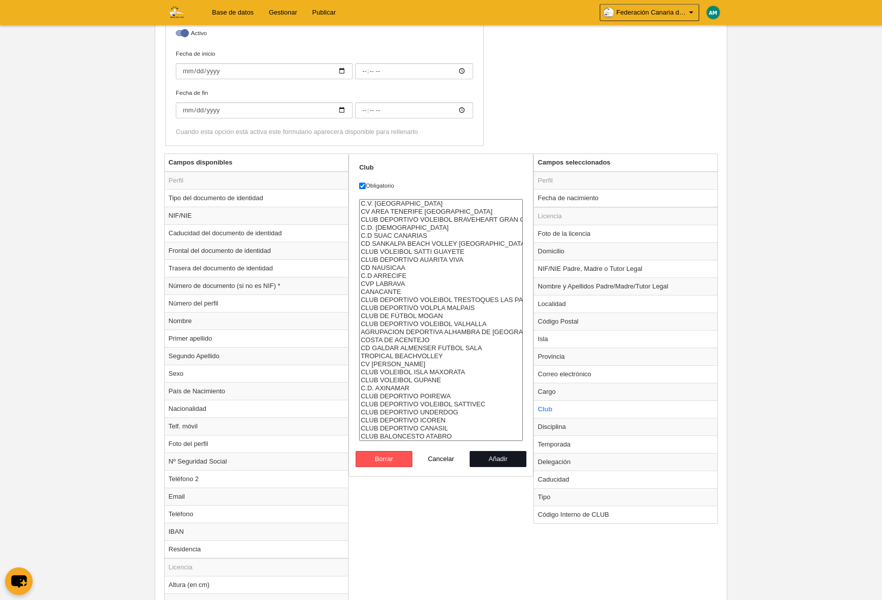
click at [502, 464] on button "Añadir" at bounding box center [497, 459] width 57 height 16
radio input "false"
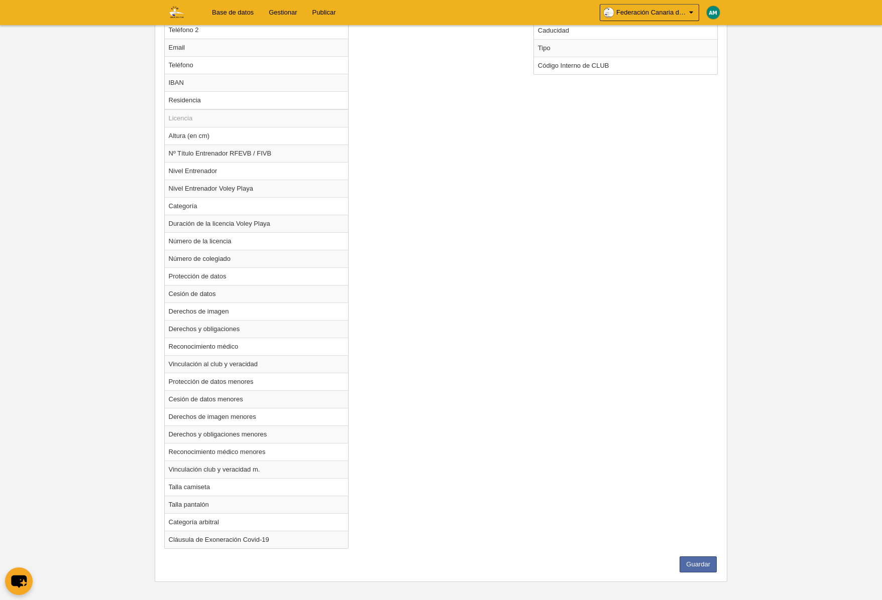
scroll to position [720, 0]
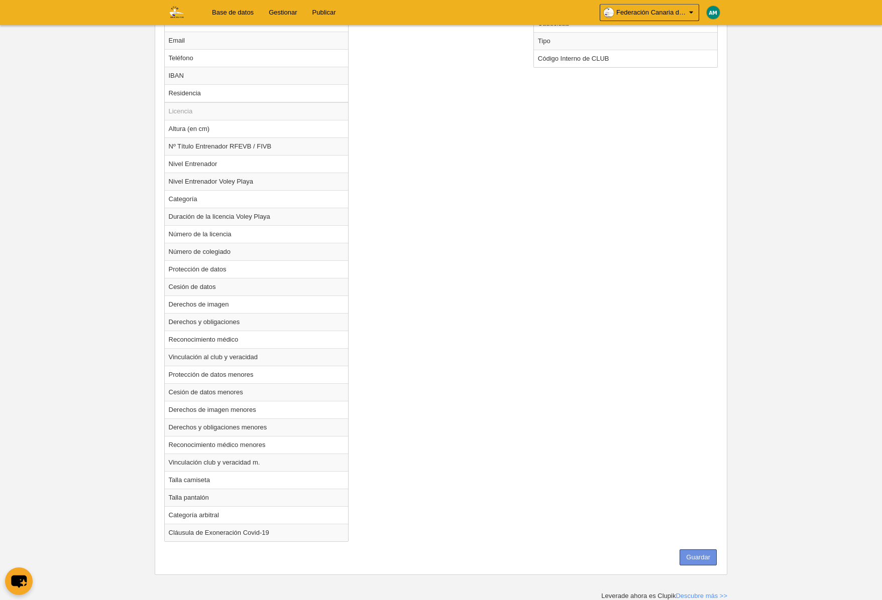
click at [691, 558] on button "Guardar" at bounding box center [697, 558] width 37 height 16
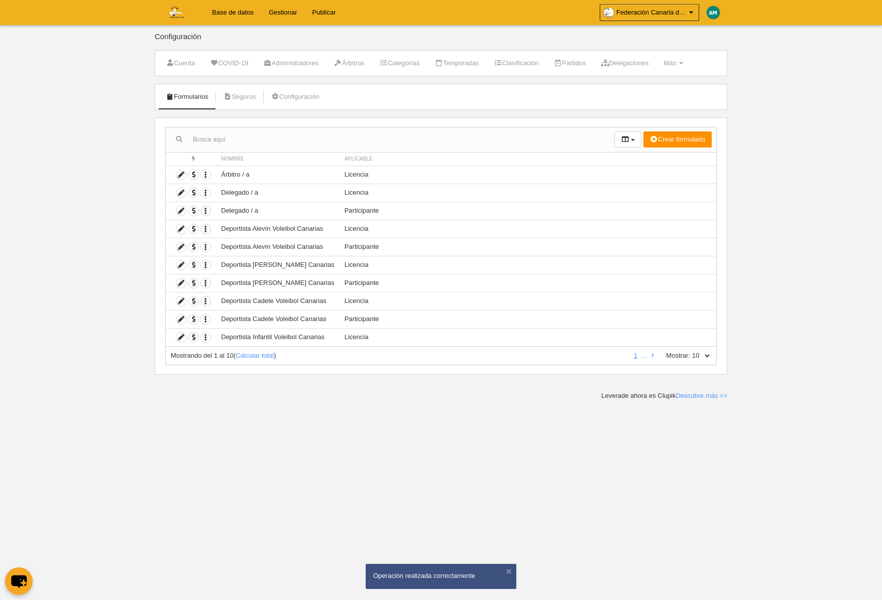
click at [708, 355] on select "10 25 50 100 500" at bounding box center [700, 355] width 21 height 9
select select "50"
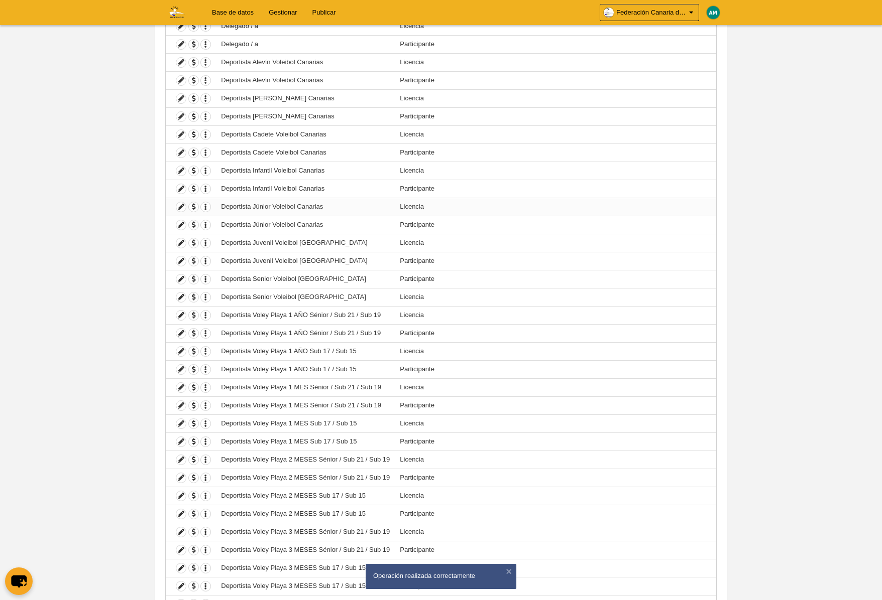
scroll to position [523, 0]
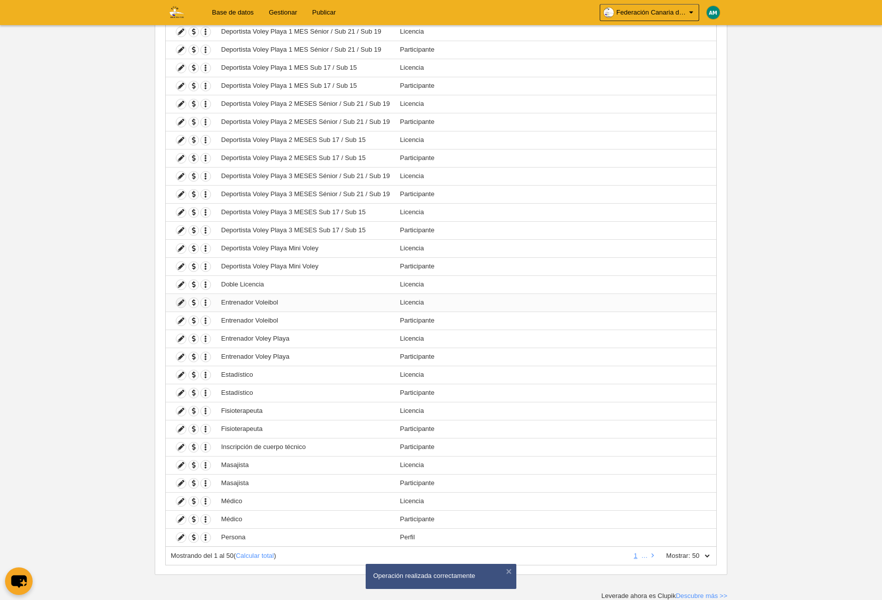
click at [179, 303] on icon at bounding box center [181, 303] width 10 height 10
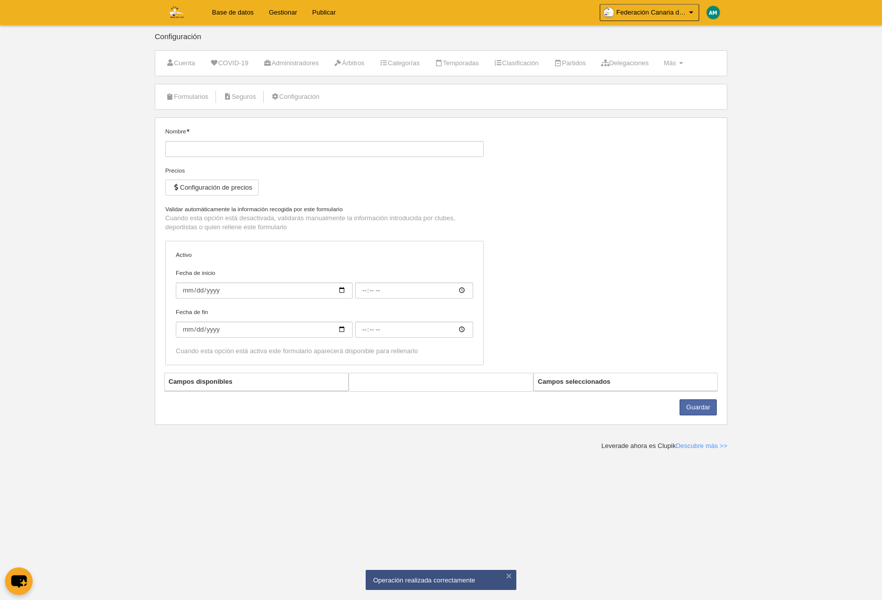
type input "Entrenador Voleibol"
checkbox input "true"
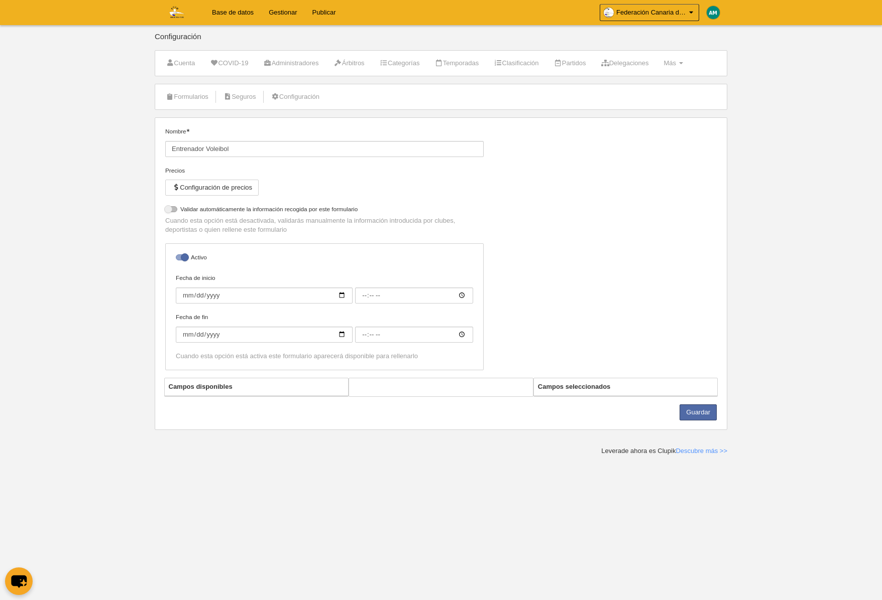
select select "selected"
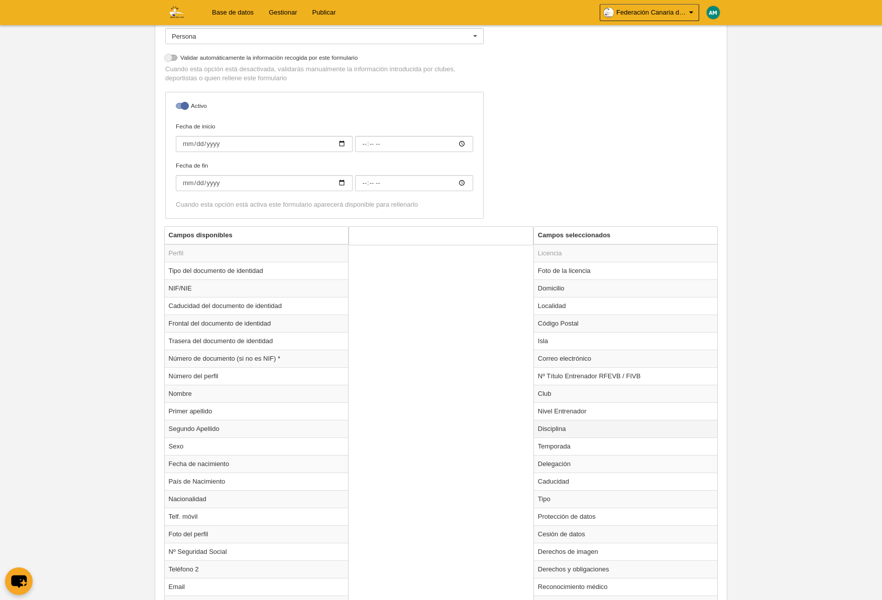
scroll to position [210, 0]
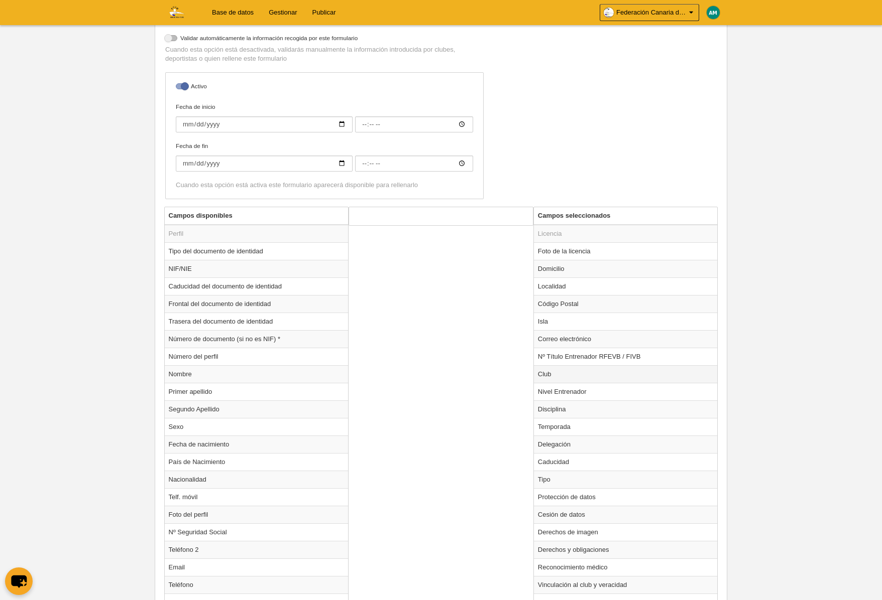
click at [550, 368] on td "Club" at bounding box center [626, 374] width 184 height 18
radio input "true"
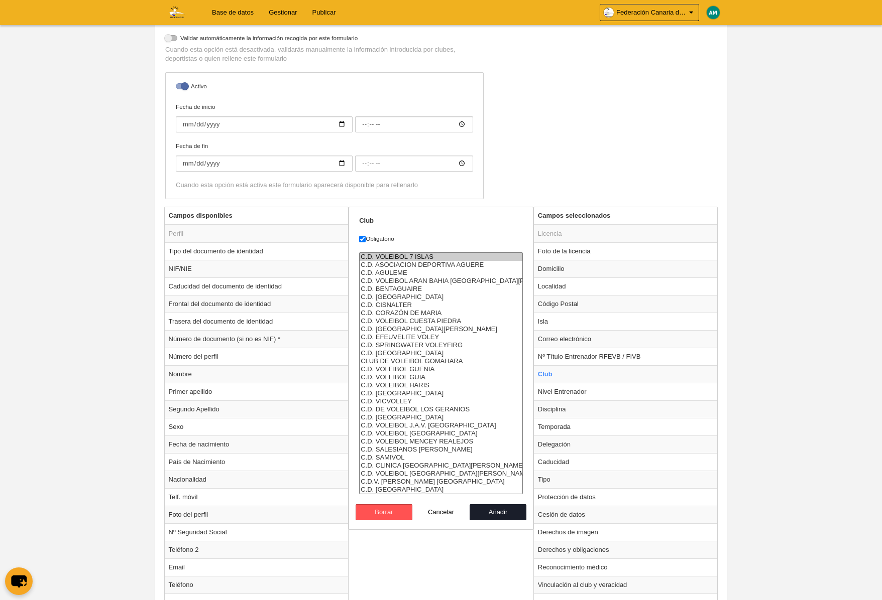
click at [440, 258] on option "C.D. VOLEIBOL 7 ISLAS" at bounding box center [440, 257] width 163 height 8
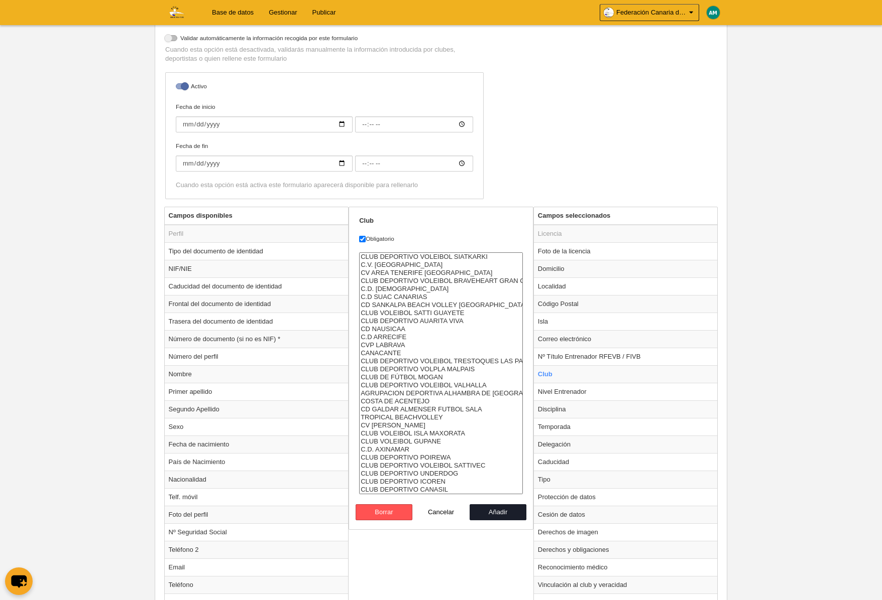
select select "4496857"
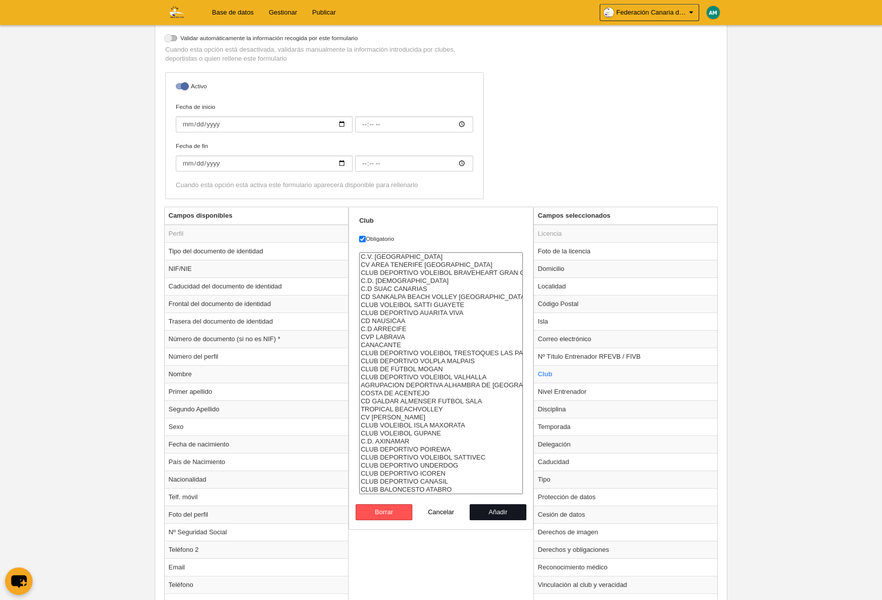
click at [511, 512] on button "Añadir" at bounding box center [497, 513] width 57 height 16
radio input "false"
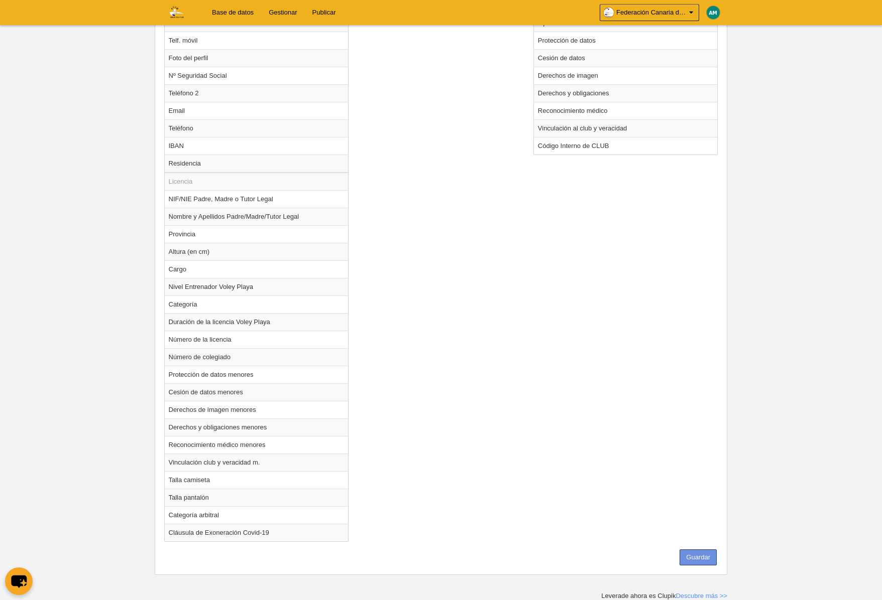
click at [697, 561] on button "Guardar" at bounding box center [697, 558] width 37 height 16
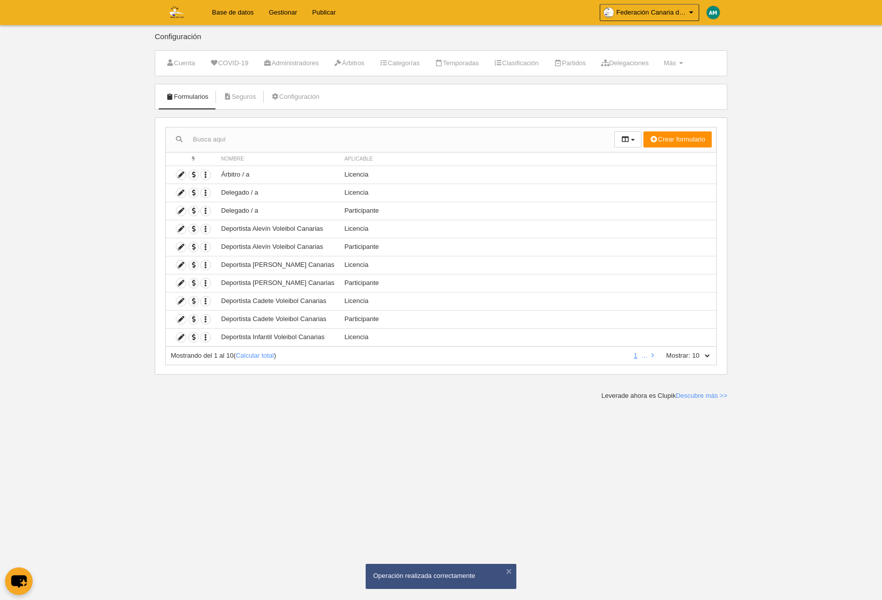
click at [712, 356] on div "Mostrando del 1 al 10 ( Calcular total ) 1 … Mostrar: 10 25 50 100 500" at bounding box center [440, 356] width 551 height 19
click at [707, 356] on select "10 25 50 100 500" at bounding box center [700, 355] width 21 height 9
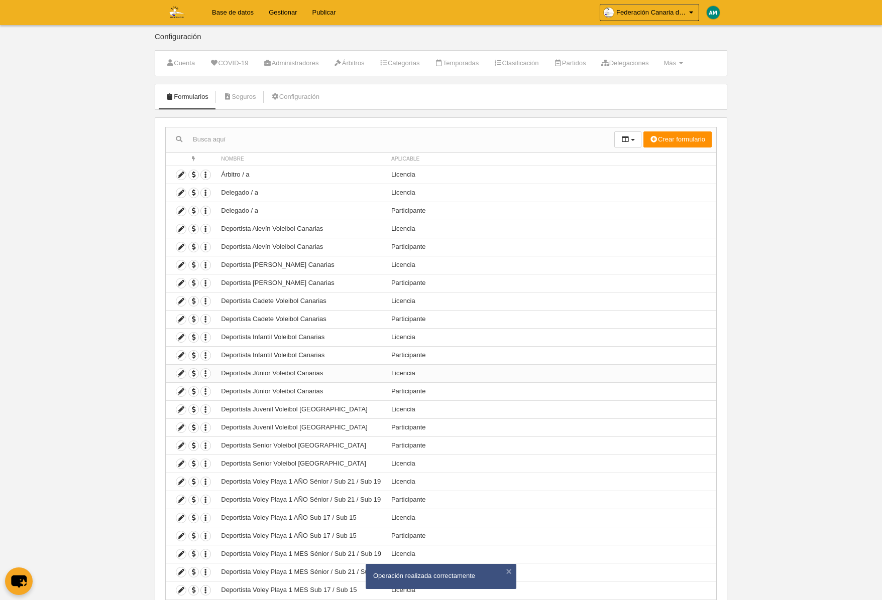
scroll to position [71, 0]
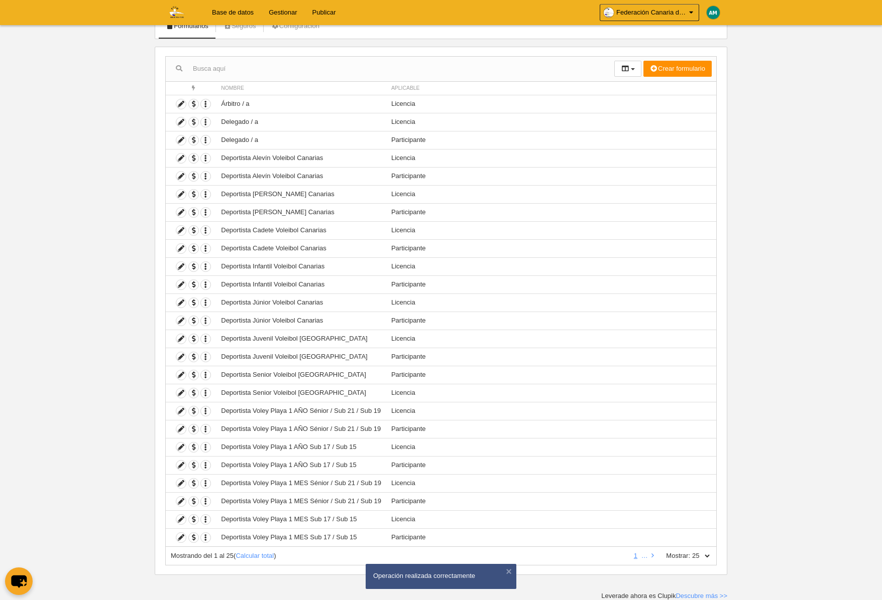
click at [695, 554] on select "10 25 50 100 500" at bounding box center [700, 556] width 21 height 9
select select "50"
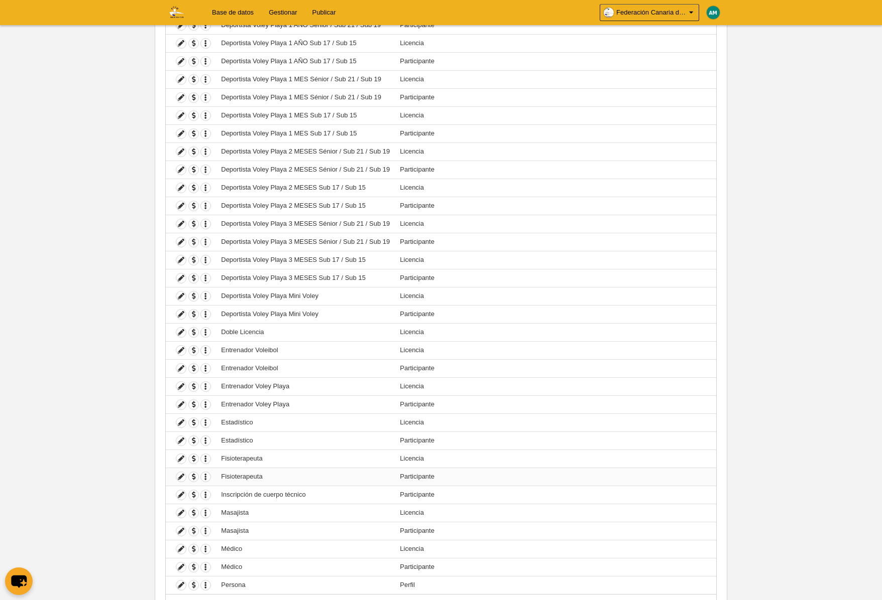
scroll to position [485, 0]
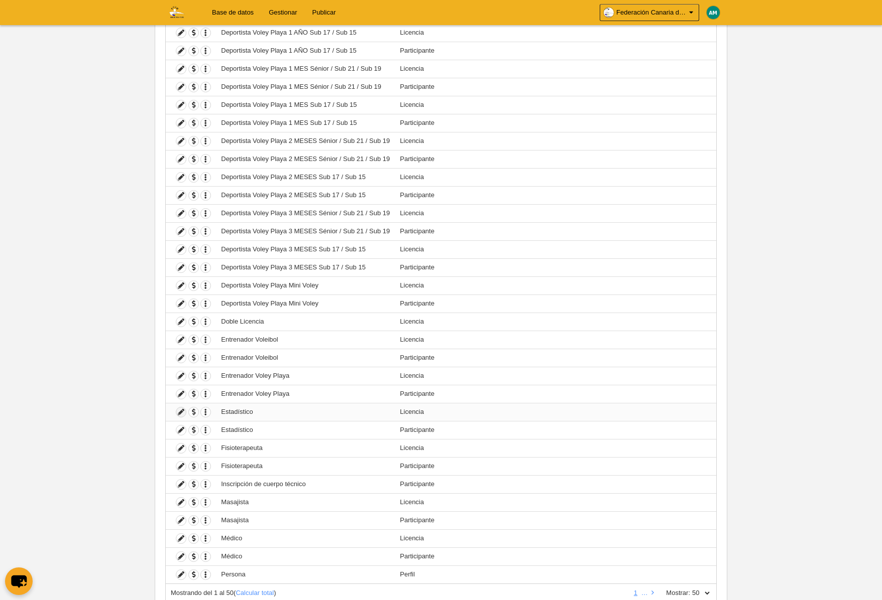
click at [181, 414] on icon at bounding box center [181, 413] width 10 height 10
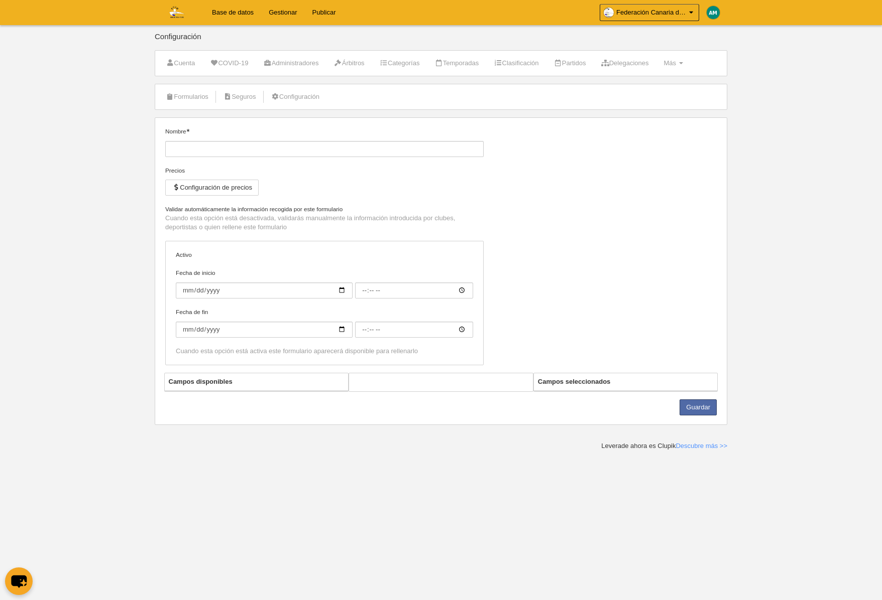
type input "Estadístico"
checkbox input "true"
select select "selected"
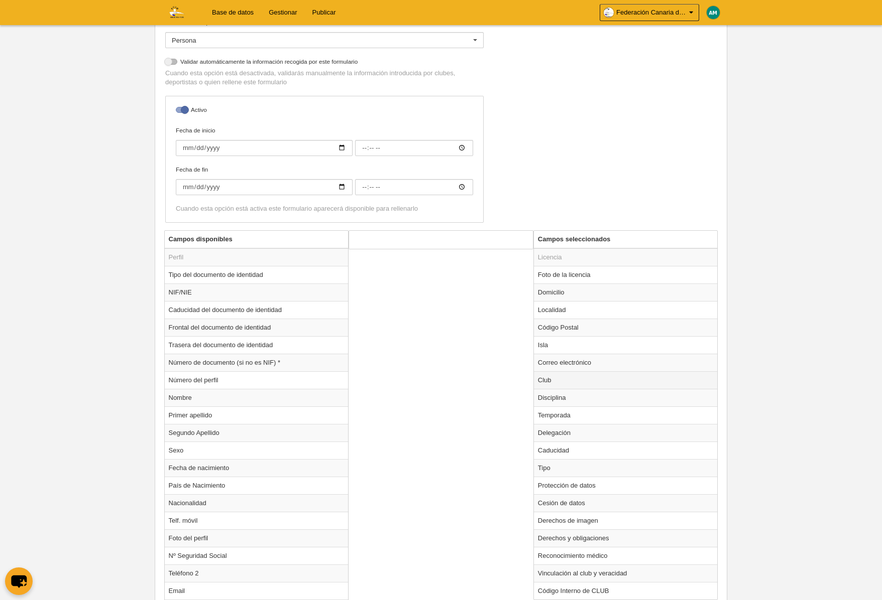
scroll to position [189, 0]
click at [549, 379] on td "Club" at bounding box center [626, 378] width 184 height 18
radio input "true"
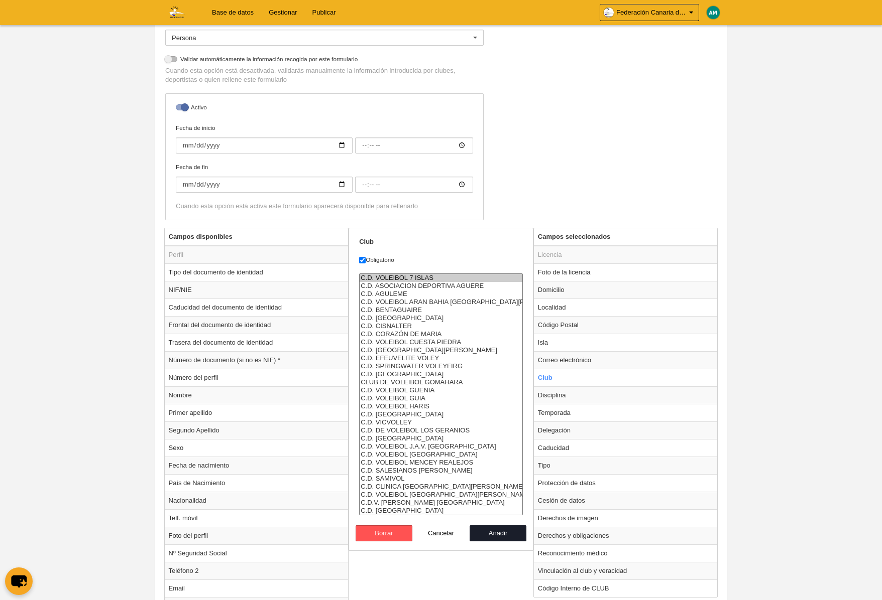
click at [422, 278] on option "C.D. VOLEIBOL 7 ISLAS" at bounding box center [440, 278] width 163 height 8
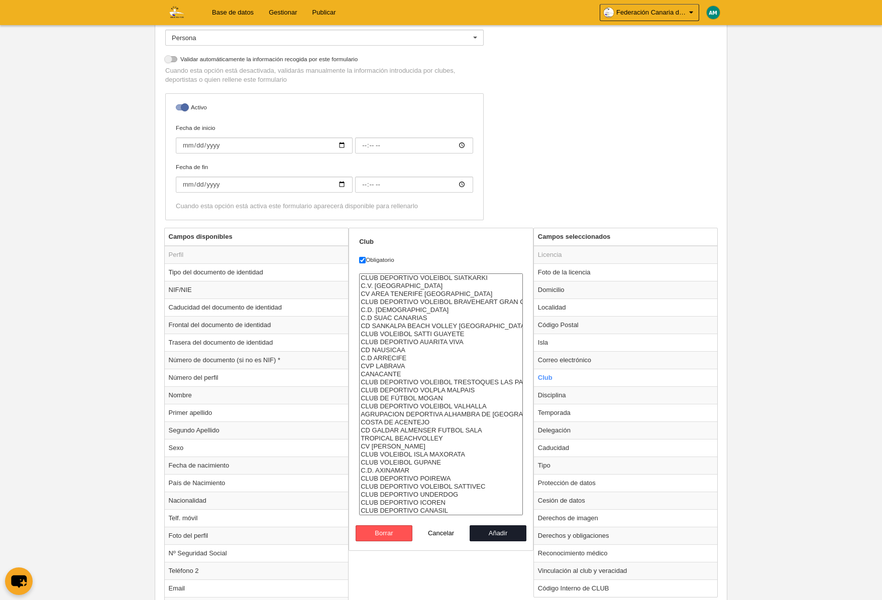
select select "4496857"
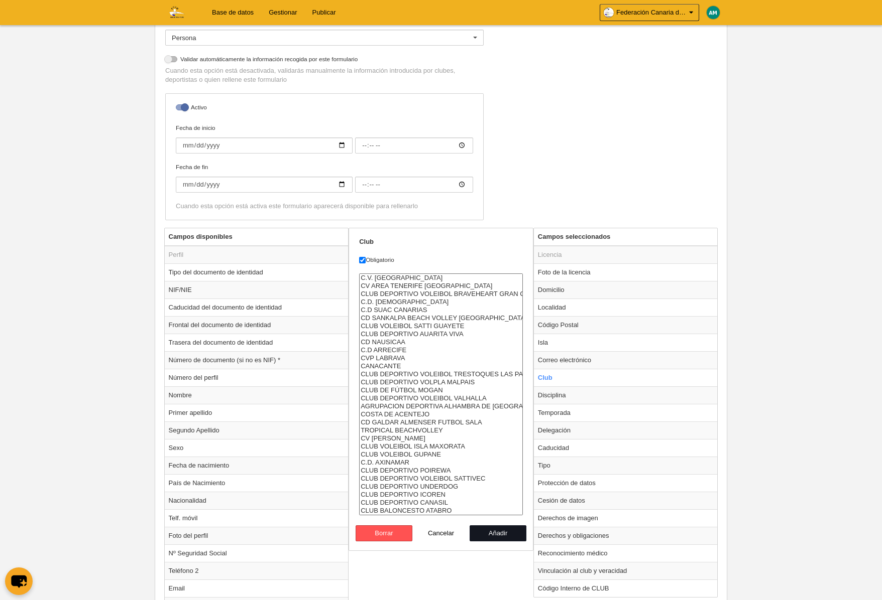
click at [482, 533] on button "Añadir" at bounding box center [497, 534] width 57 height 16
radio input "false"
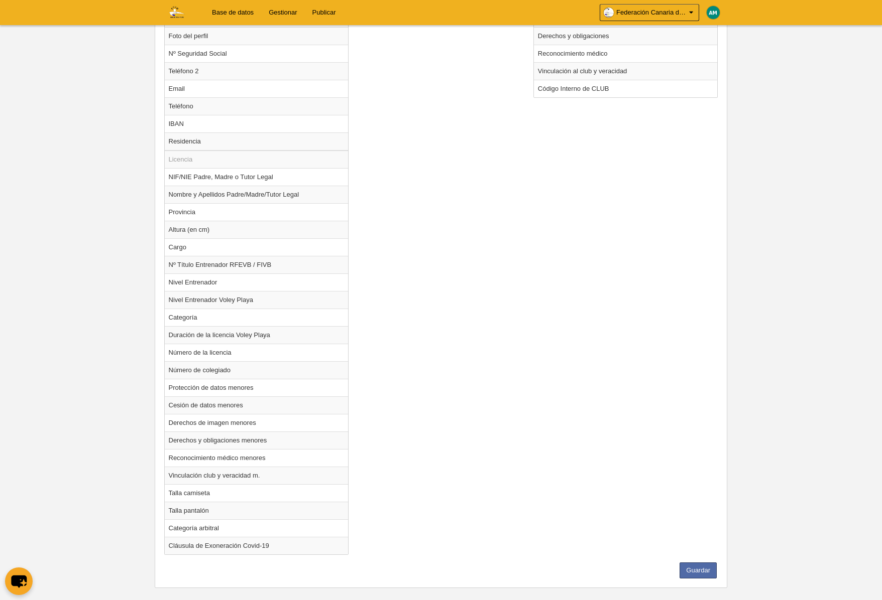
scroll to position [702, 0]
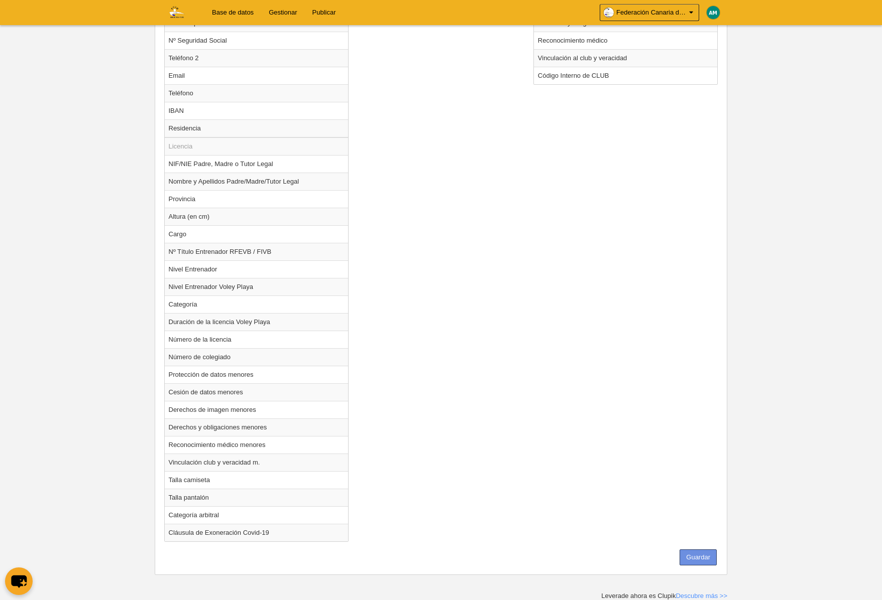
click at [691, 554] on button "Guardar" at bounding box center [697, 558] width 37 height 16
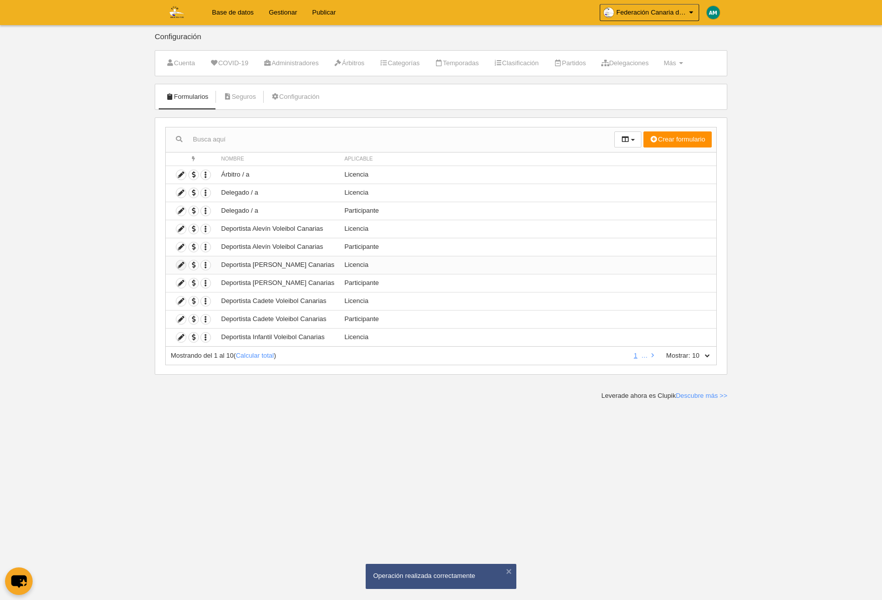
click at [179, 265] on icon at bounding box center [181, 266] width 10 height 10
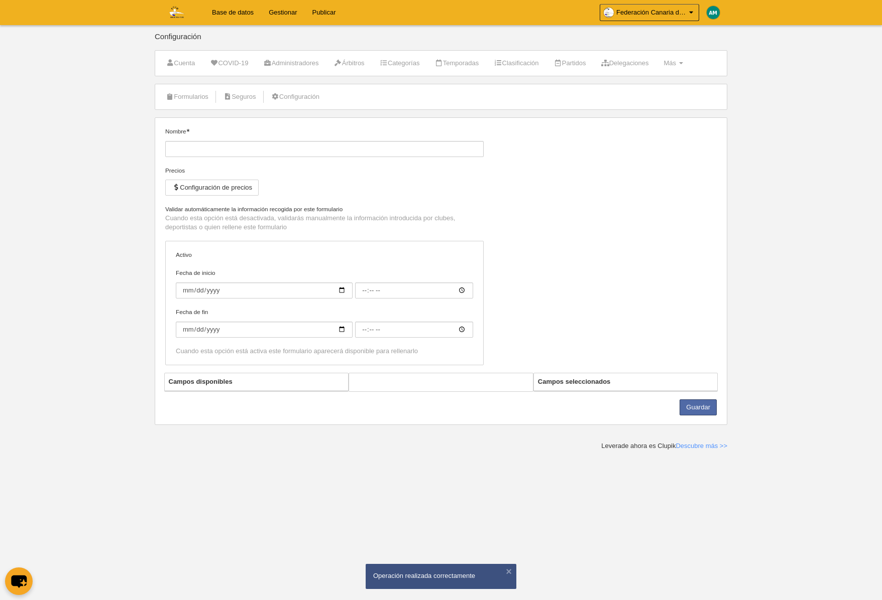
type input "Deportista [PERSON_NAME] Canarias"
checkbox input "true"
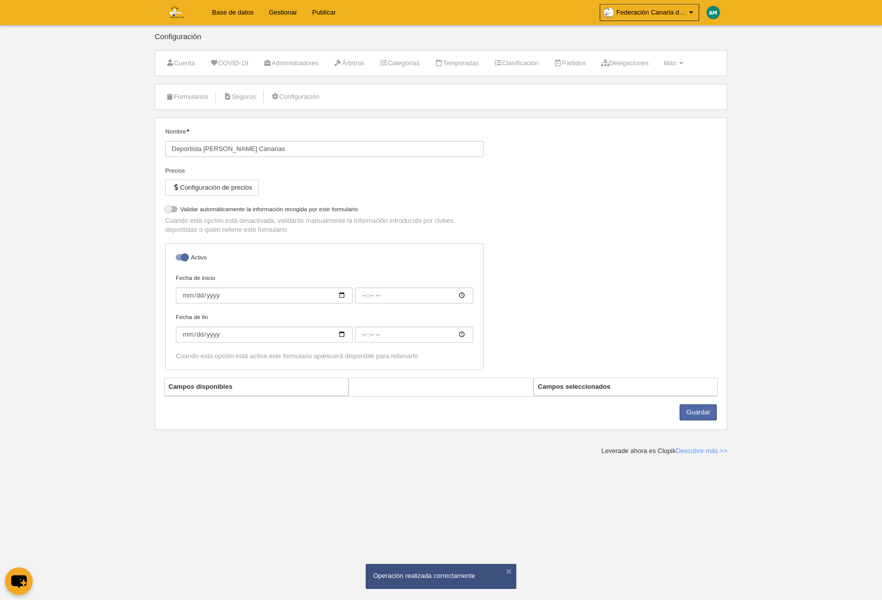
select select "selected"
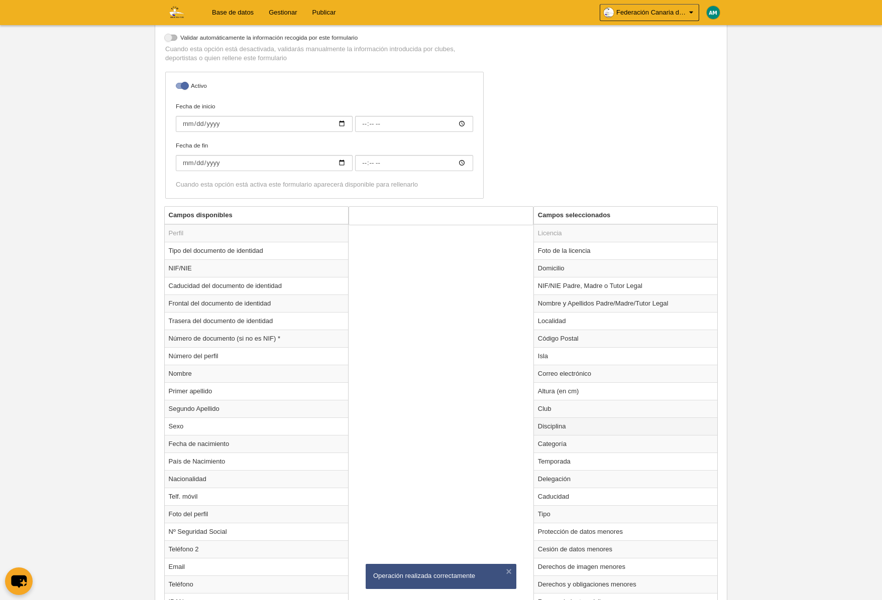
scroll to position [221, 0]
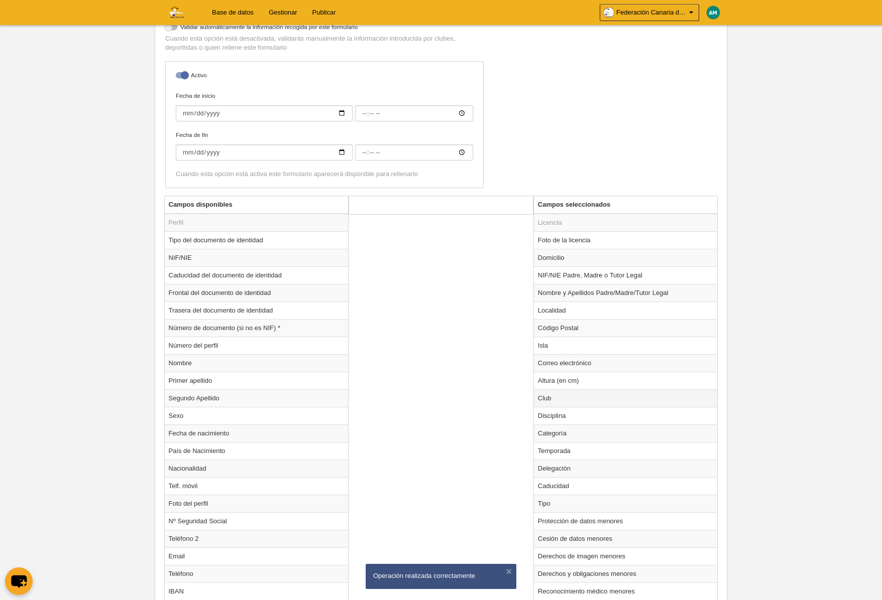
click at [550, 399] on td "Club" at bounding box center [626, 399] width 184 height 18
radio input "true"
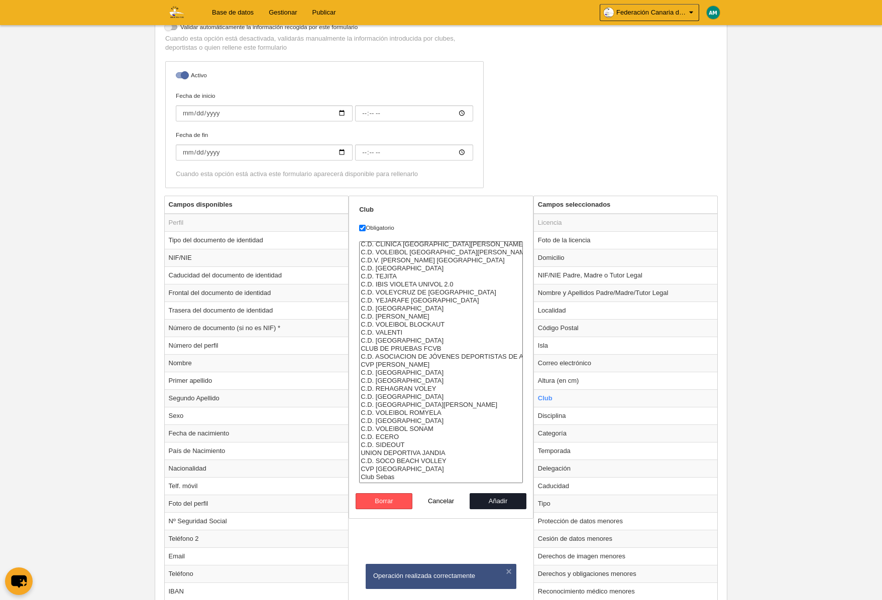
scroll to position [562, 0]
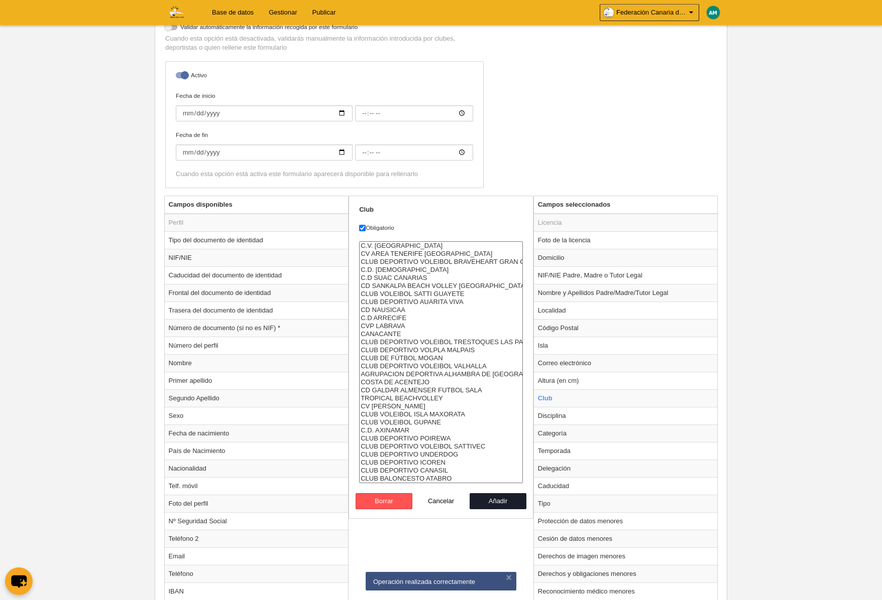
click at [36, 177] on body "Base de datos Gestionar Publicar Federación Canaria de Voleibol Ajustes general…" at bounding box center [441, 79] width 882 height 600
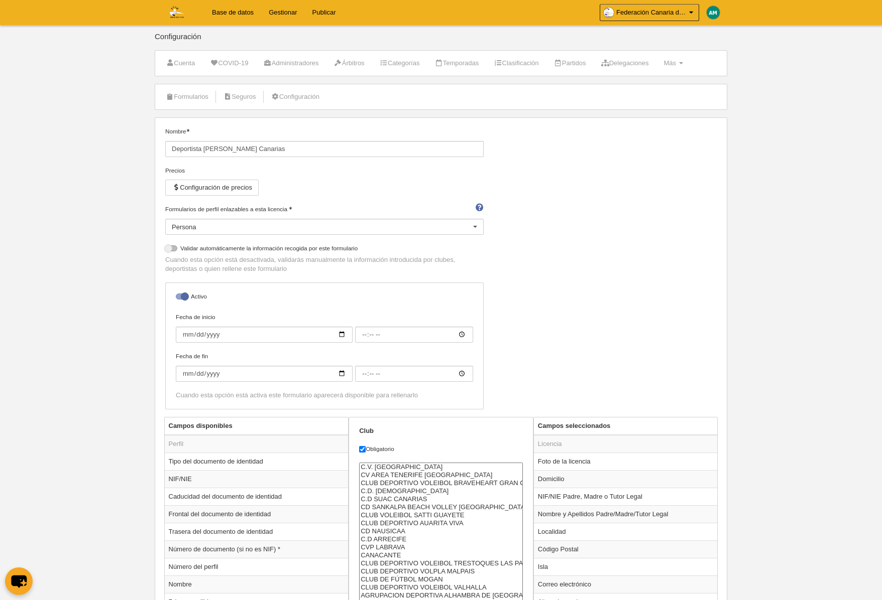
click at [239, 21] on link "Base de datos" at bounding box center [232, 12] width 57 height 25
